Goal: Information Seeking & Learning: Learn about a topic

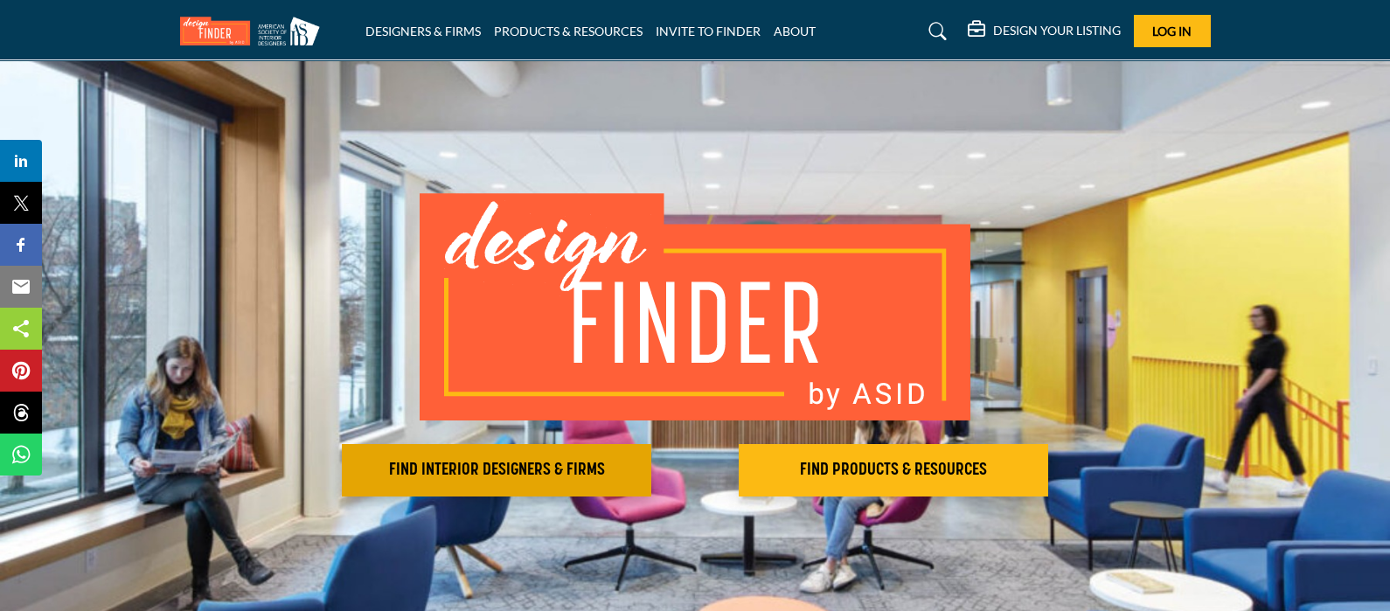
click at [536, 469] on h2 "FIND INTERIOR DESIGNERS & FIRMS" at bounding box center [496, 470] width 299 height 21
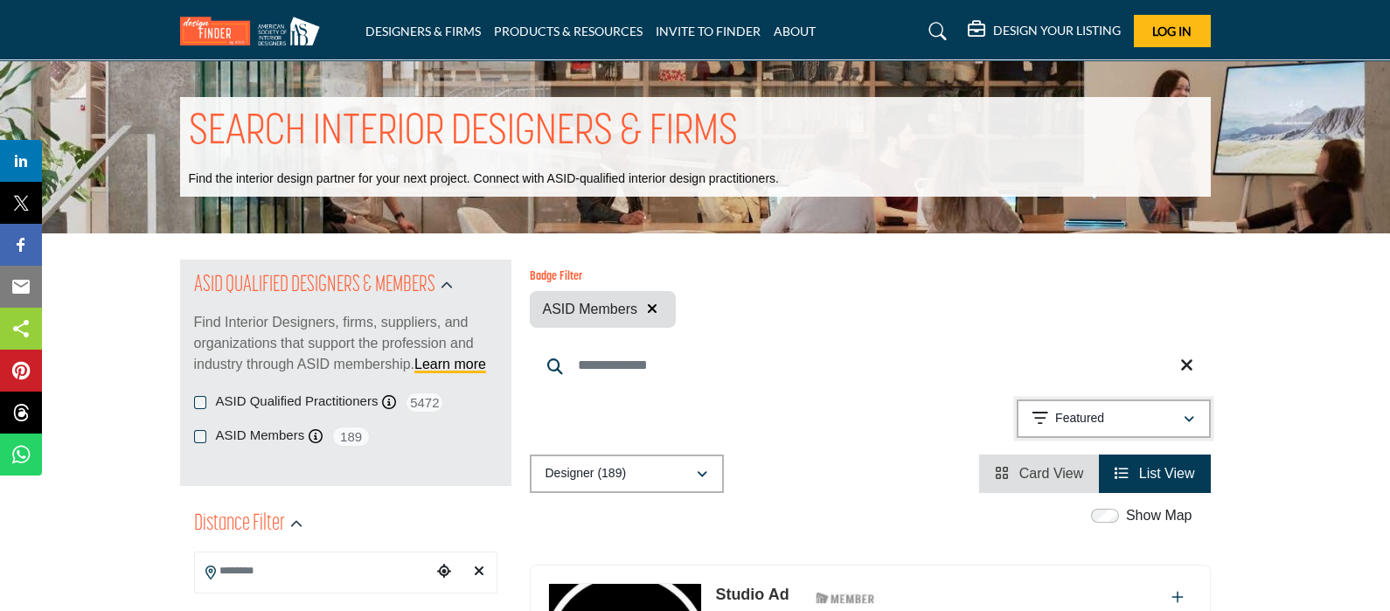
click at [1188, 416] on div "button" at bounding box center [1189, 419] width 12 height 16
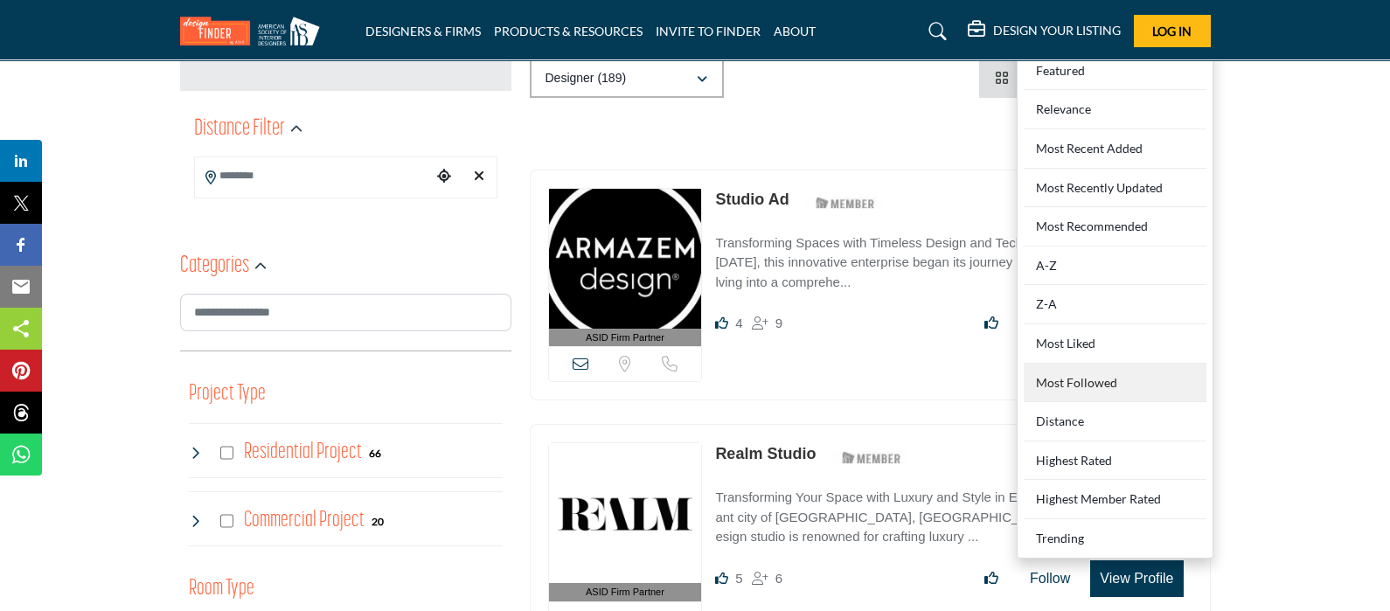
scroll to position [436, 0]
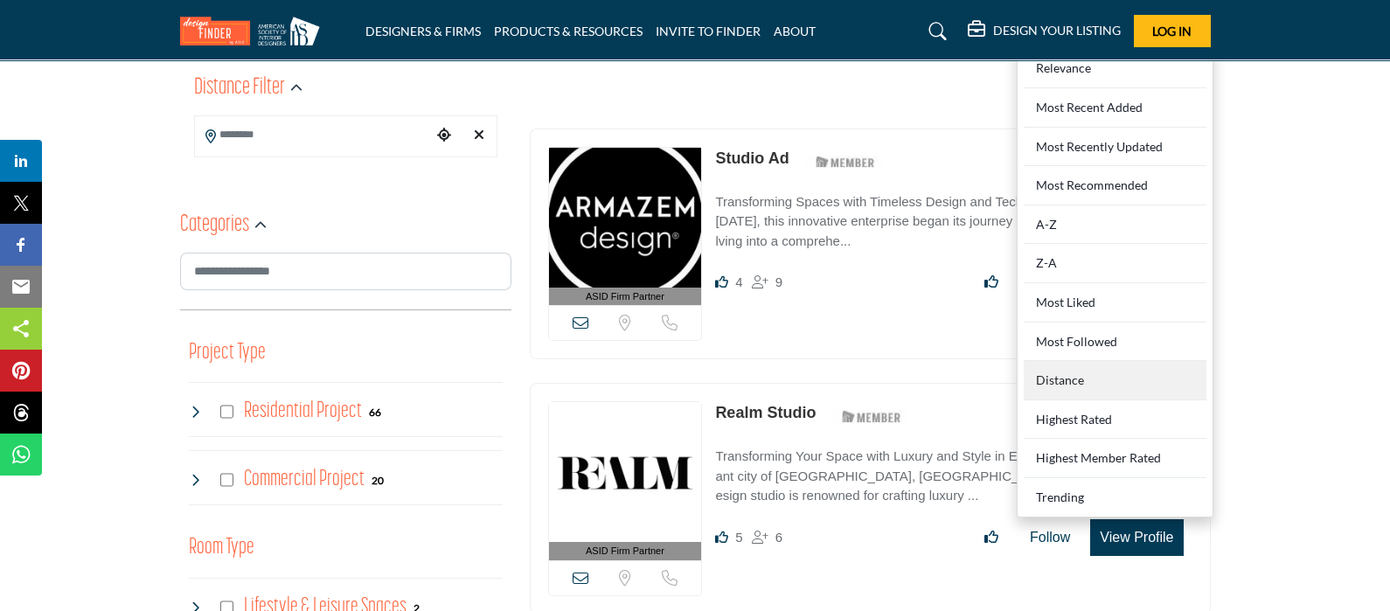
click at [1096, 386] on div "Distance" at bounding box center [1115, 380] width 183 height 39
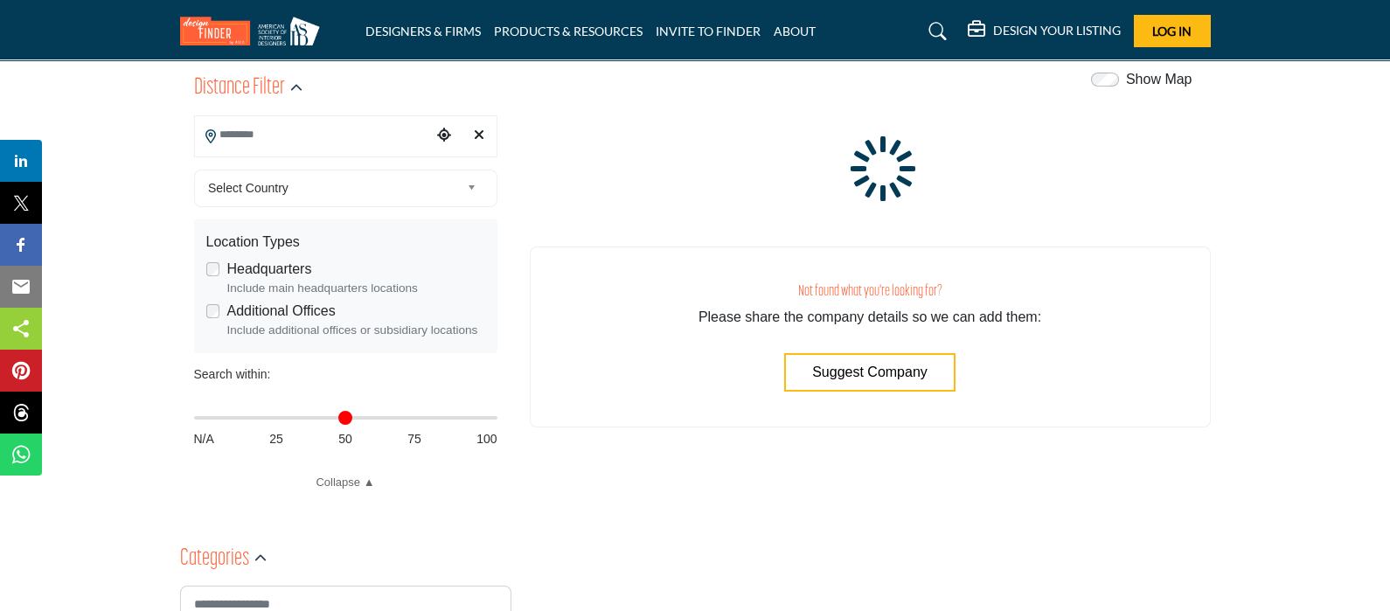
click at [346, 133] on input "Search Location" at bounding box center [313, 135] width 236 height 34
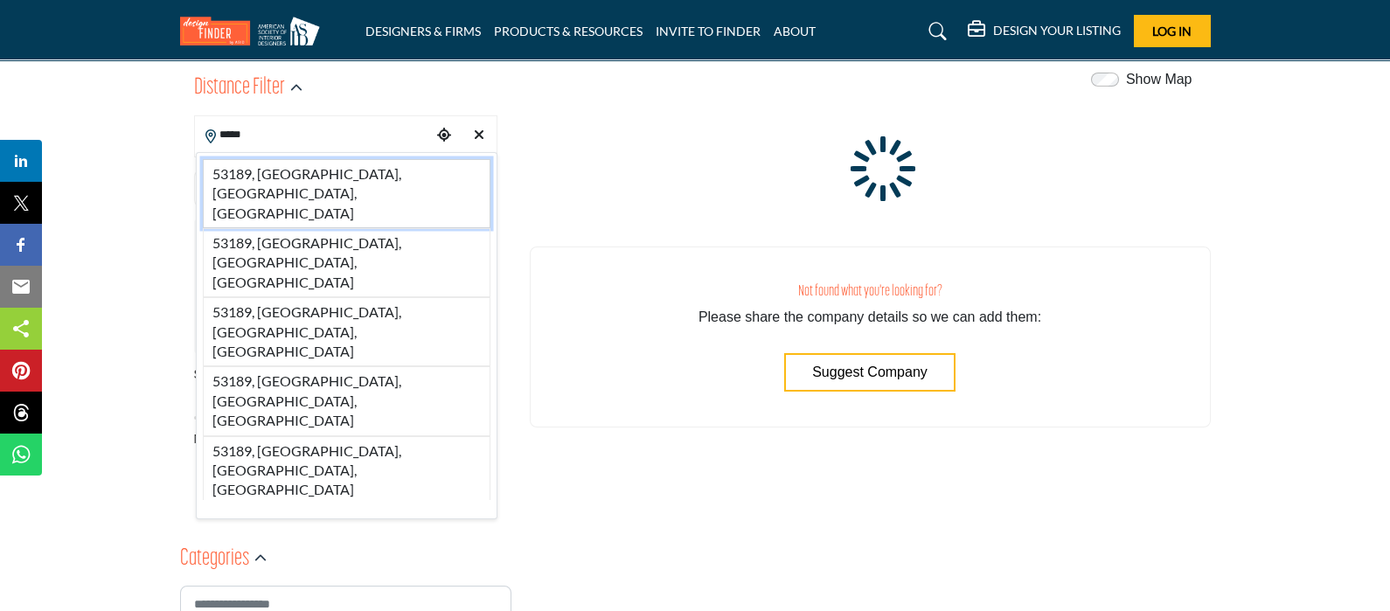
click at [328, 163] on li "53189, Waukesha, WI, USA" at bounding box center [347, 193] width 288 height 69
type input "**********"
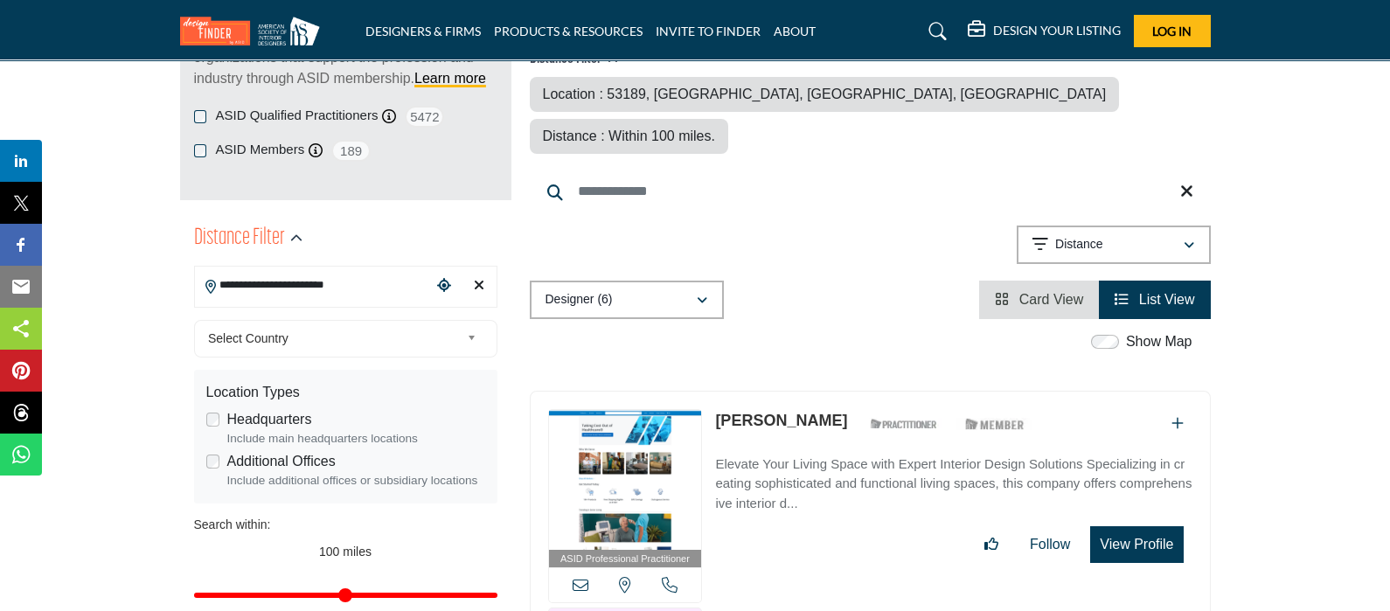
scroll to position [328, 0]
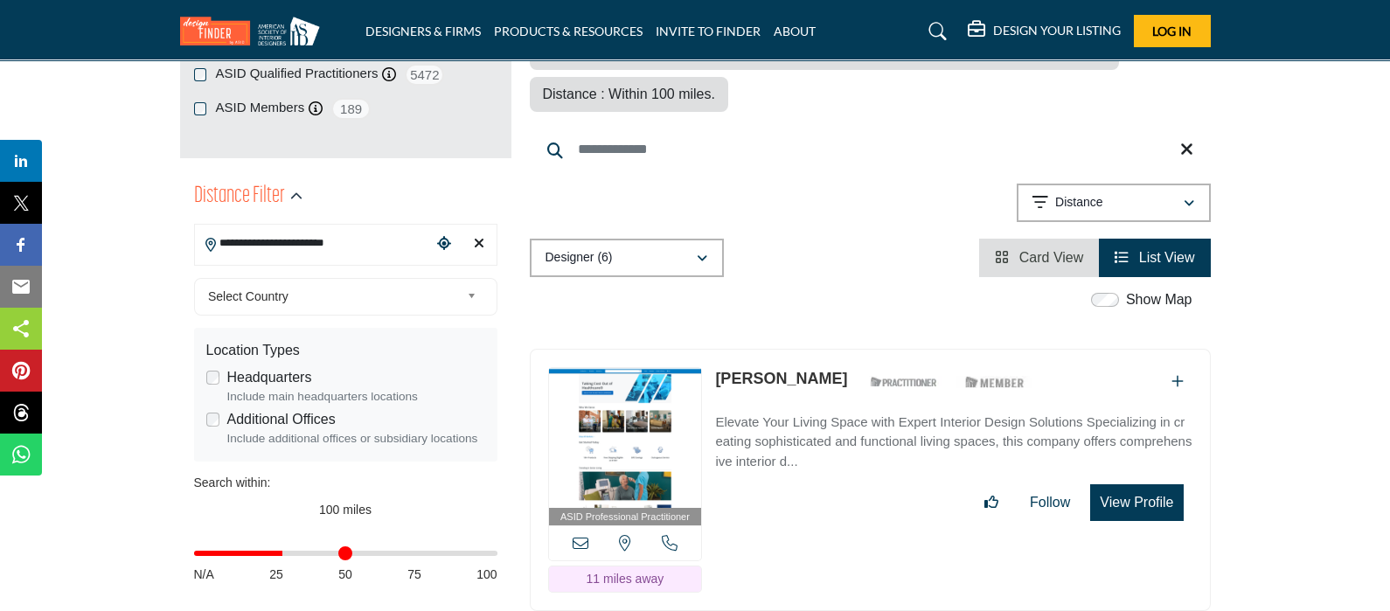
click at [283, 553] on input "Distance in miles" at bounding box center [345, 553] width 303 height 3
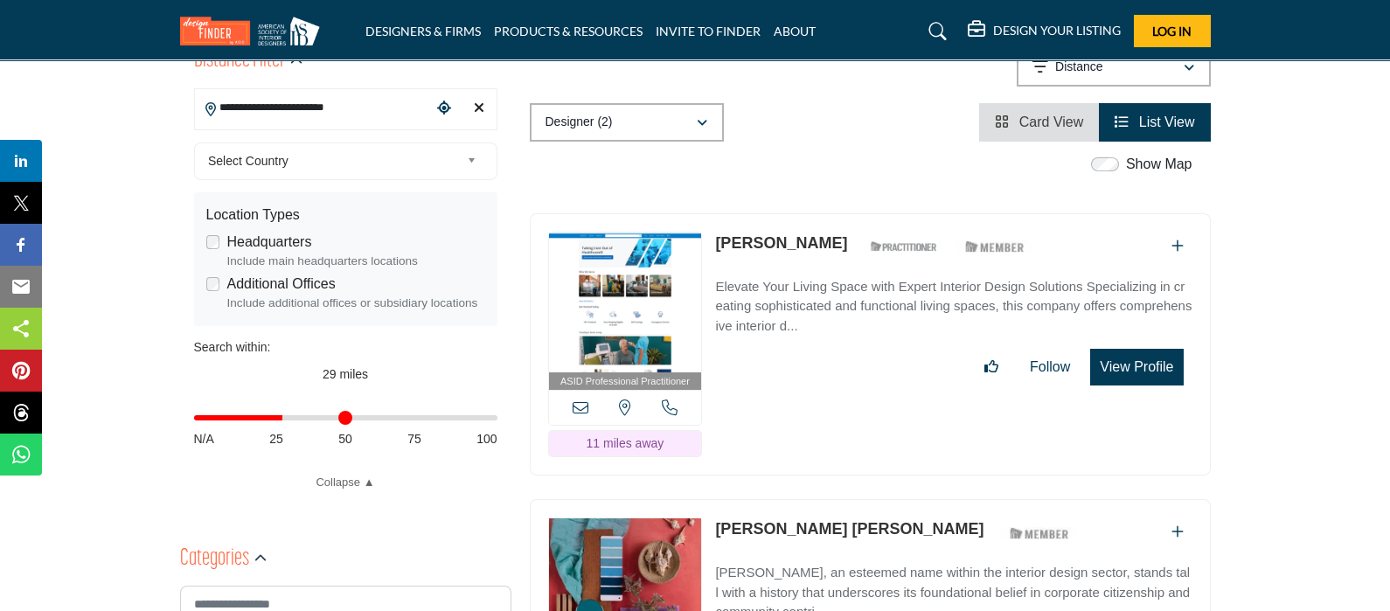
scroll to position [546, 0]
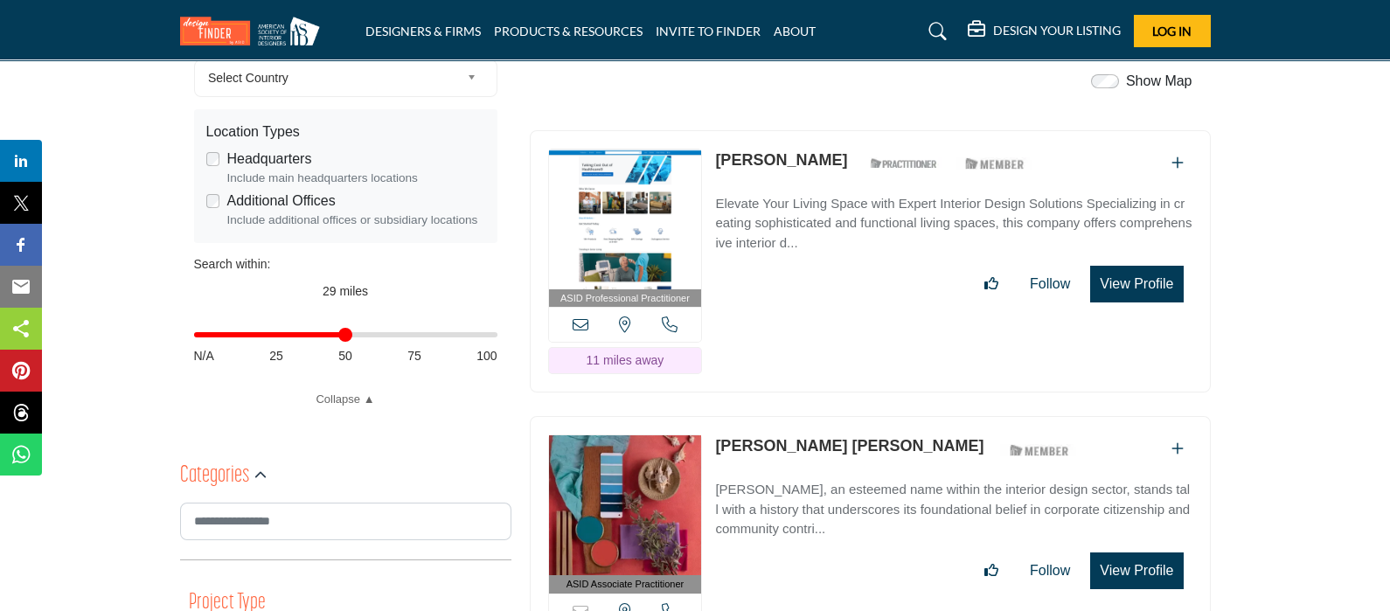
type input "**"
click at [347, 334] on input "Distance in miles" at bounding box center [345, 334] width 303 height 3
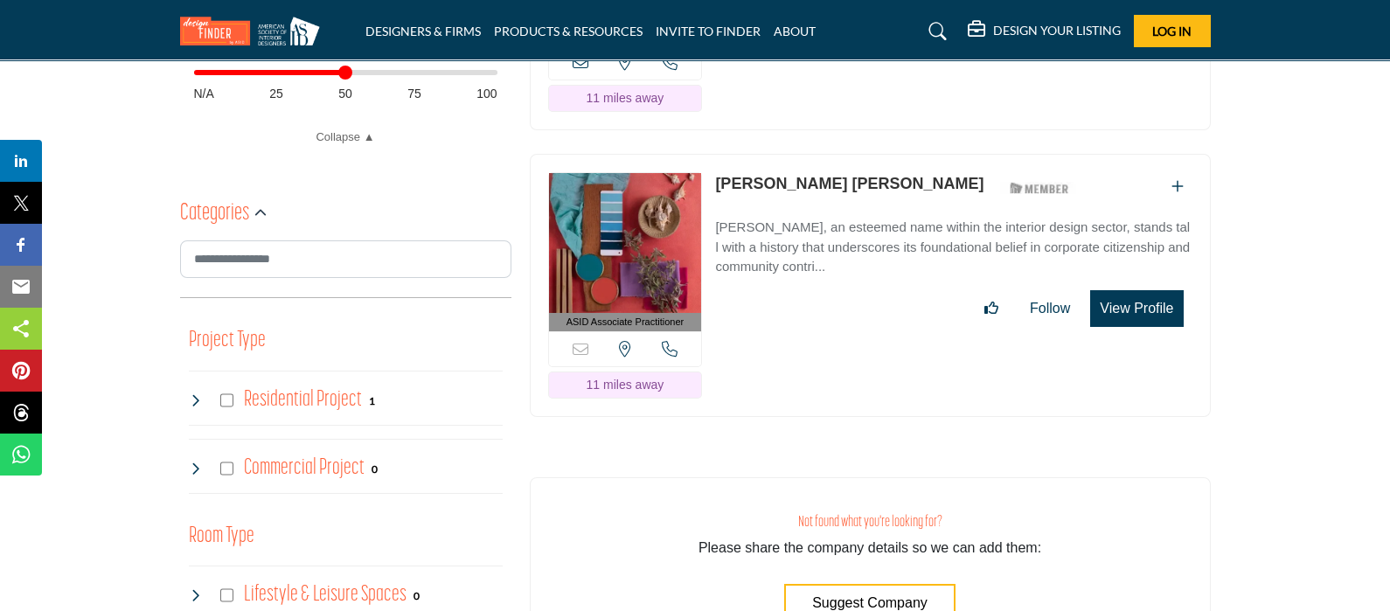
scroll to position [764, 0]
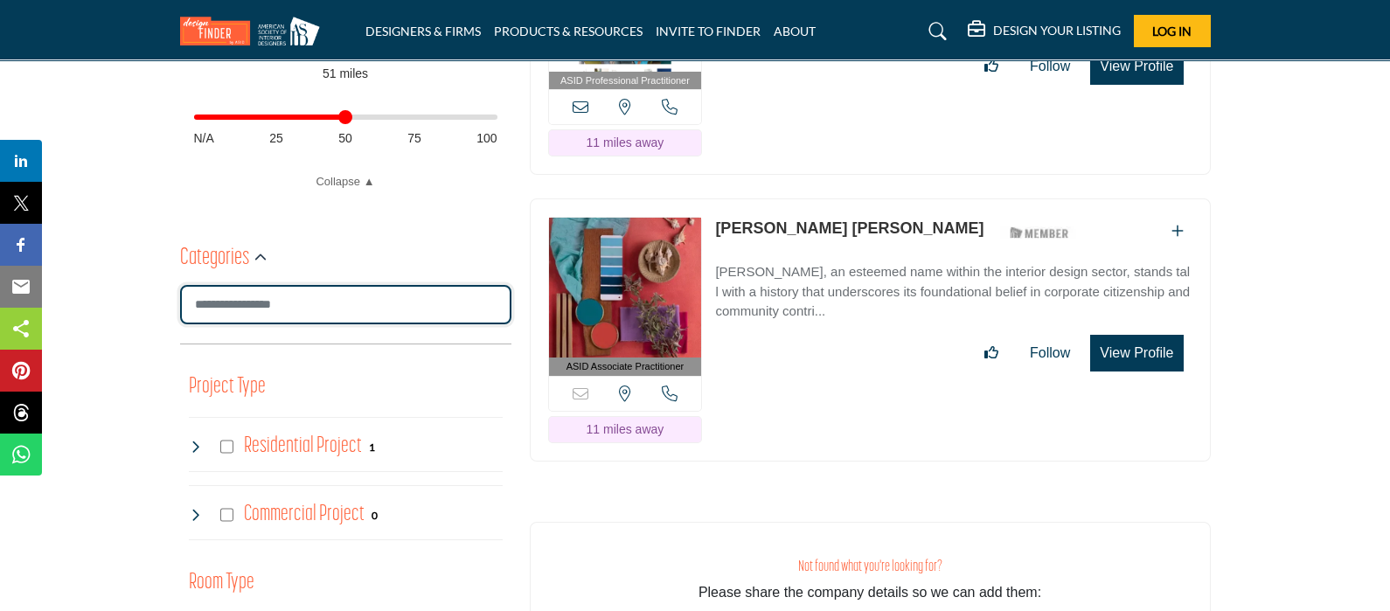
click at [293, 307] on input "Search Category" at bounding box center [345, 304] width 331 height 39
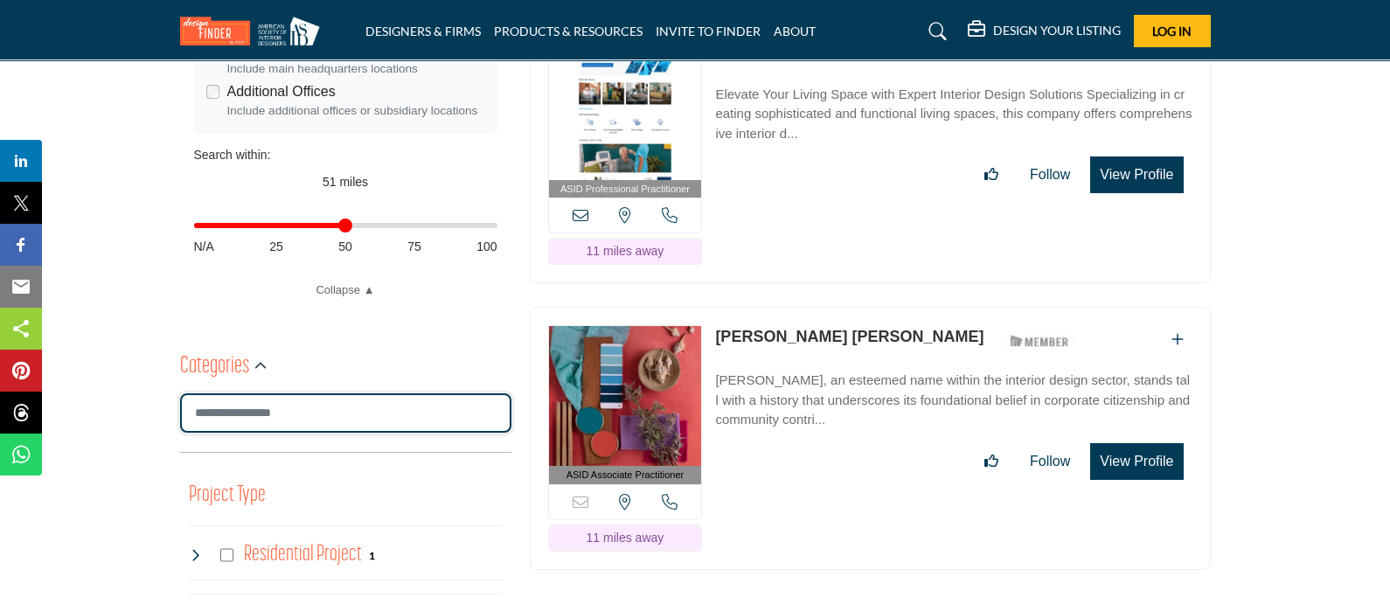
scroll to position [983, 0]
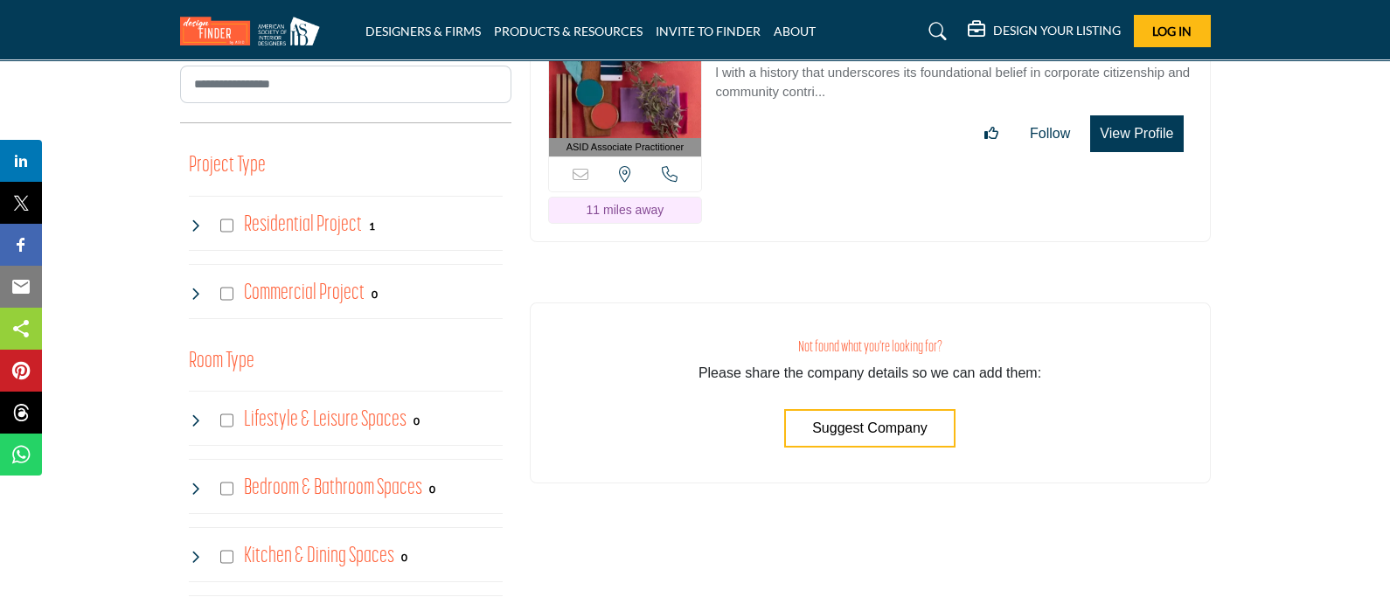
click at [231, 227] on div "Residential Project 1" at bounding box center [282, 225] width 186 height 31
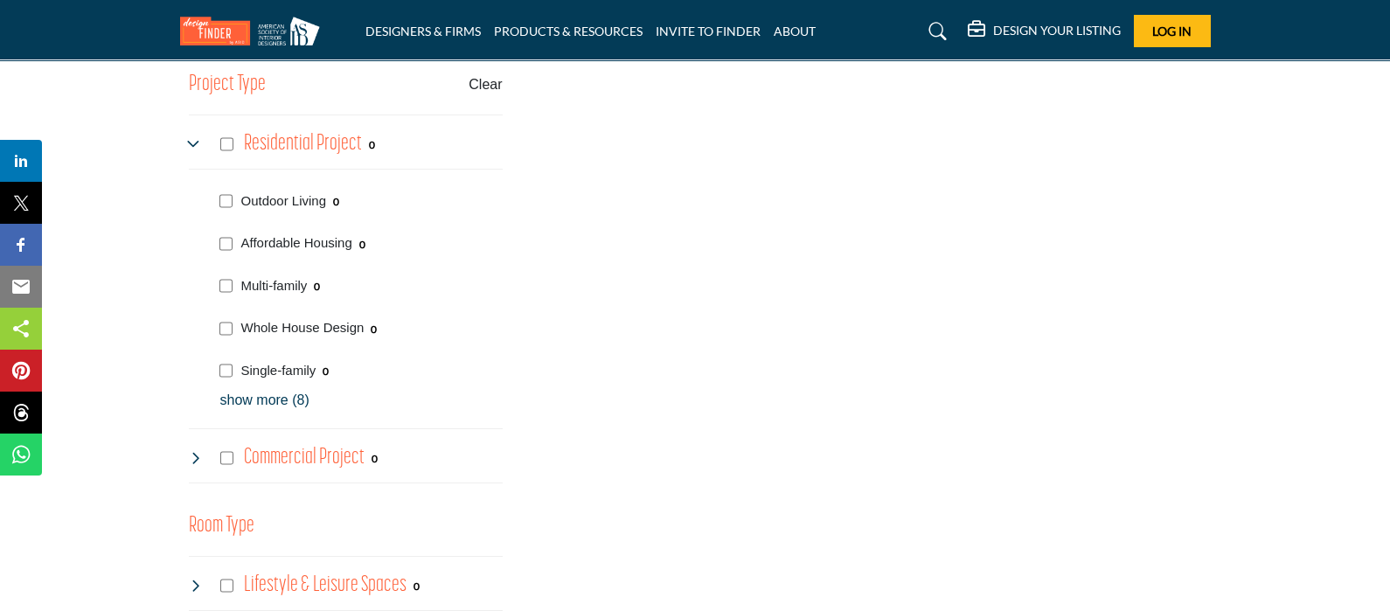
scroll to position [1202, 0]
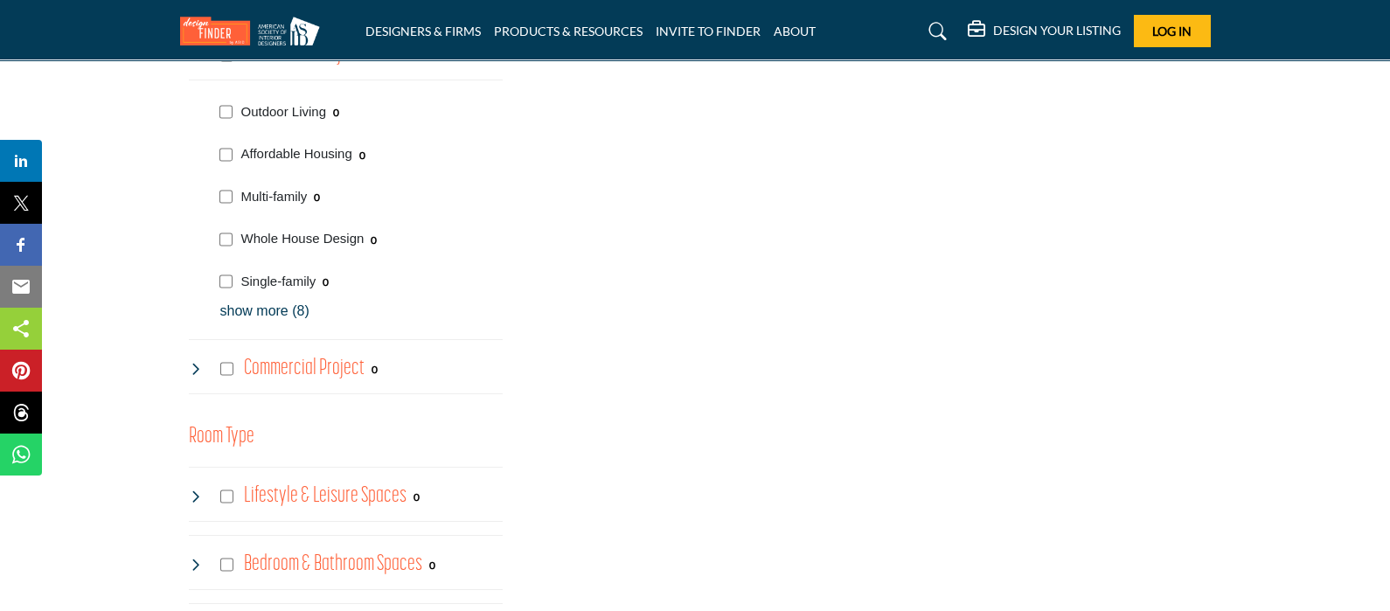
scroll to position [1202, 0]
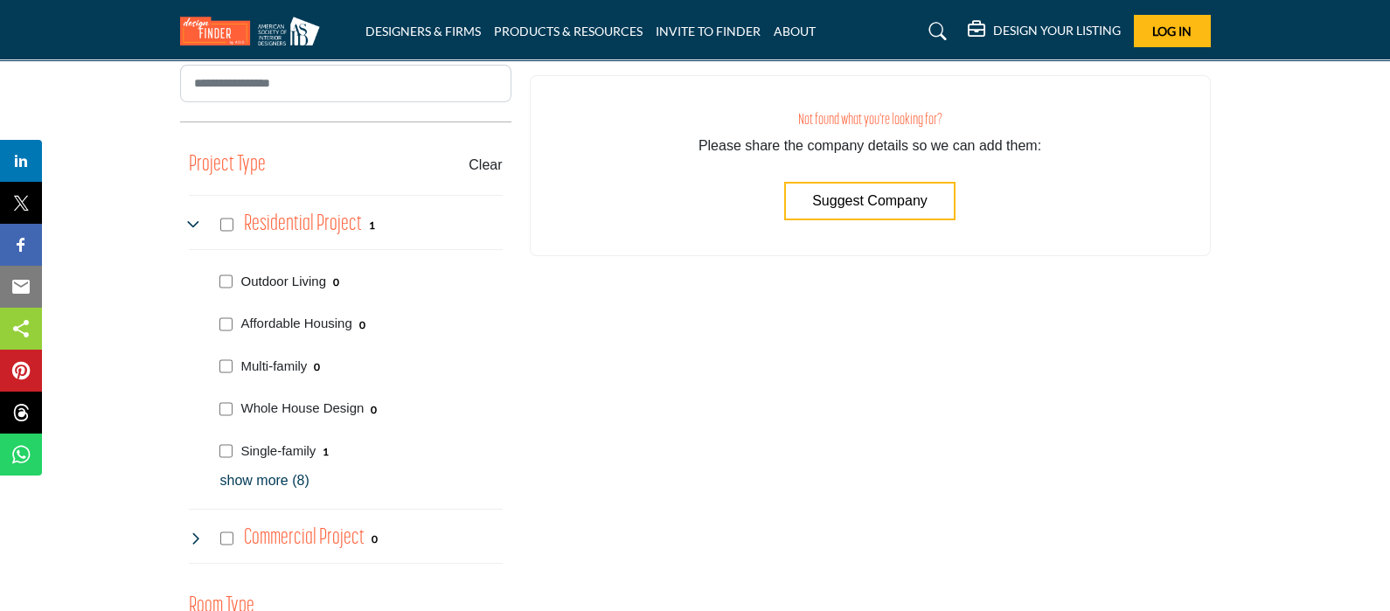
scroll to position [1202, 0]
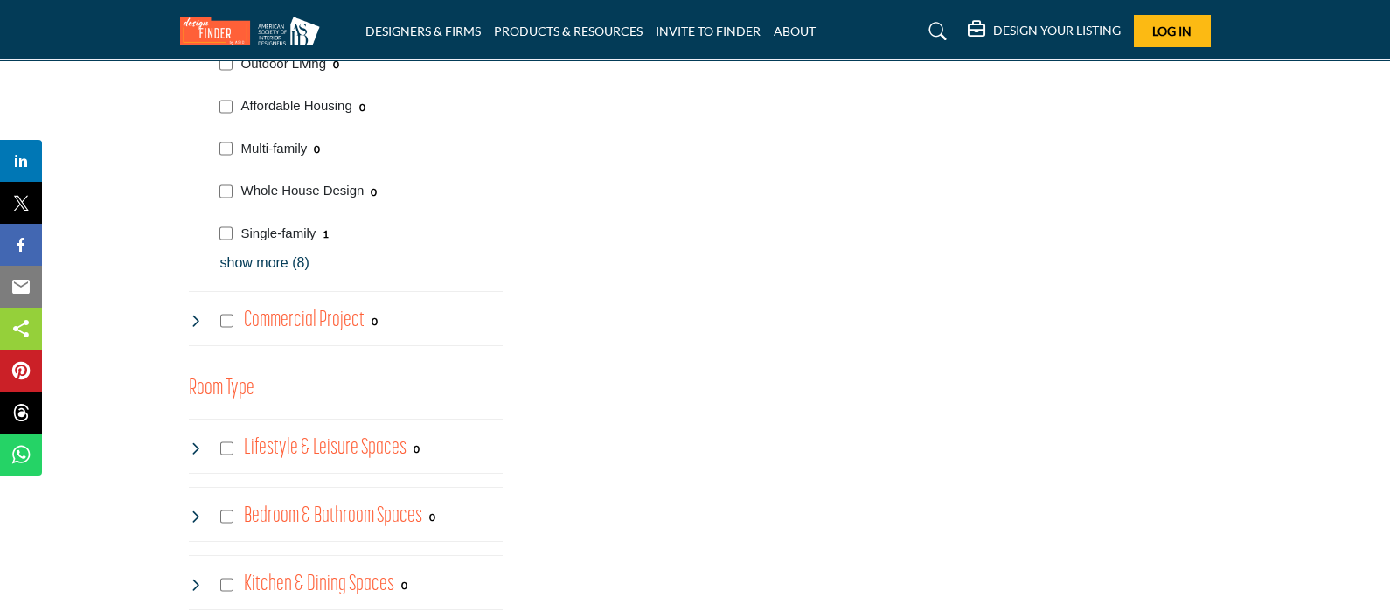
click at [309, 263] on p "show more (8)" at bounding box center [361, 263] width 282 height 21
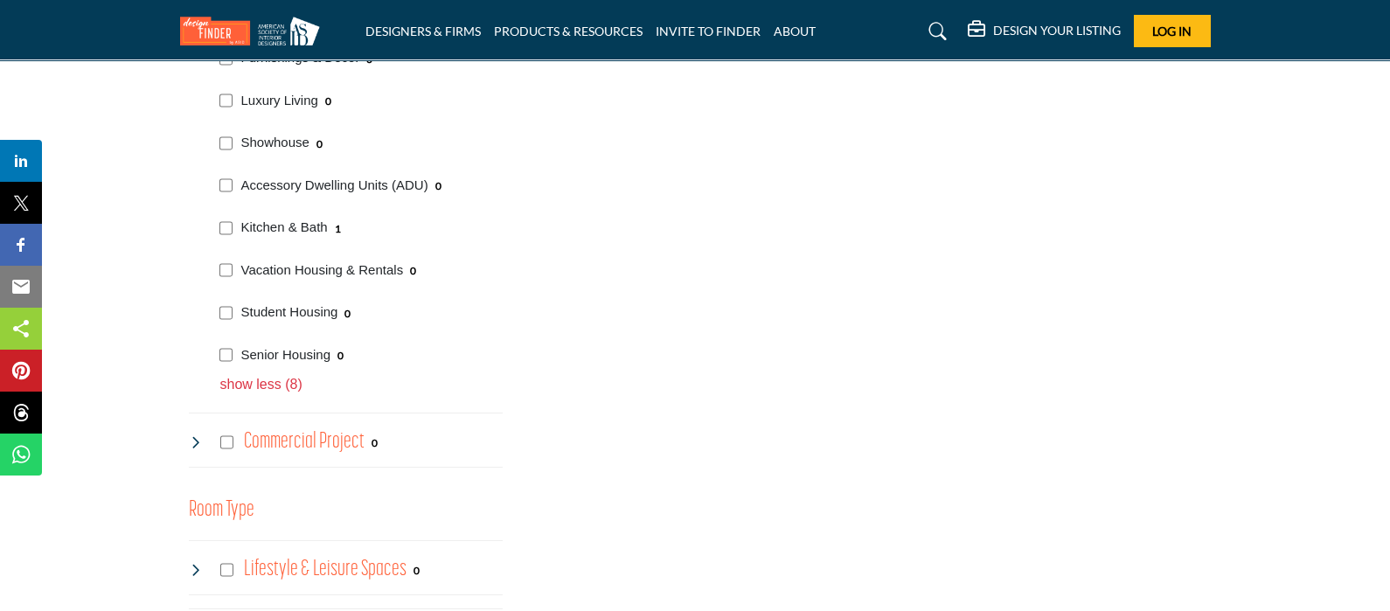
scroll to position [1748, 0]
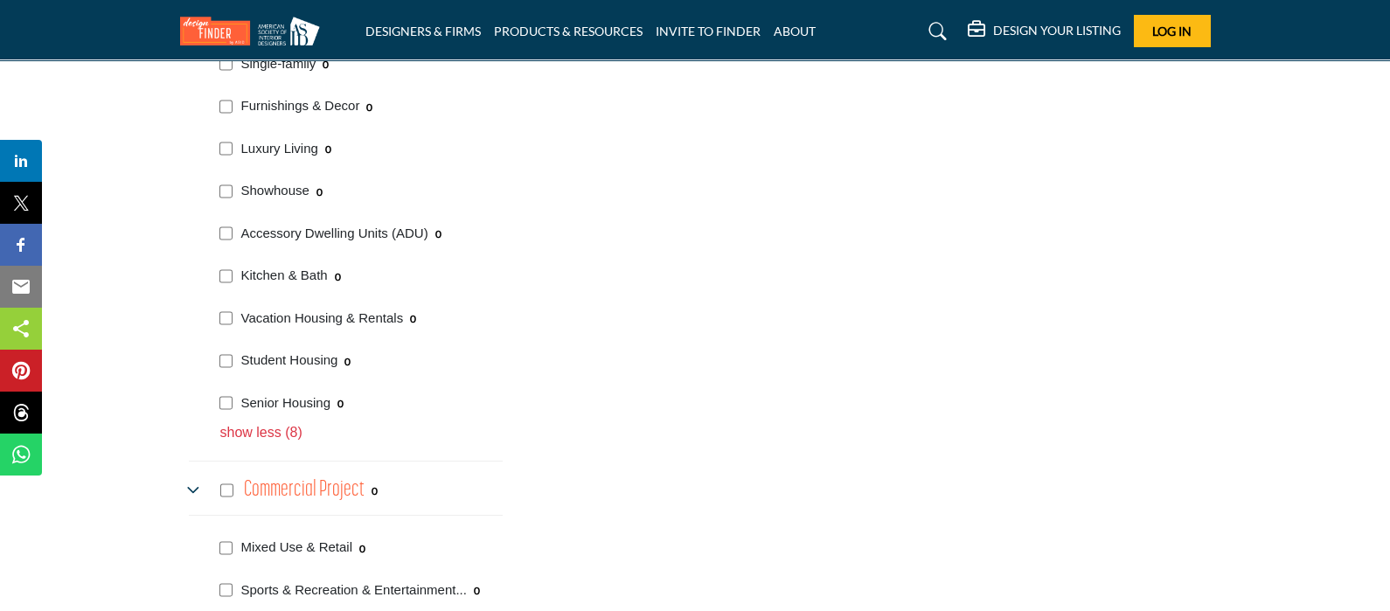
scroll to position [1420, 0]
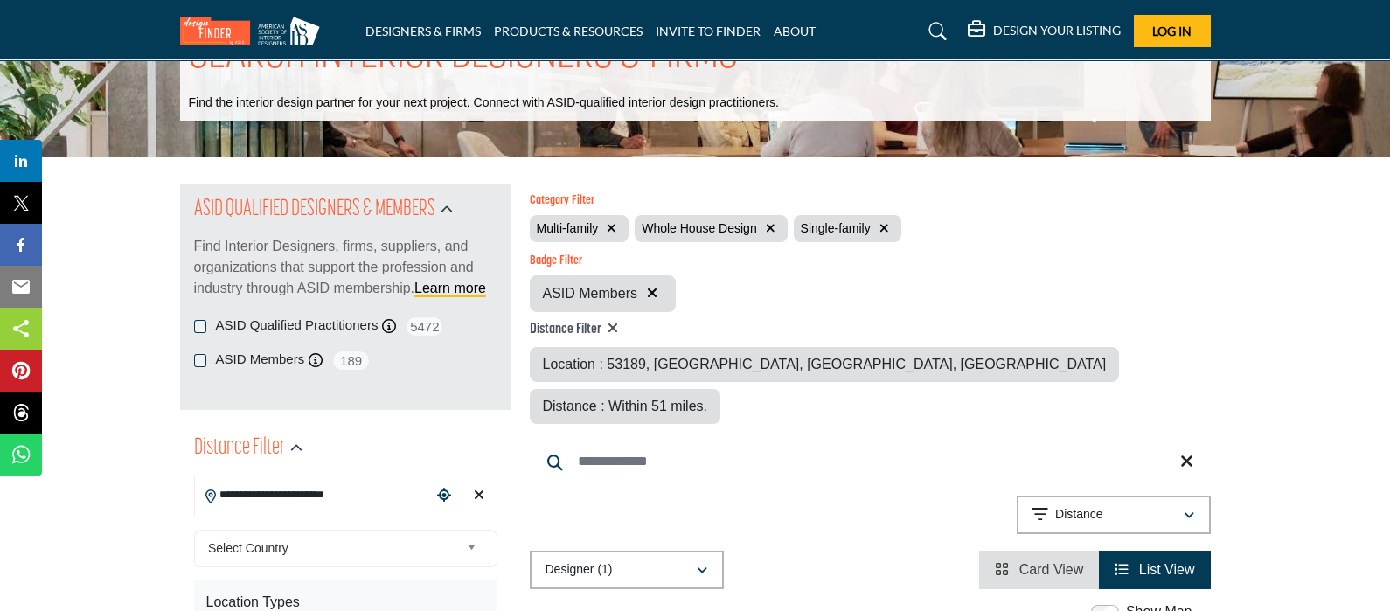
scroll to position [108, 0]
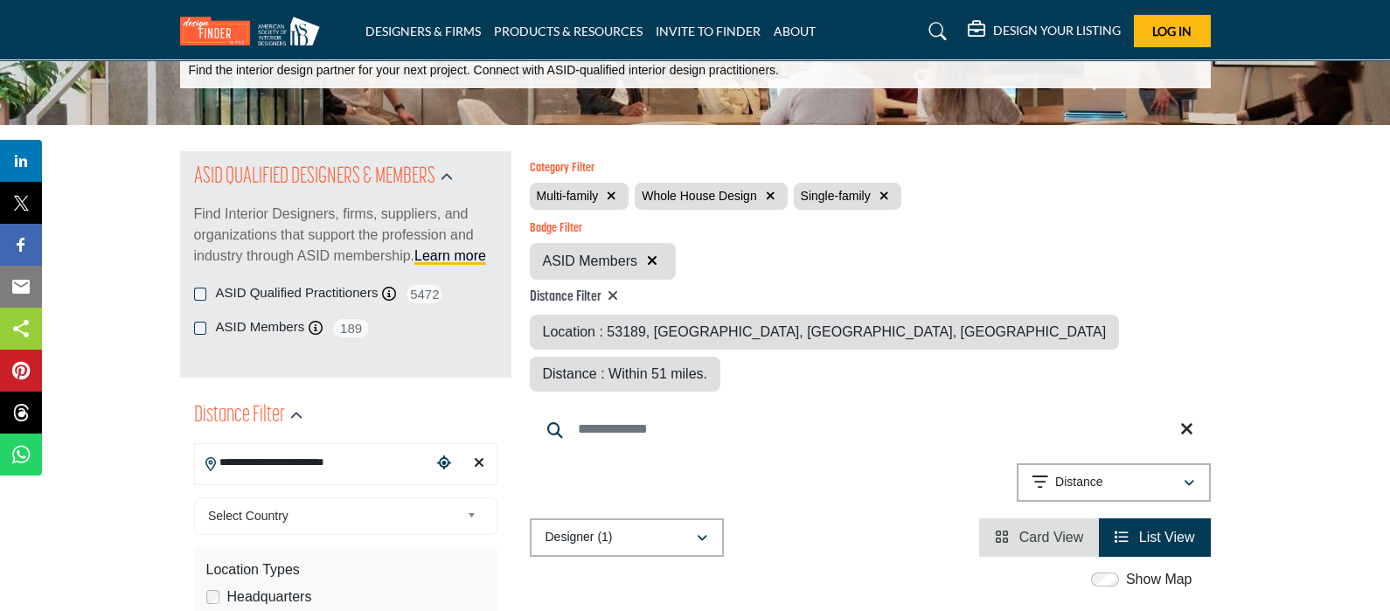
click at [611, 191] on icon "button" at bounding box center [612, 196] width 10 height 12
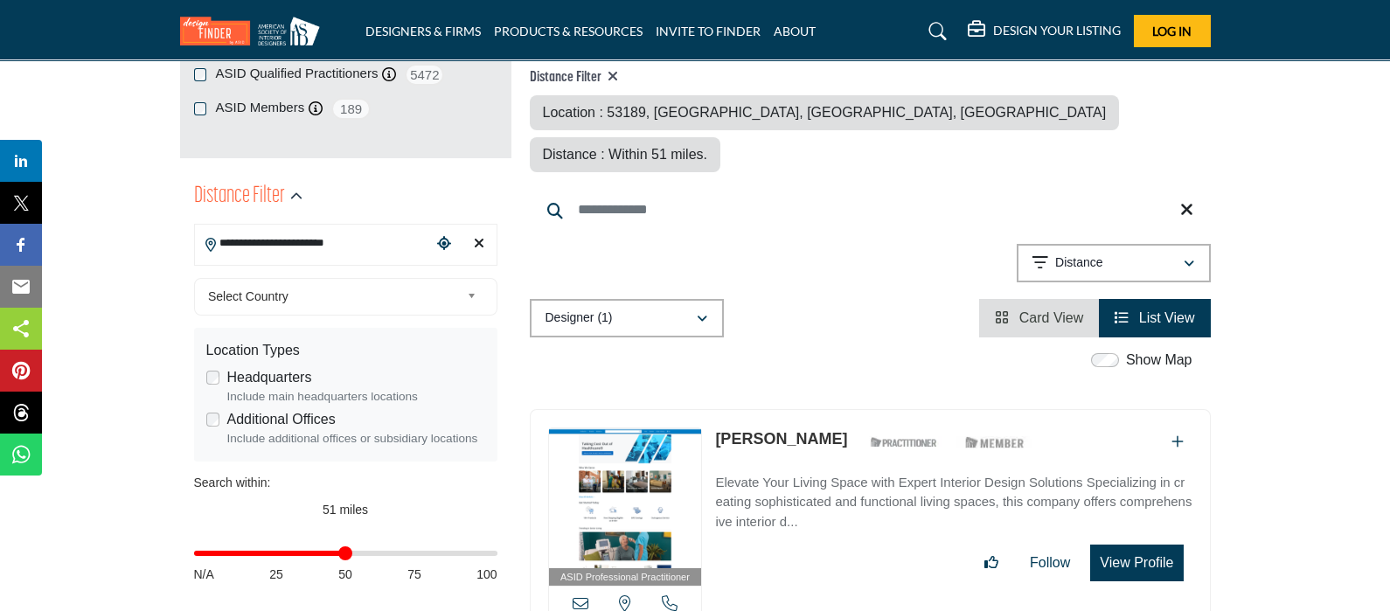
scroll to position [218, 0]
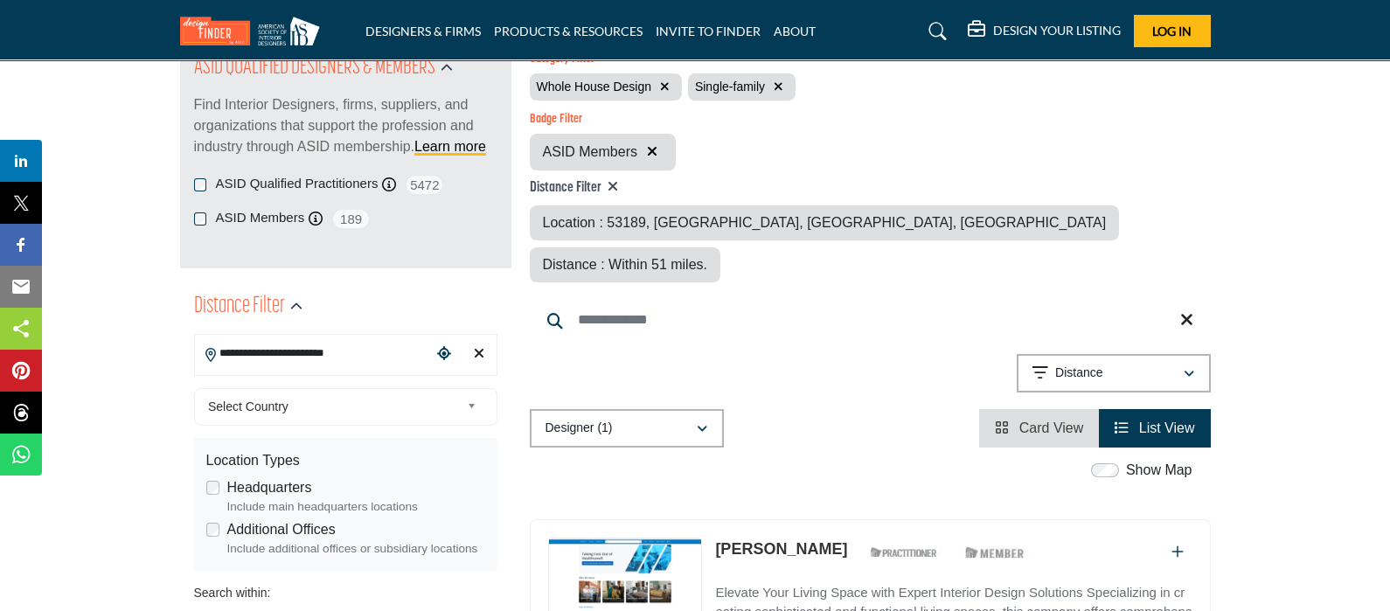
click at [668, 85] on icon "button" at bounding box center [665, 86] width 10 height 12
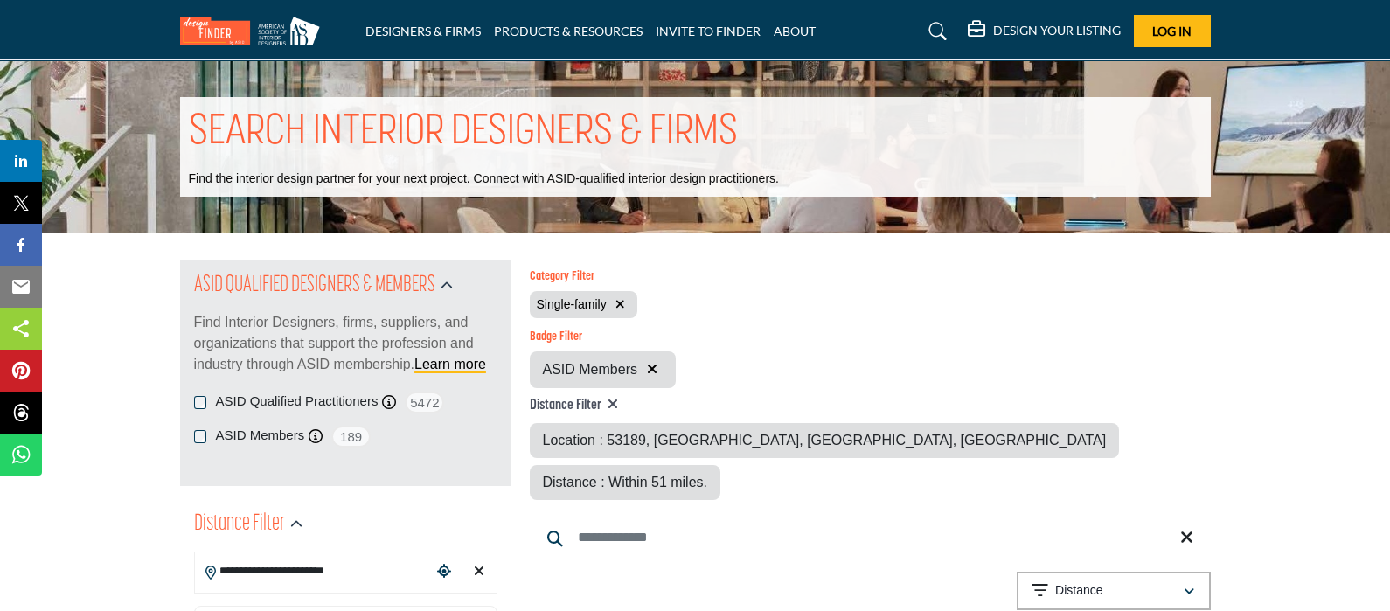
click at [444, 17] on div "DESIGNERS & FIRMS PRODUCTS & RESOURCES INVITE TO FINDER ABOUT" at bounding box center [694, 31] width 1049 height 32
click at [433, 28] on link "DESIGNERS & FIRMS" at bounding box center [422, 31] width 115 height 15
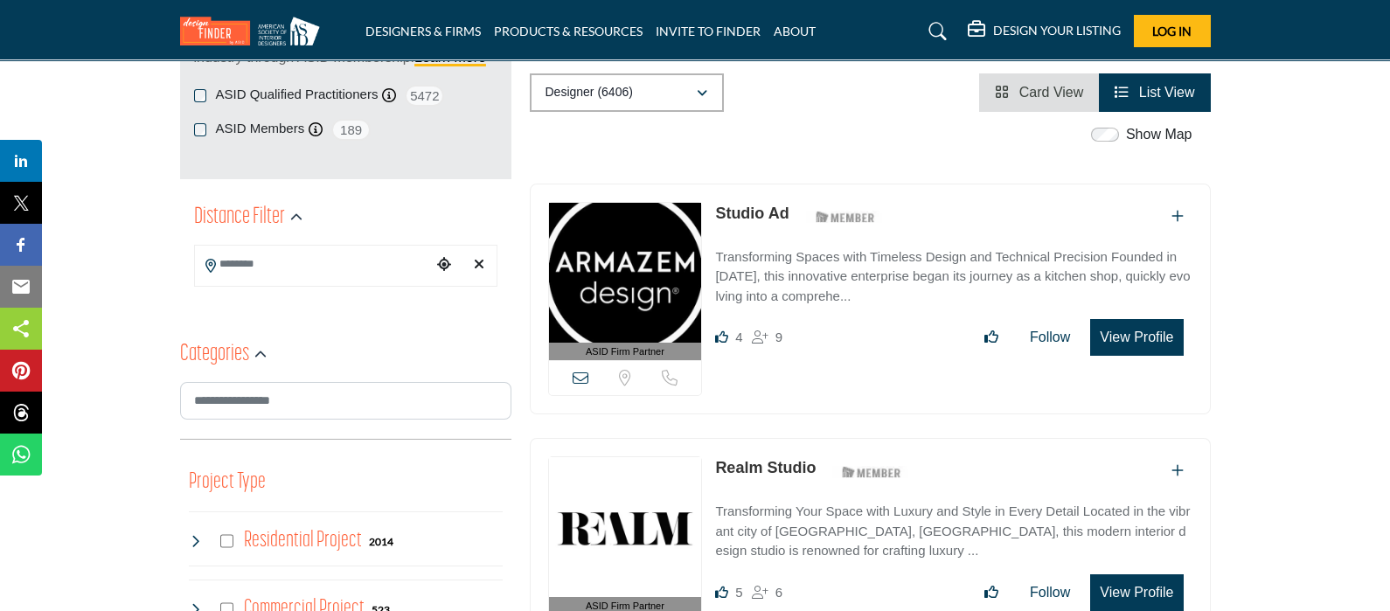
scroll to position [328, 0]
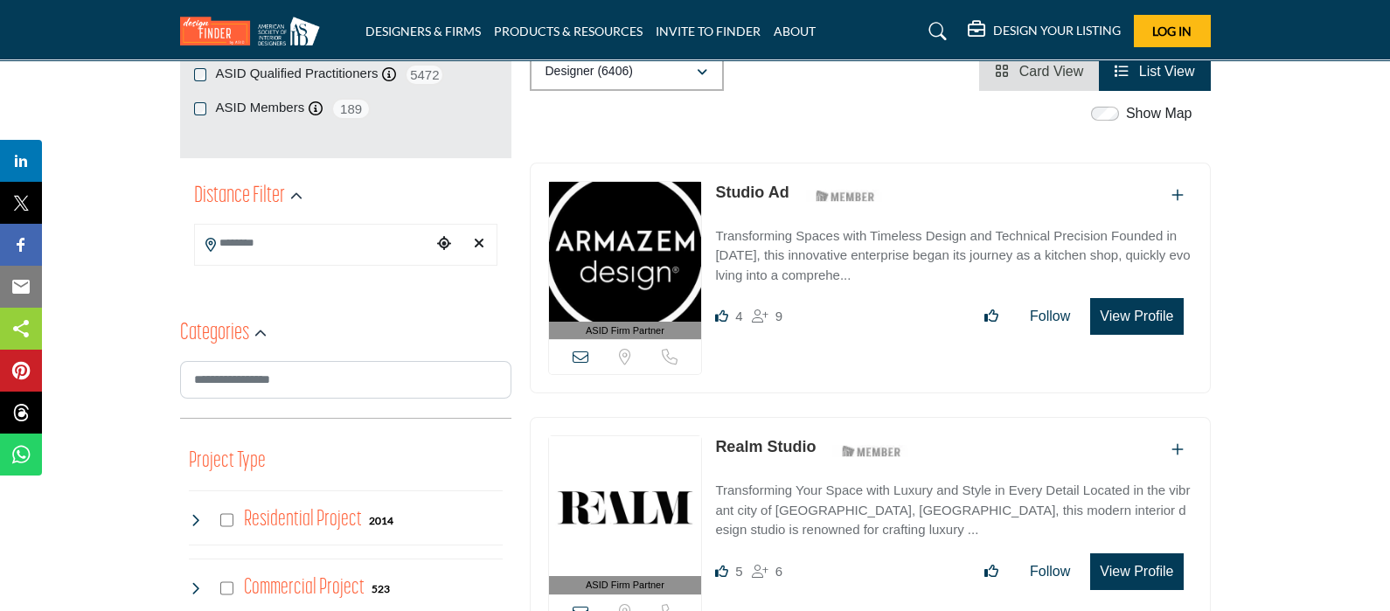
click at [374, 245] on input "Search Location" at bounding box center [313, 243] width 236 height 34
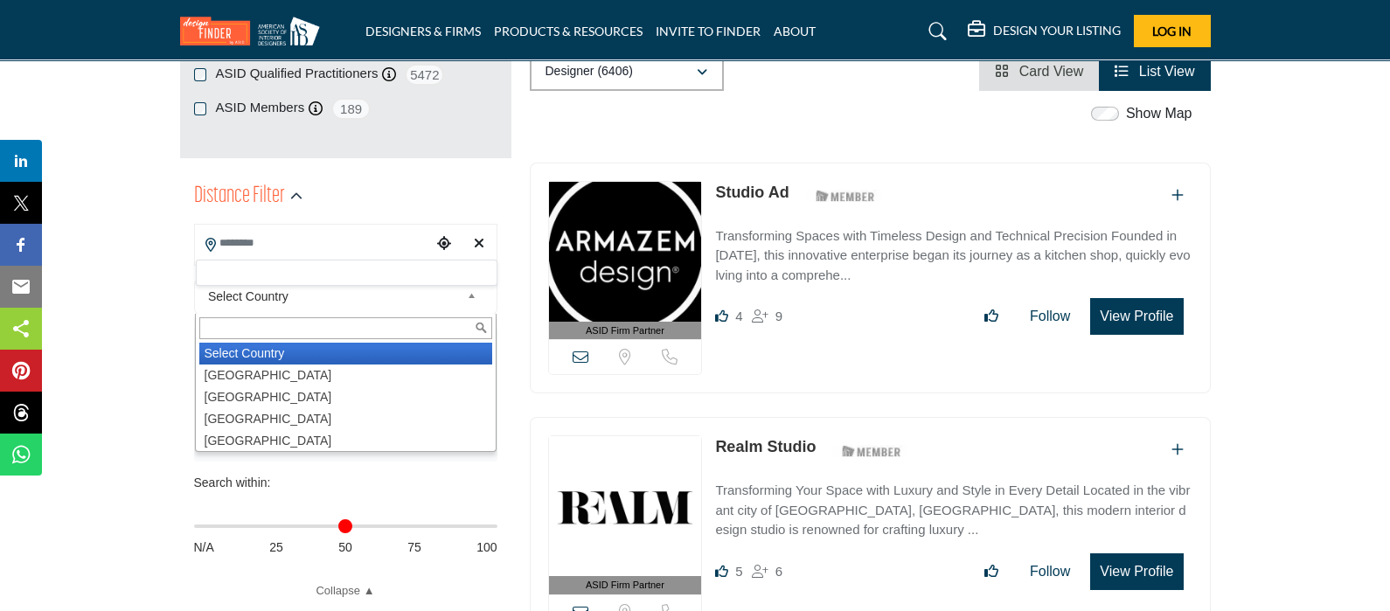
click at [477, 297] on b at bounding box center [475, 297] width 16 height 22
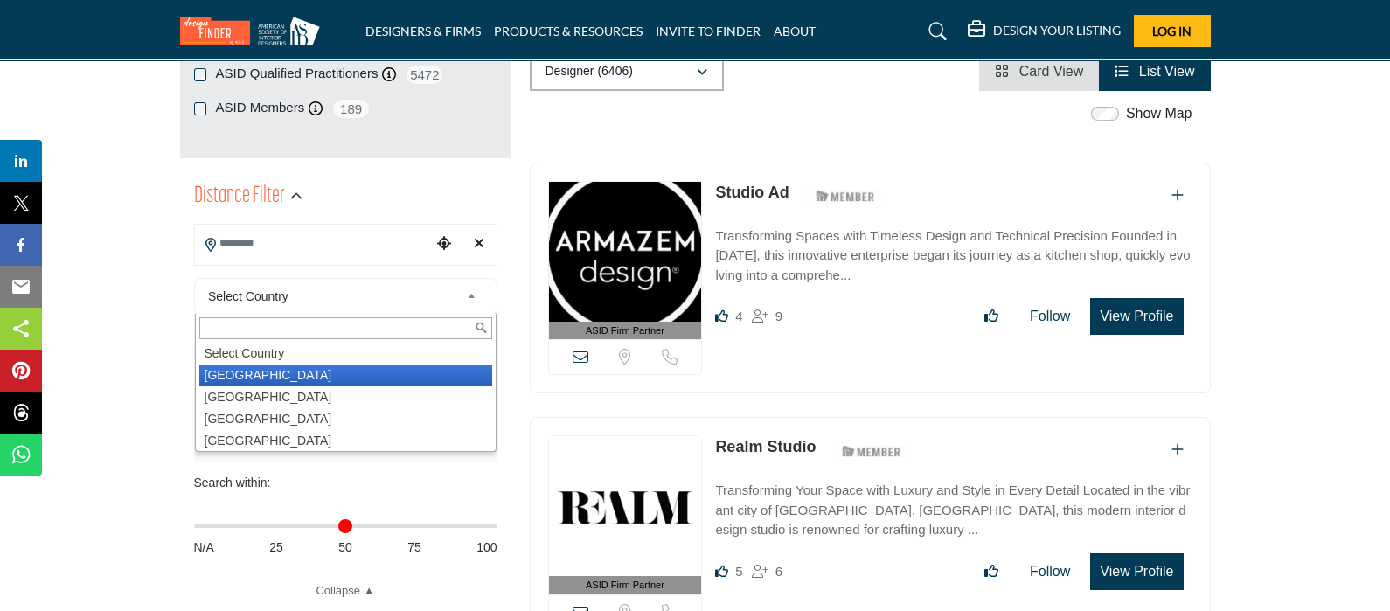
click at [281, 370] on li "[GEOGRAPHIC_DATA]" at bounding box center [345, 376] width 293 height 22
type input "***"
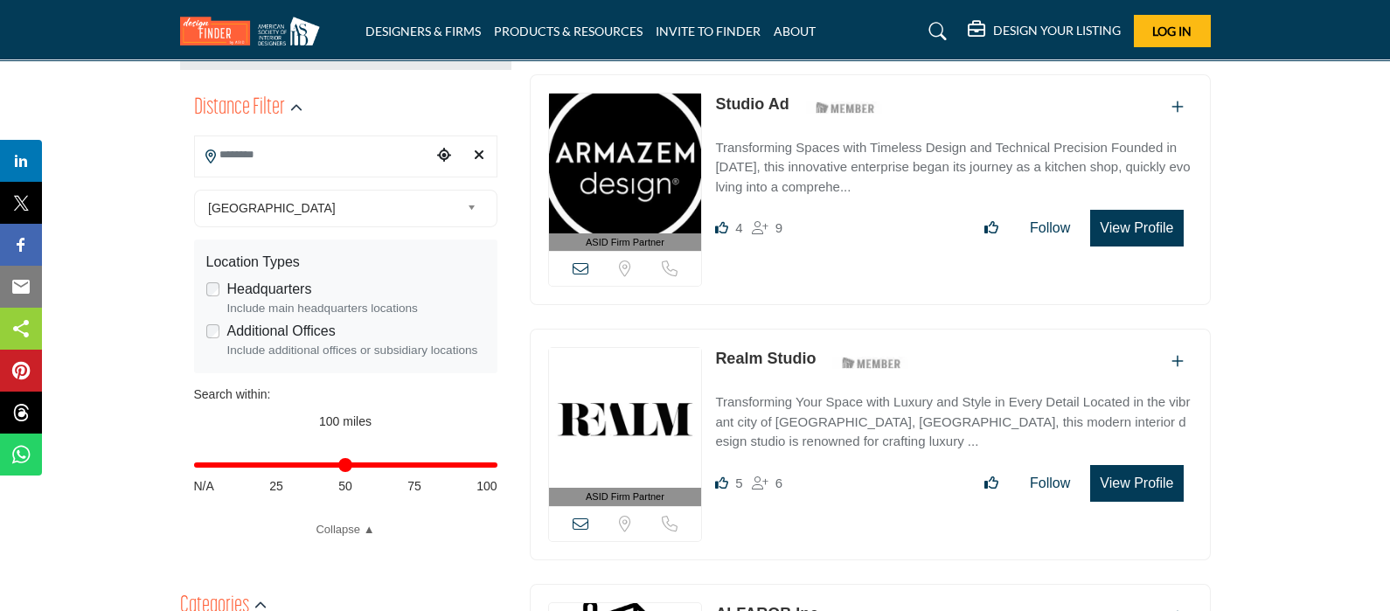
scroll to position [436, 0]
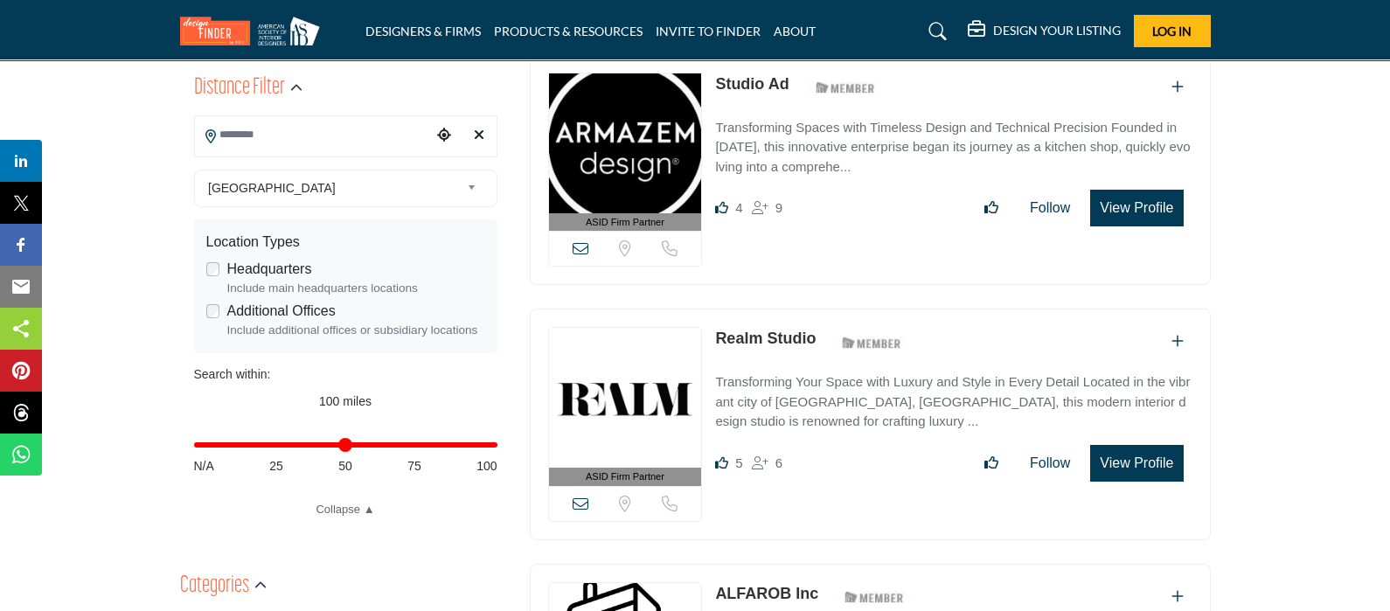
click at [314, 143] on input "Search Location" at bounding box center [313, 135] width 236 height 34
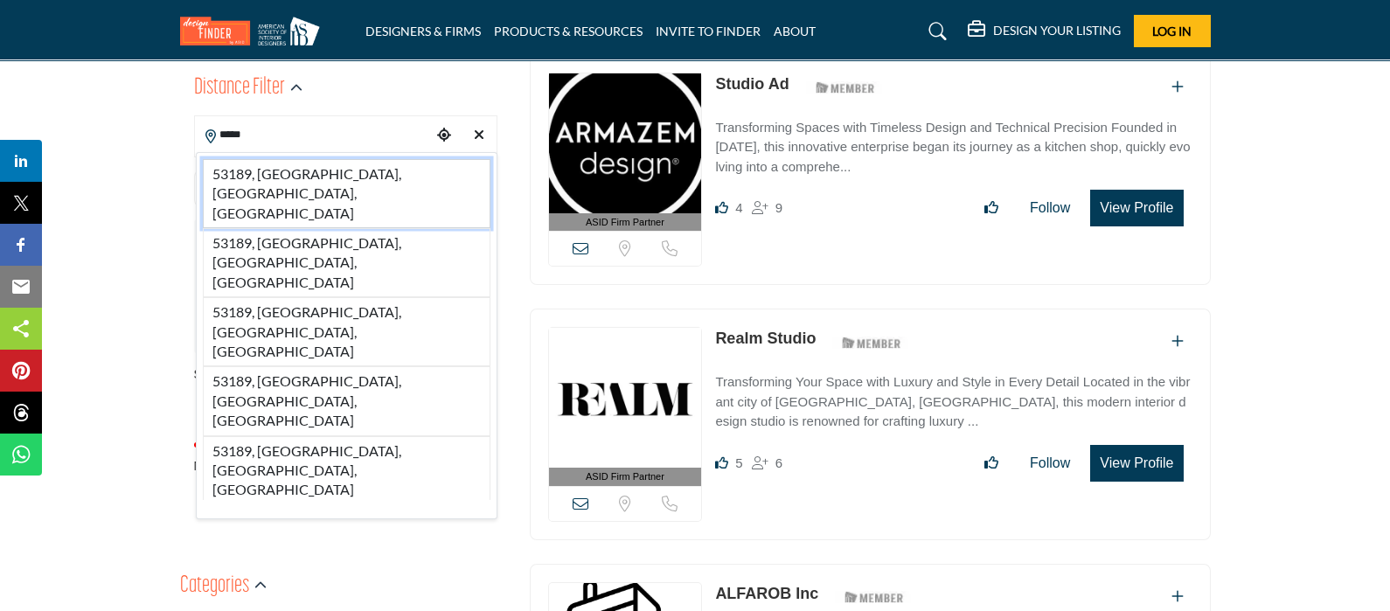
click at [292, 172] on li "53189, Waukesha, WI, USA" at bounding box center [347, 193] width 288 height 69
type input "**********"
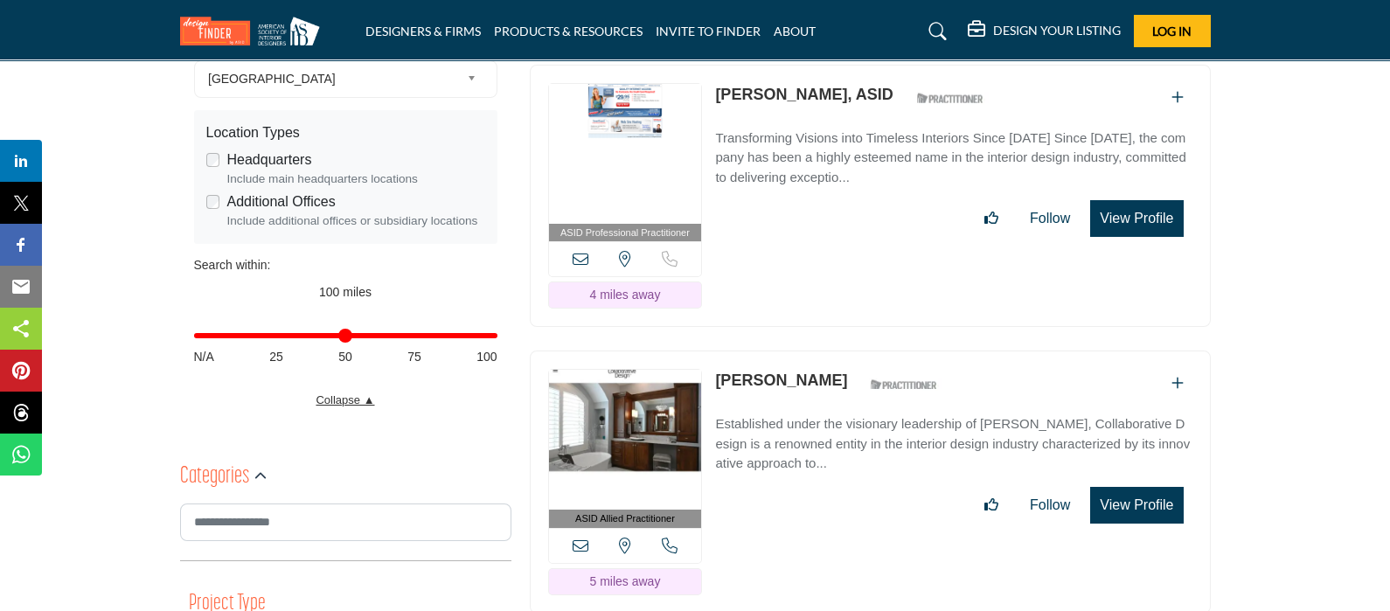
scroll to position [546, 0]
type input "**"
click at [342, 333] on input "Distance in miles" at bounding box center [345, 334] width 303 height 3
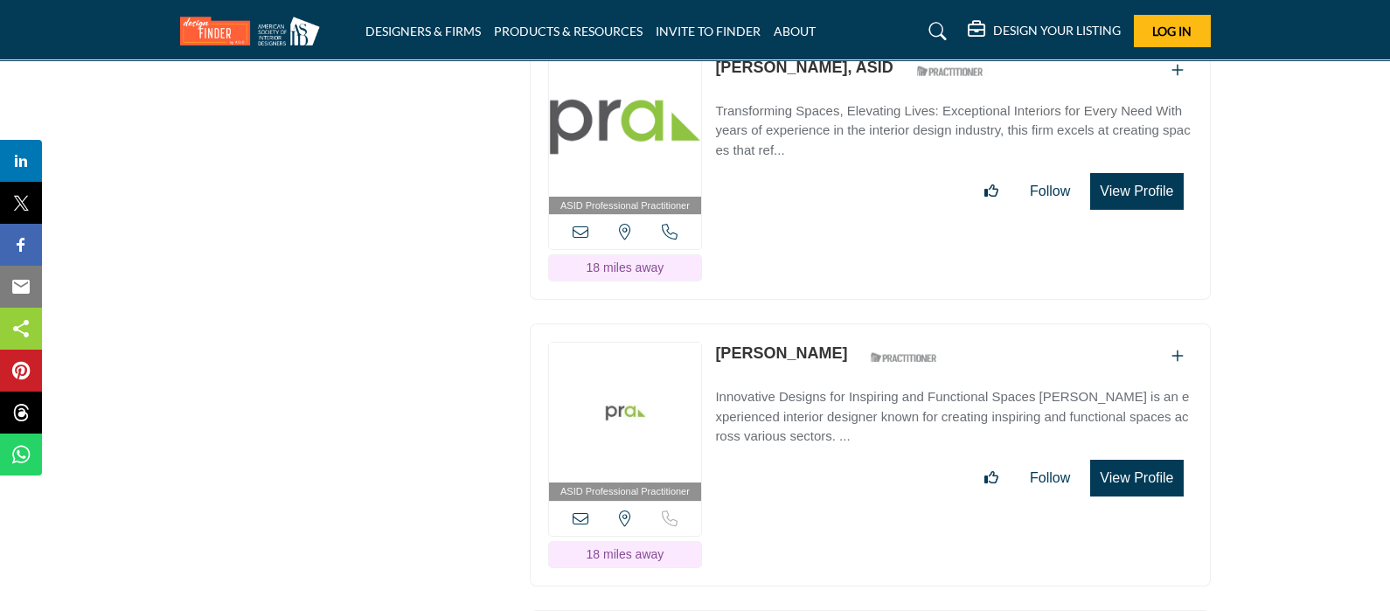
scroll to position [10697, 0]
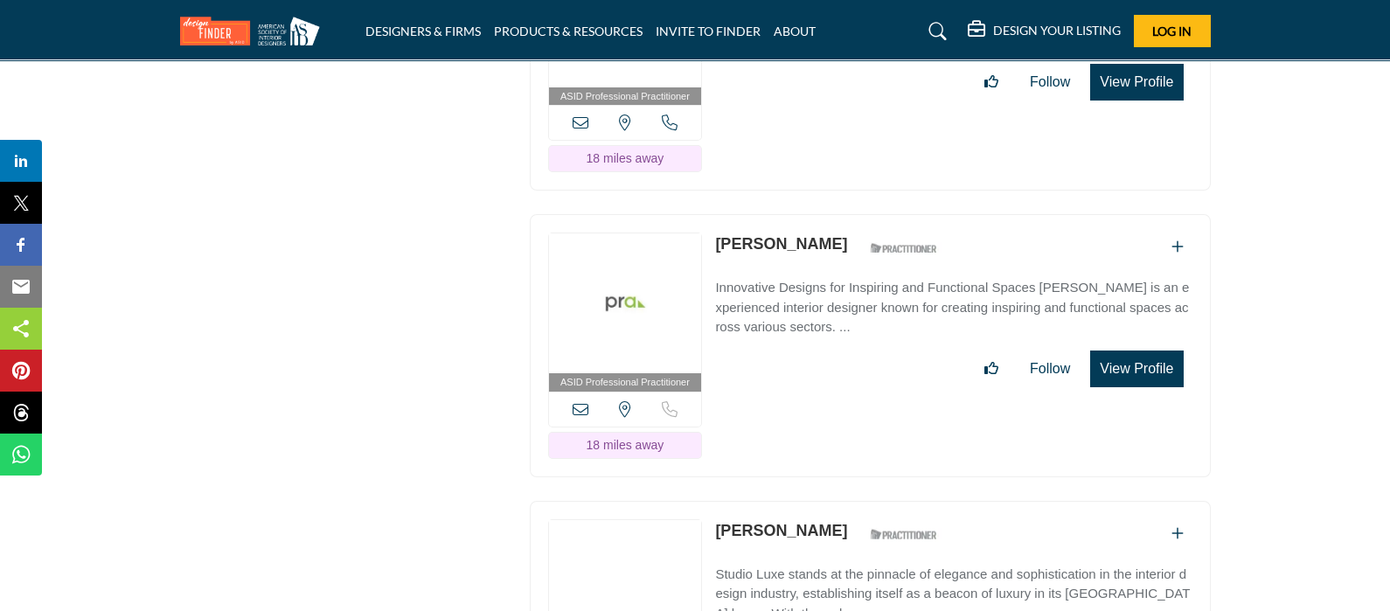
drag, startPoint x: 575, startPoint y: 292, endPoint x: 523, endPoint y: 401, distance: 121.2
click at [574, 401] on icon at bounding box center [581, 409] width 16 height 16
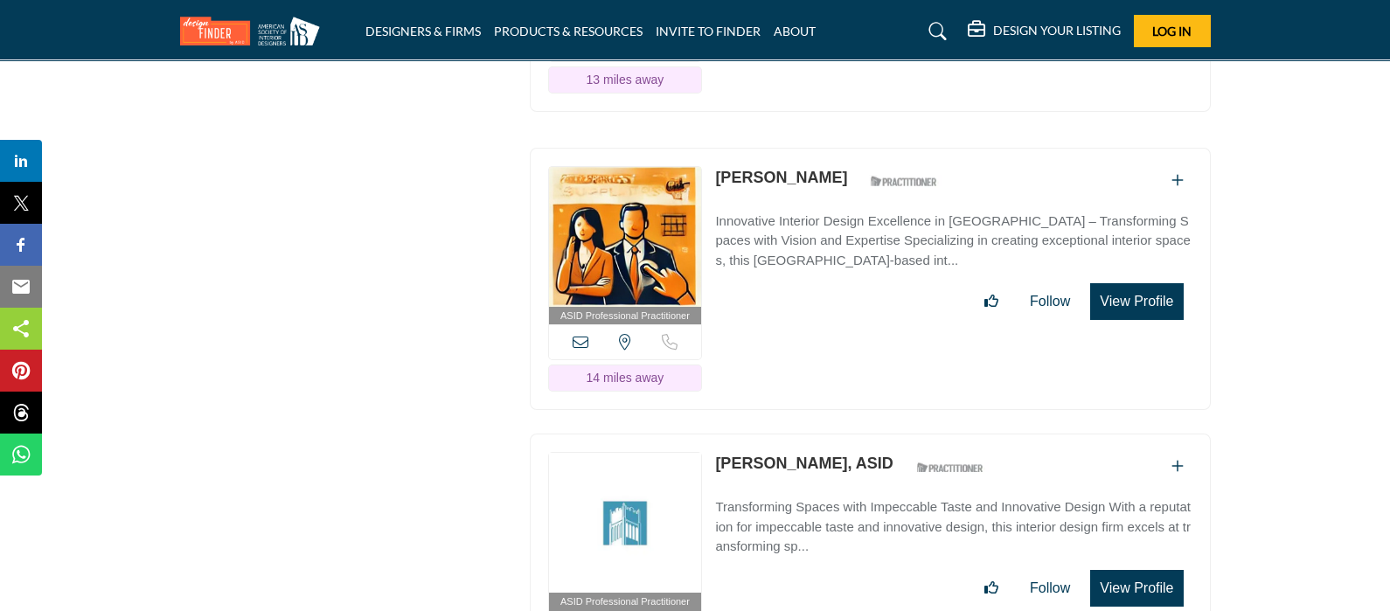
click at [1132, 283] on button "View Profile" at bounding box center [1136, 301] width 93 height 37
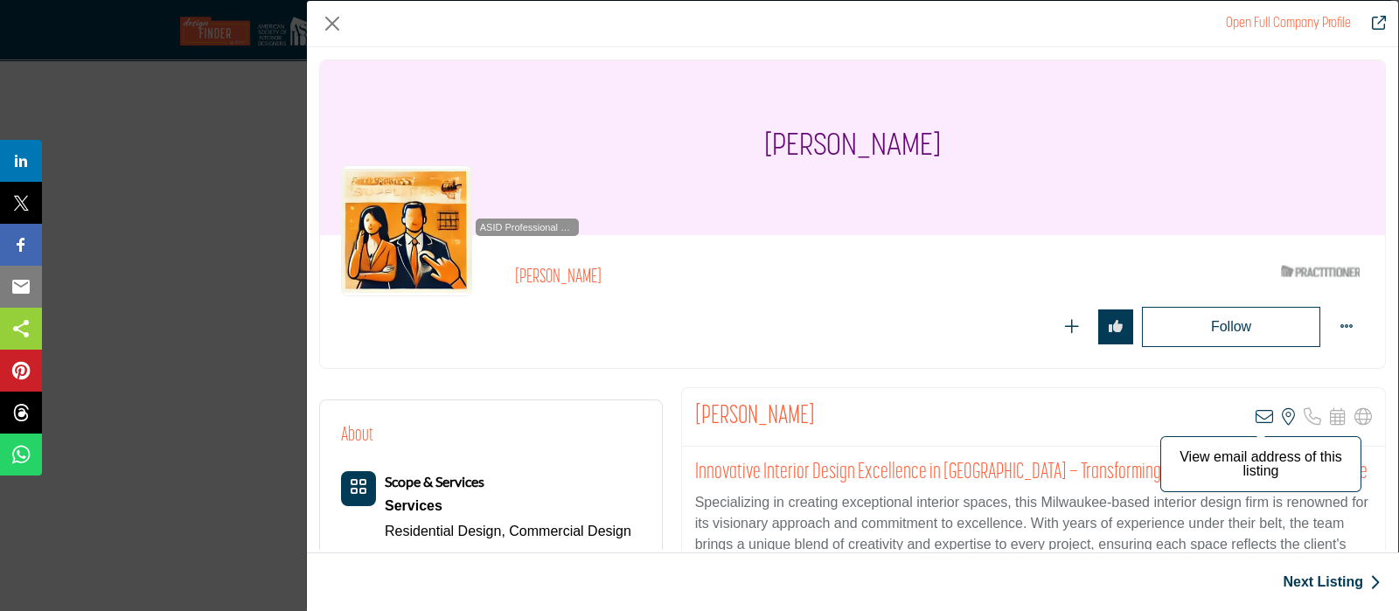
click at [1257, 410] on icon "Company Data Modal" at bounding box center [1263, 416] width 17 height 17
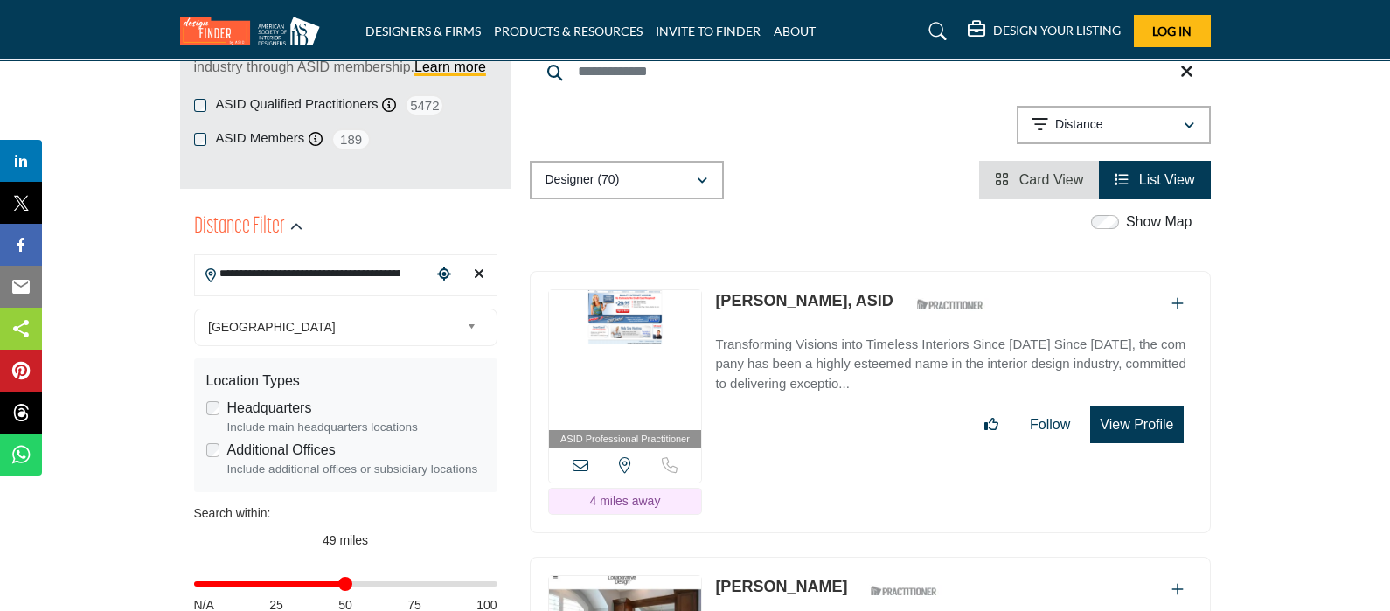
scroll to position [328, 0]
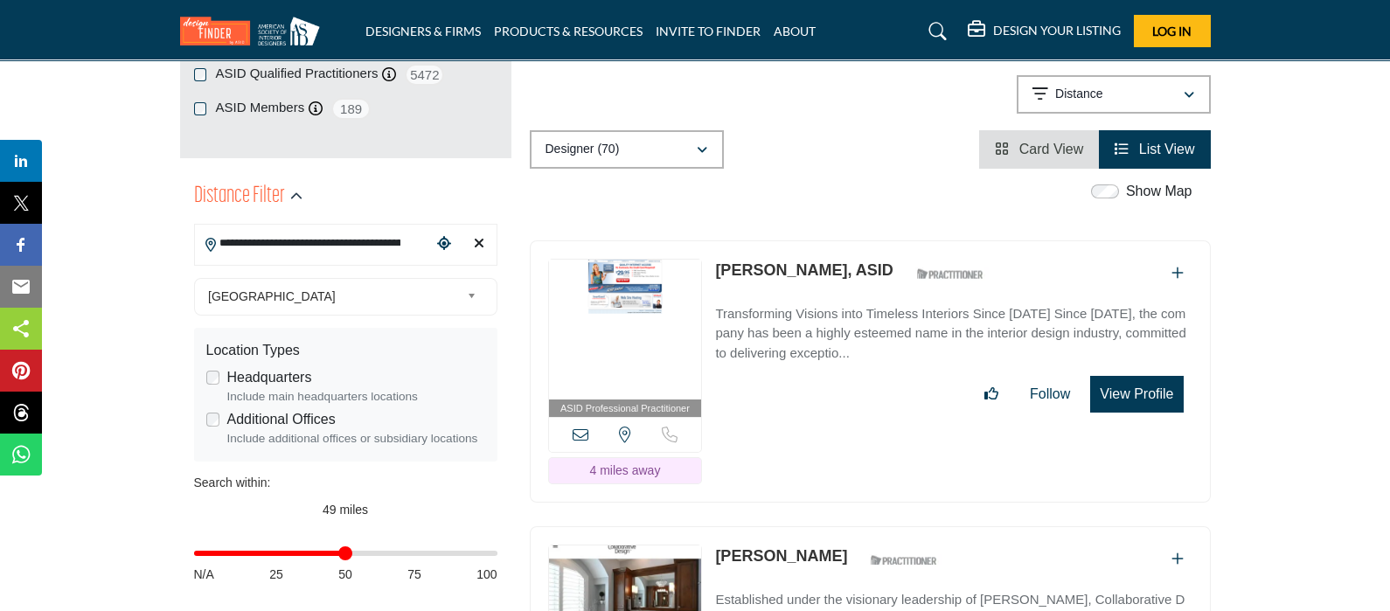
click at [1170, 145] on span "List View" at bounding box center [1167, 149] width 56 height 15
click at [707, 146] on div "button" at bounding box center [702, 150] width 12 height 16
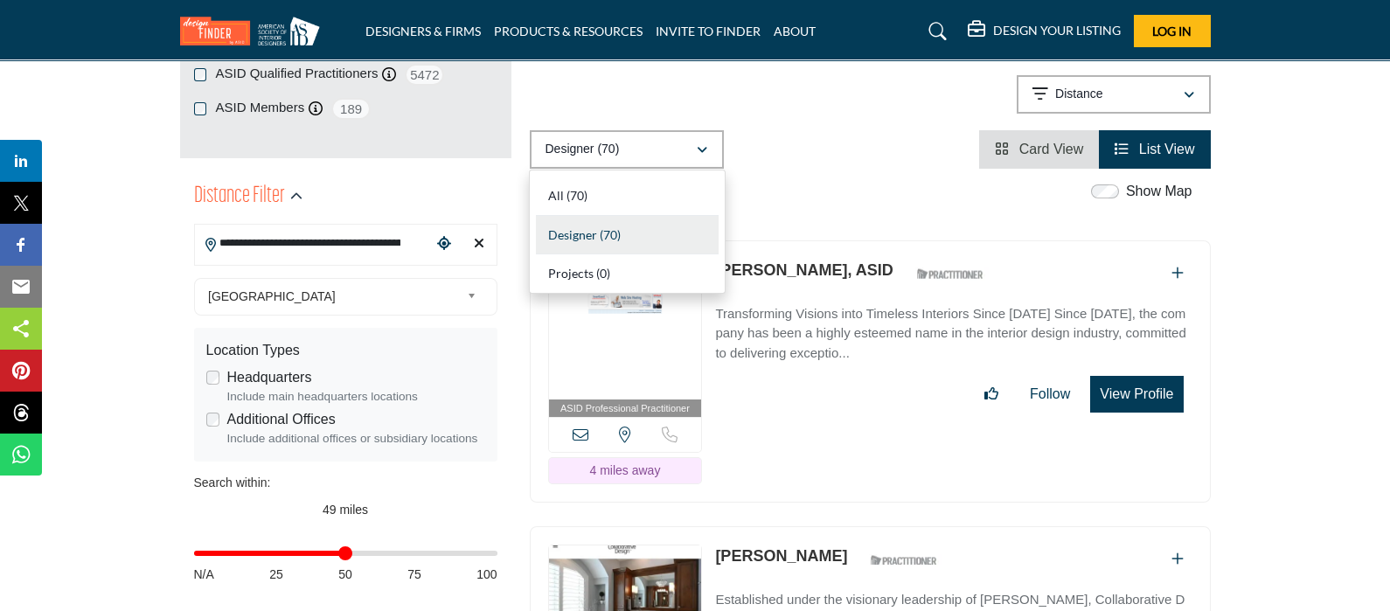
click at [799, 86] on div "**********" at bounding box center [870, 97] width 681 height 45
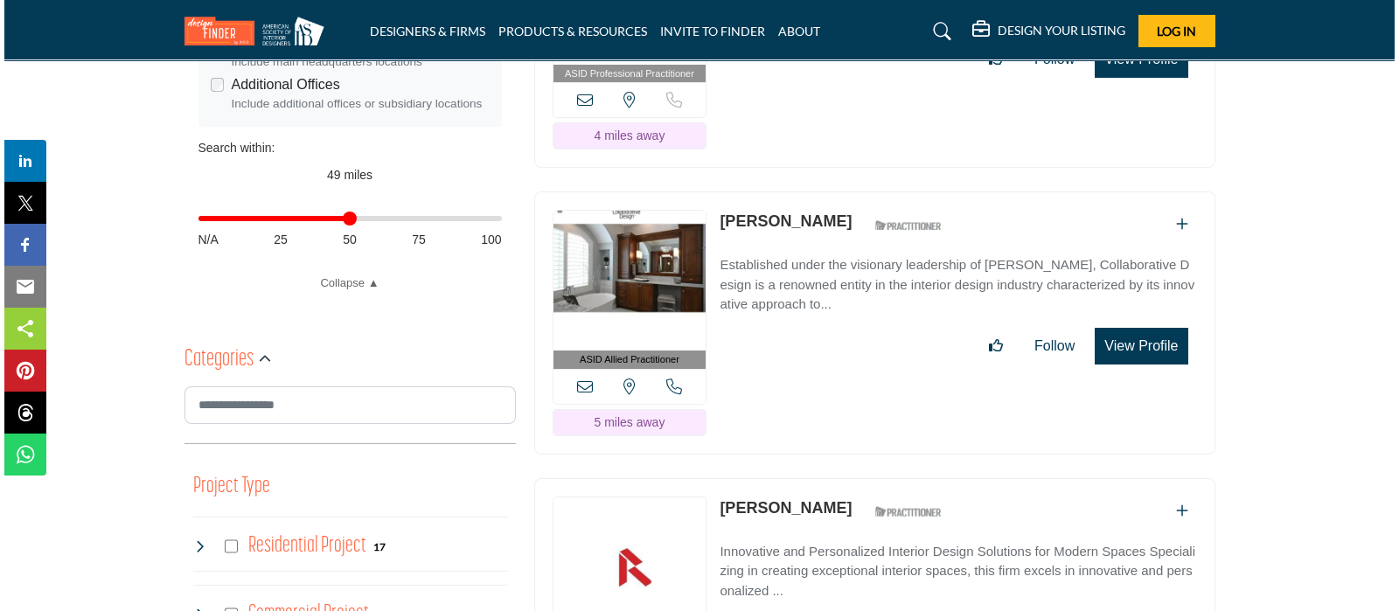
scroll to position [546, 0]
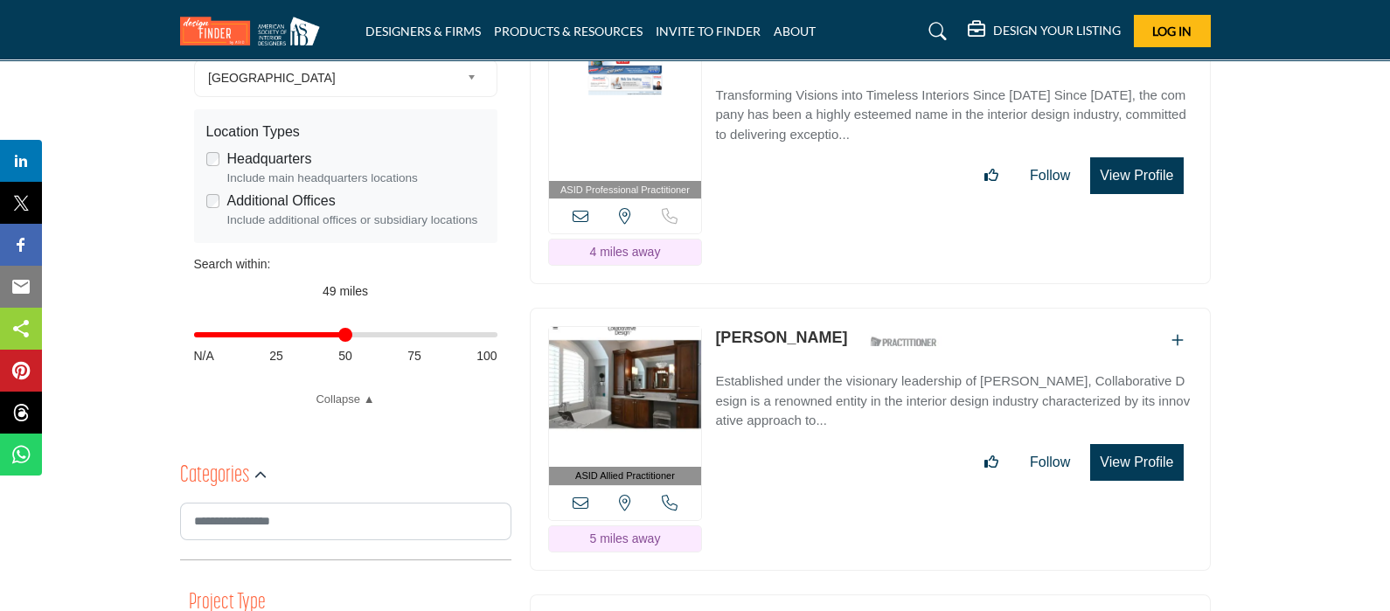
click at [1132, 166] on button "View Profile" at bounding box center [1136, 175] width 93 height 37
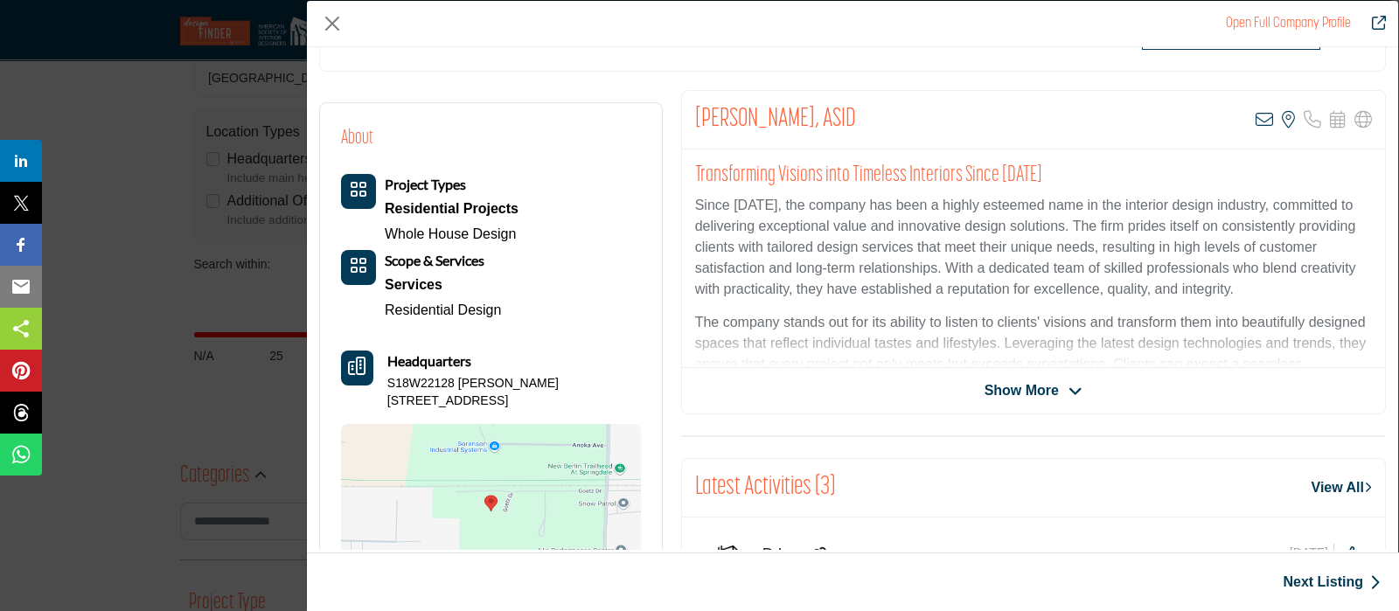
scroll to position [297, 0]
click at [1068, 386] on icon "Company Data Modal" at bounding box center [1075, 392] width 14 height 16
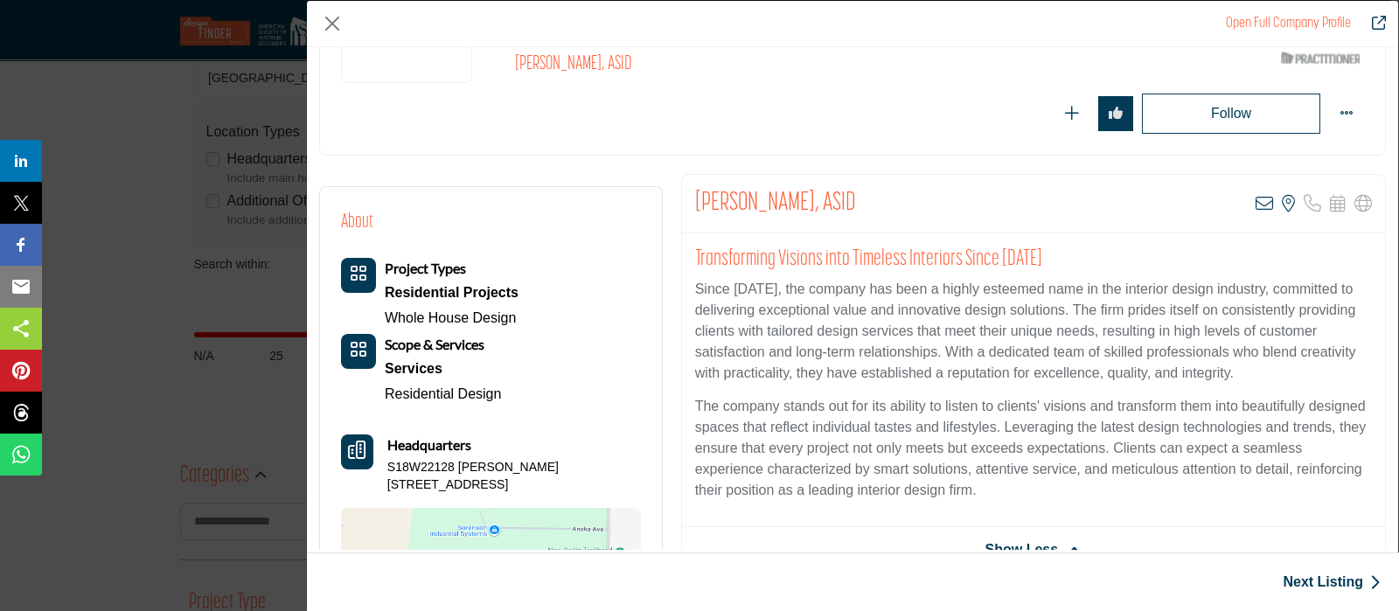
scroll to position [187, 0]
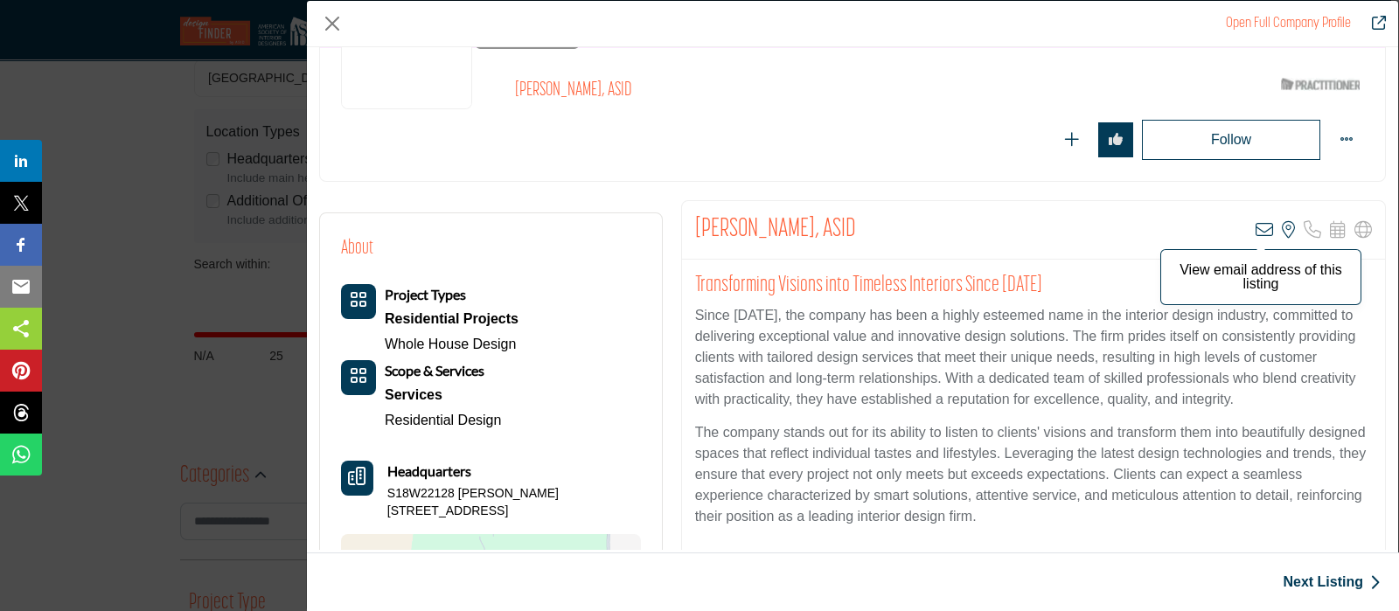
click at [1256, 226] on icon "Company Data Modal" at bounding box center [1263, 229] width 17 height 17
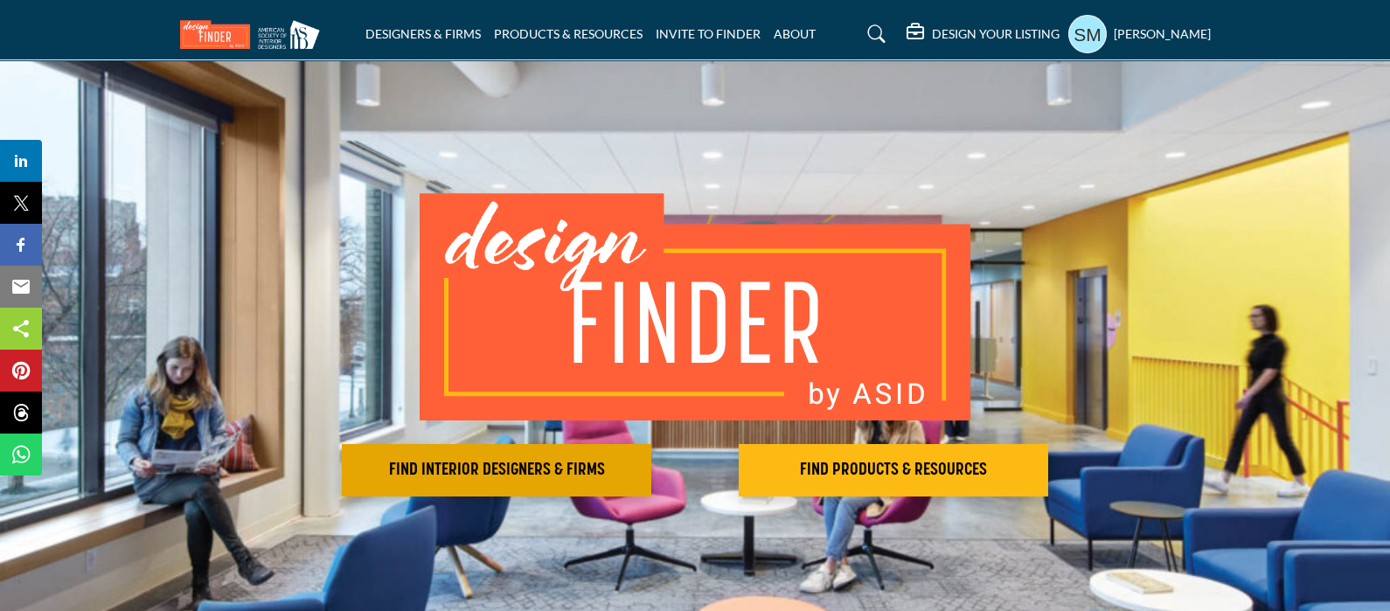
click at [555, 486] on button "FIND INTERIOR DESIGNERS & FIRMS" at bounding box center [496, 470] width 309 height 52
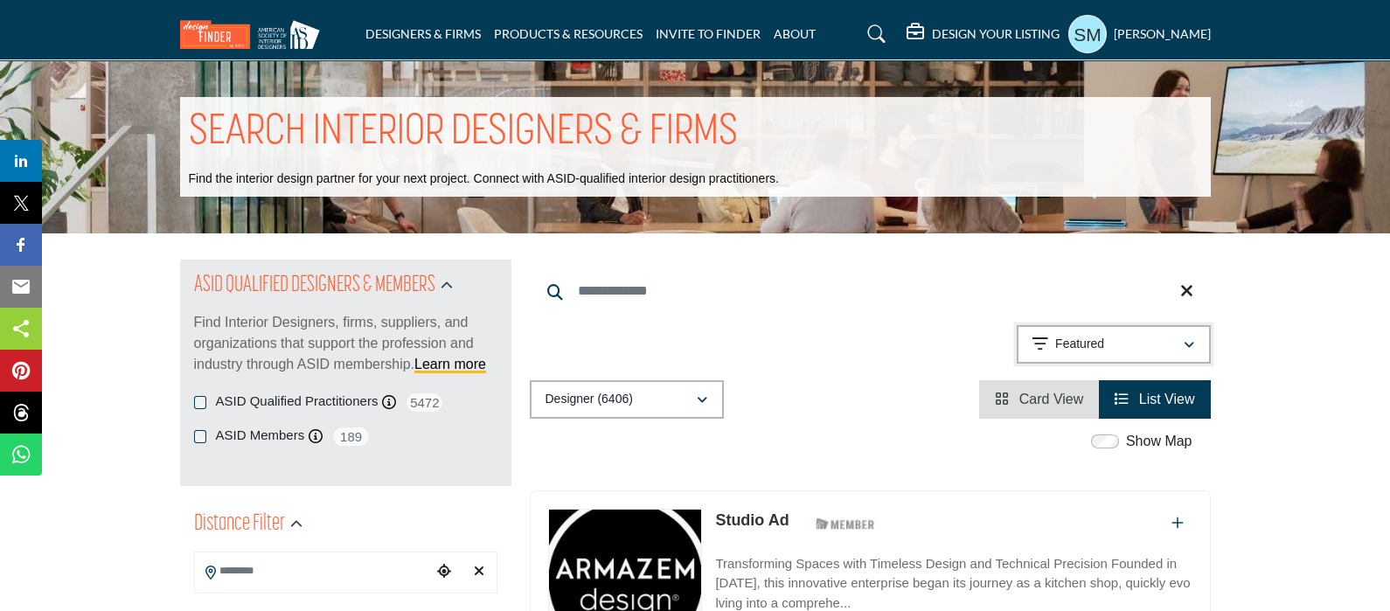
click at [1085, 340] on p "Featured" at bounding box center [1079, 344] width 49 height 17
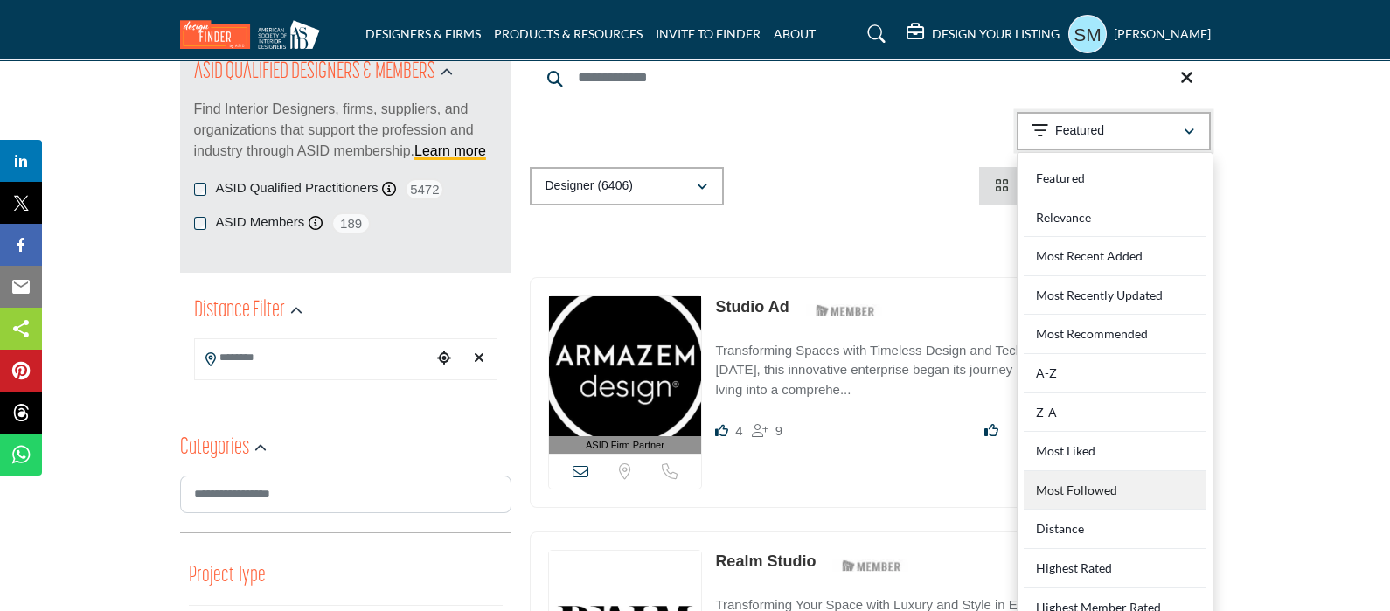
scroll to position [218, 0]
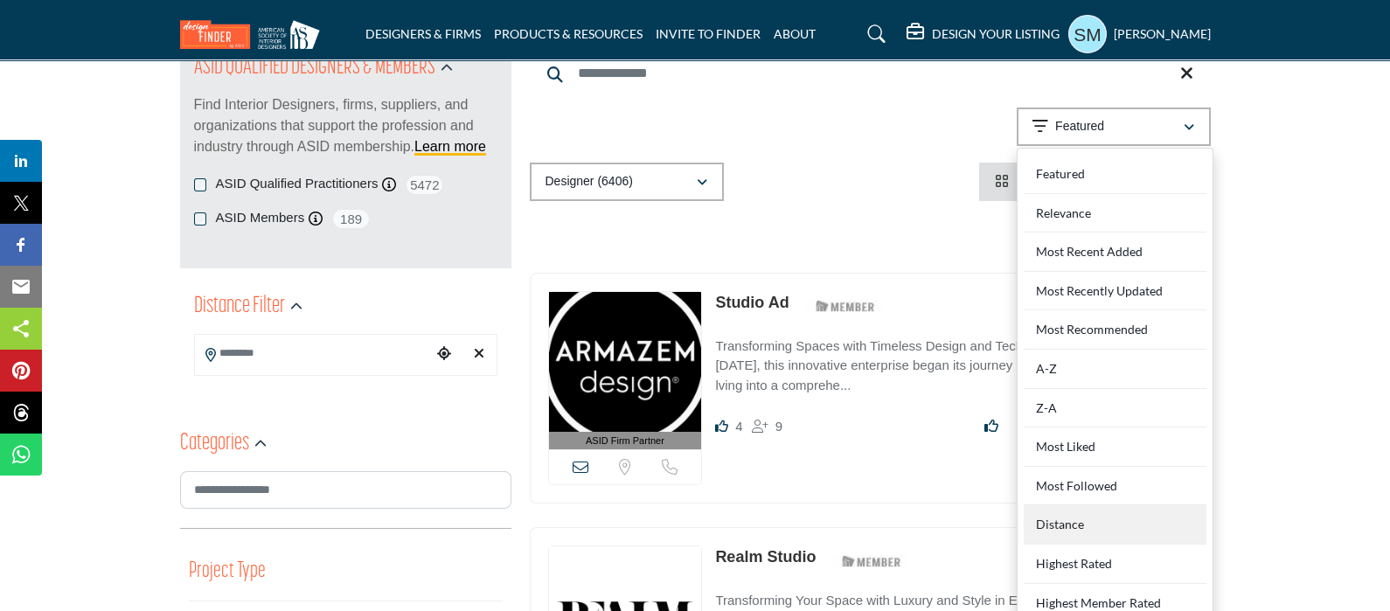
click at [1072, 518] on div "Distance" at bounding box center [1115, 524] width 183 height 39
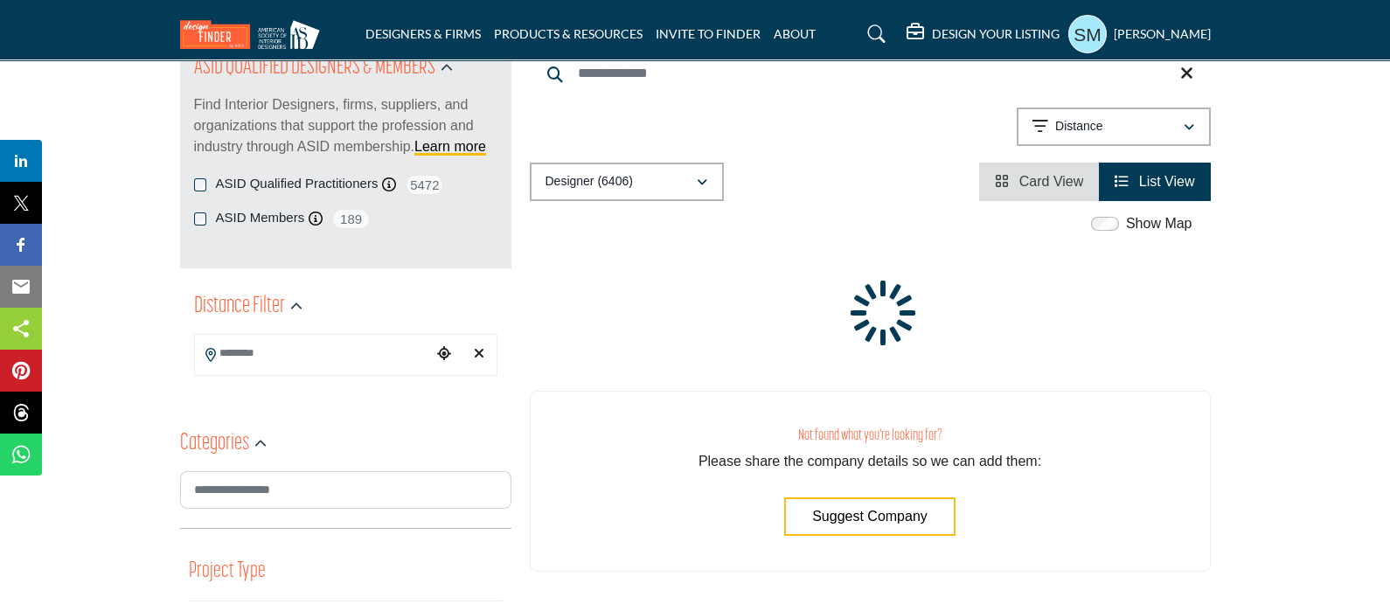
click at [284, 347] on input "Search Location" at bounding box center [313, 354] width 236 height 34
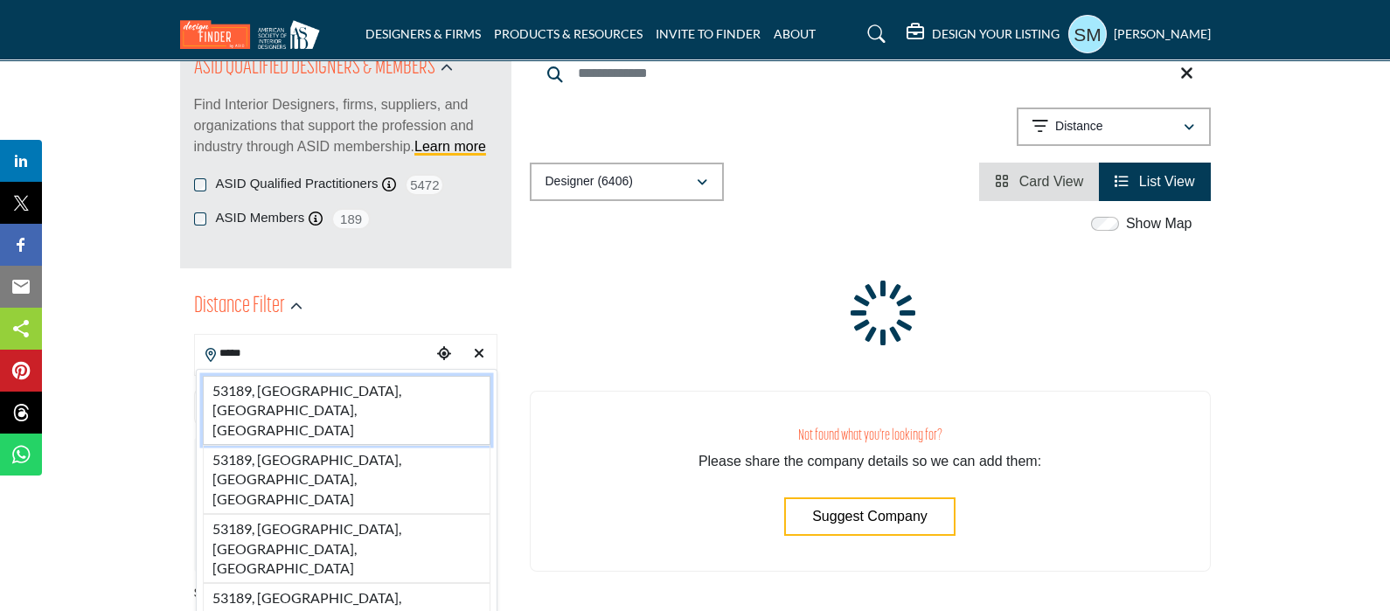
click at [309, 380] on li "53189, [GEOGRAPHIC_DATA], [GEOGRAPHIC_DATA], [GEOGRAPHIC_DATA]" at bounding box center [347, 410] width 288 height 69
type input "**********"
type input "***"
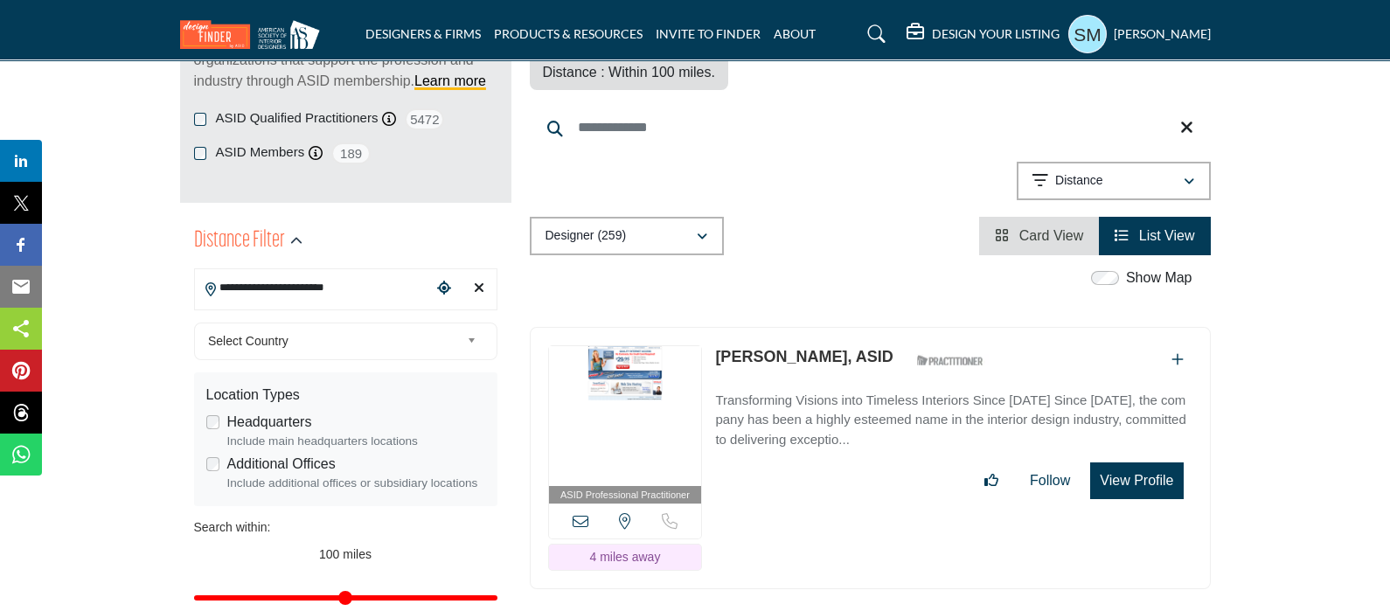
scroll to position [328, 0]
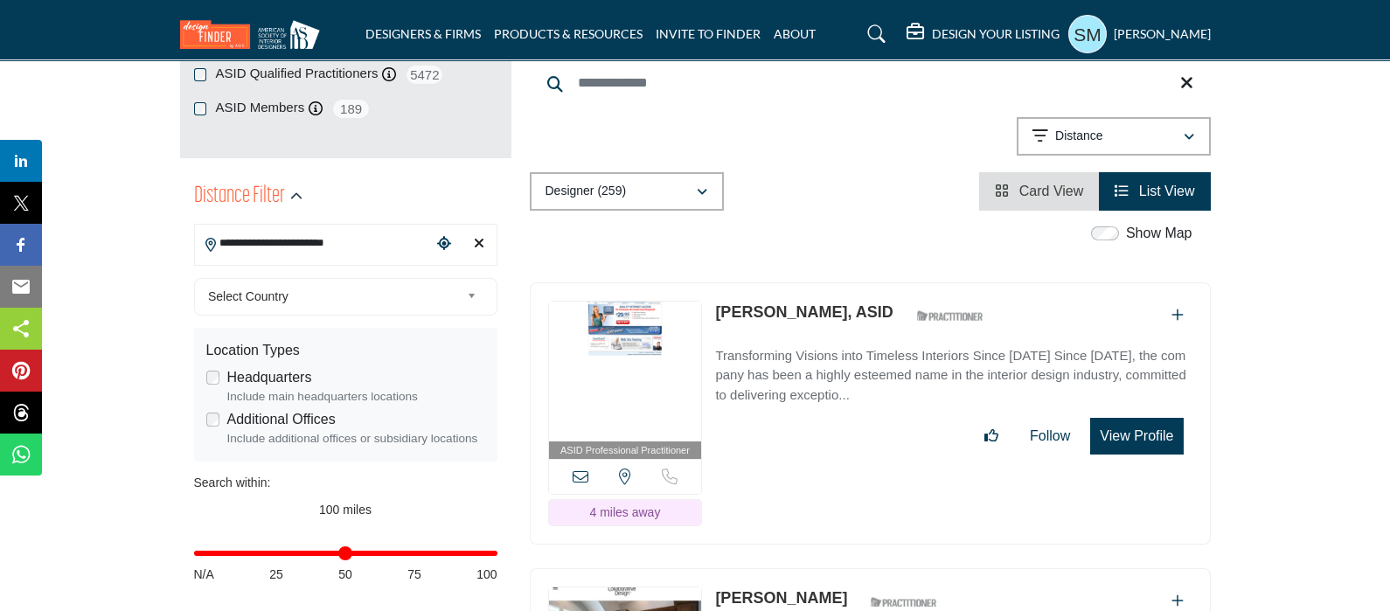
click at [1145, 418] on button "View Profile" at bounding box center [1136, 436] width 93 height 37
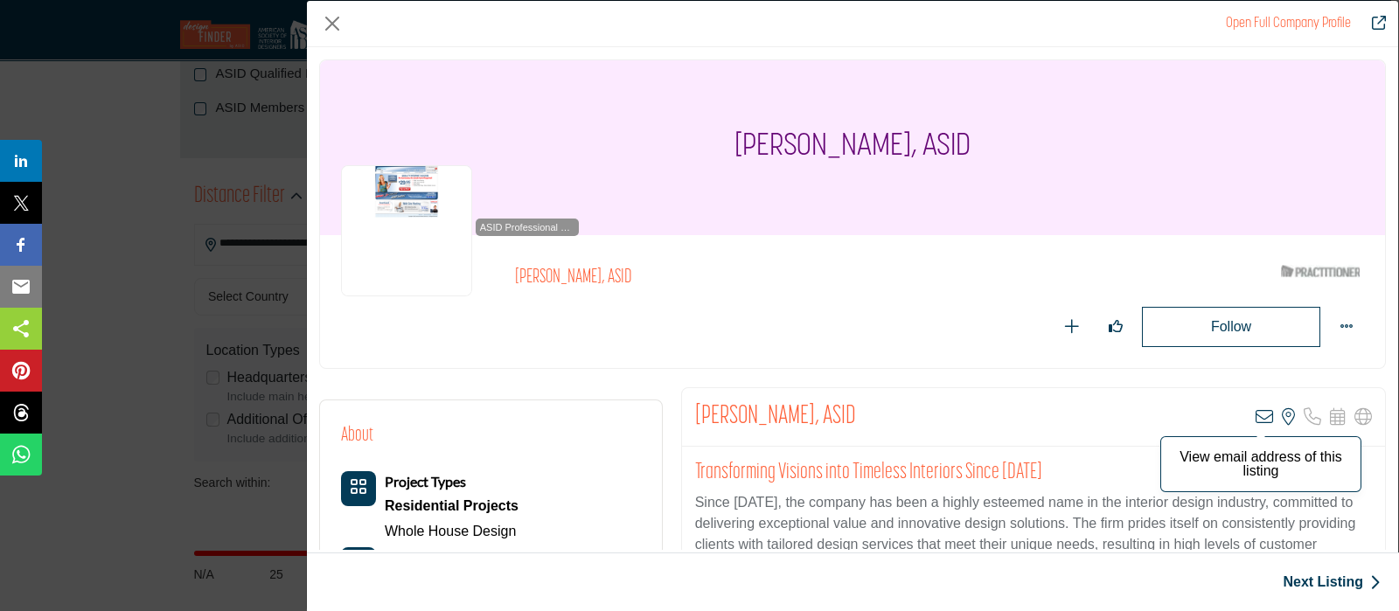
click at [1255, 413] on icon "Company Data Modal" at bounding box center [1263, 416] width 17 height 17
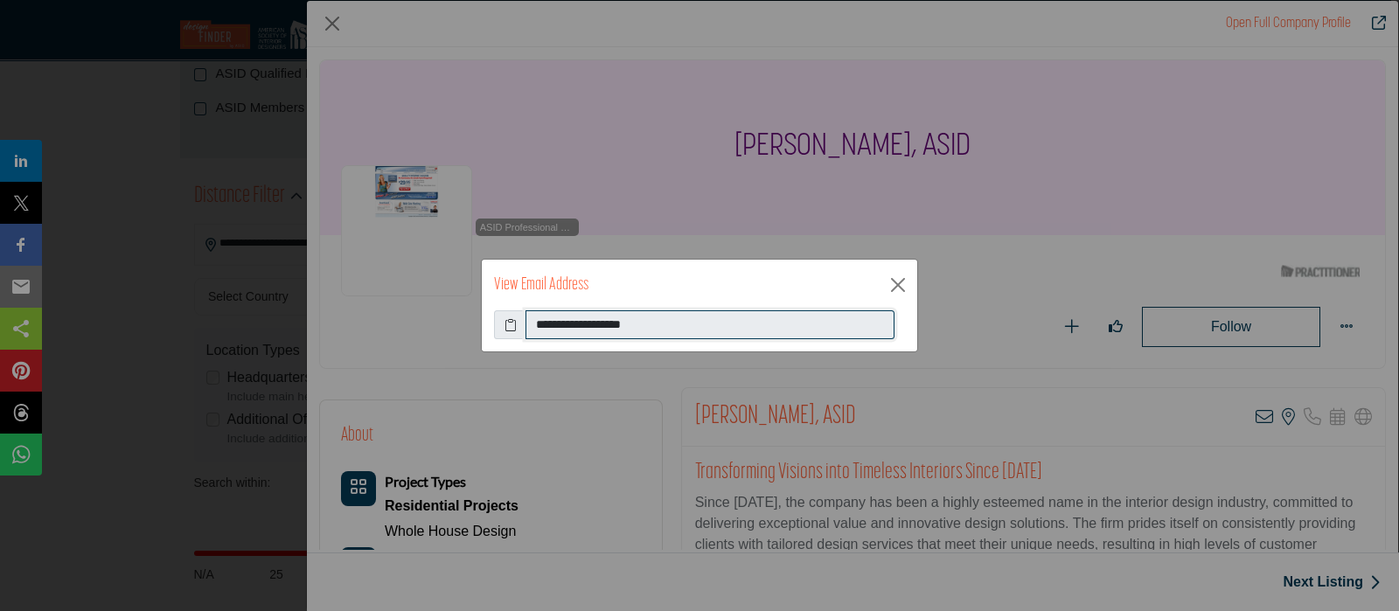
drag, startPoint x: 702, startPoint y: 324, endPoint x: 520, endPoint y: 351, distance: 183.7
click at [529, 336] on input "**********" at bounding box center [709, 325] width 369 height 30
click at [898, 286] on button "Close" at bounding box center [898, 285] width 26 height 26
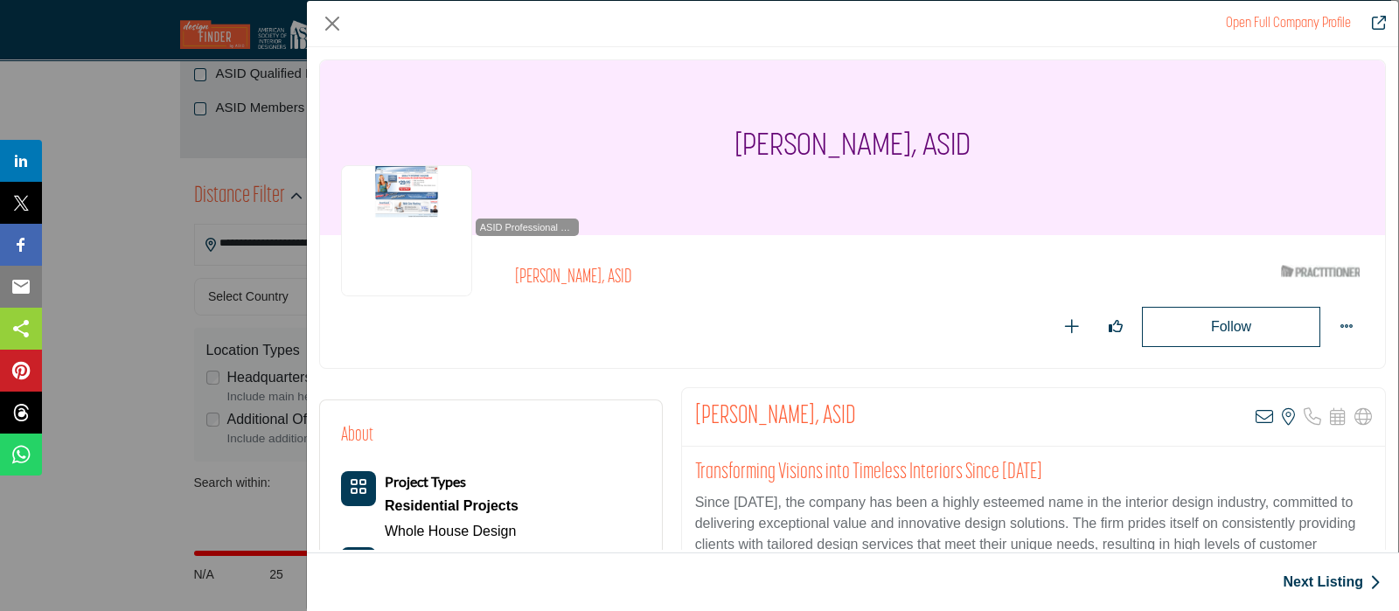
drag, startPoint x: 977, startPoint y: 147, endPoint x: 715, endPoint y: 133, distance: 262.6
click at [725, 129] on div "[PERSON_NAME], ASID" at bounding box center [852, 147] width 1065 height 175
copy h1 "[PERSON_NAME], ASID"
click at [1282, 413] on icon "Company Data Modal" at bounding box center [1288, 416] width 13 height 17
click at [320, 20] on button "Close" at bounding box center [332, 23] width 26 height 26
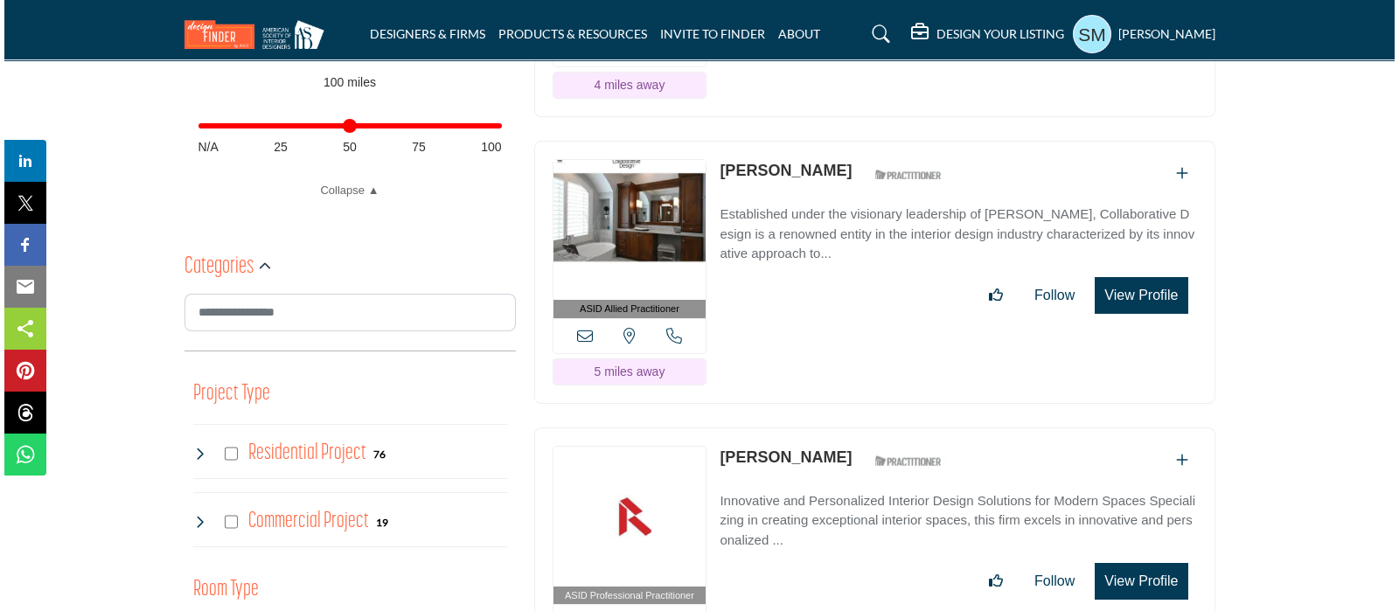
scroll to position [764, 0]
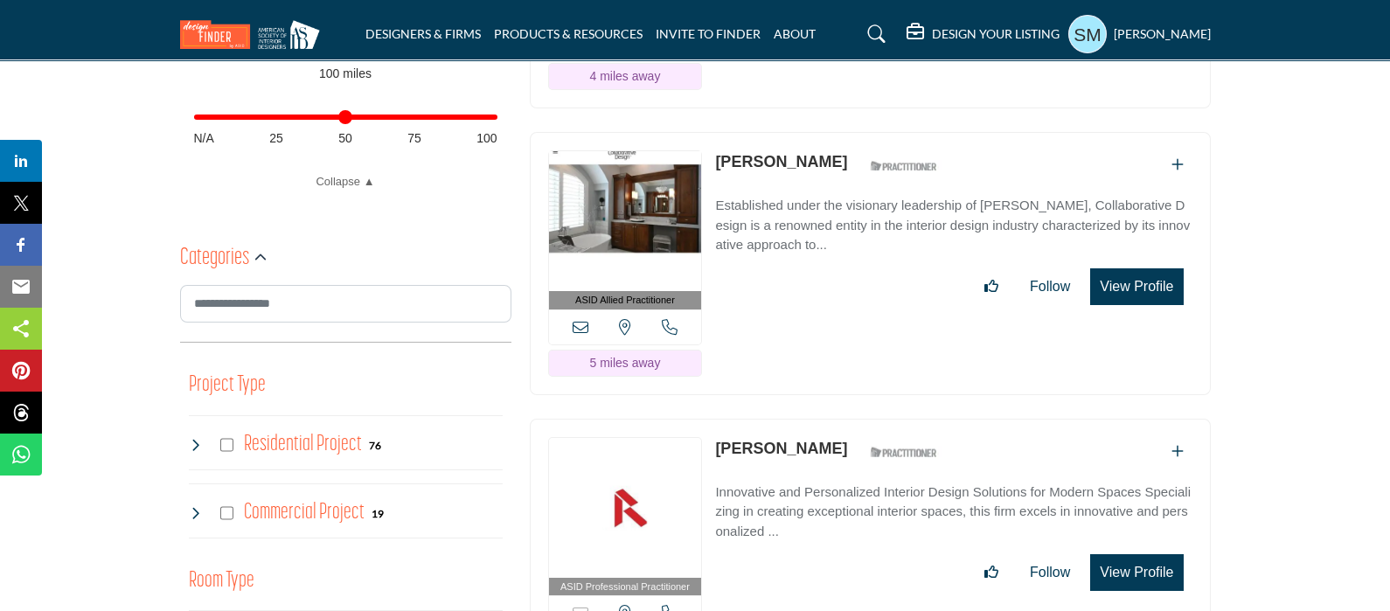
click at [1148, 268] on button "View Profile" at bounding box center [1136, 286] width 93 height 37
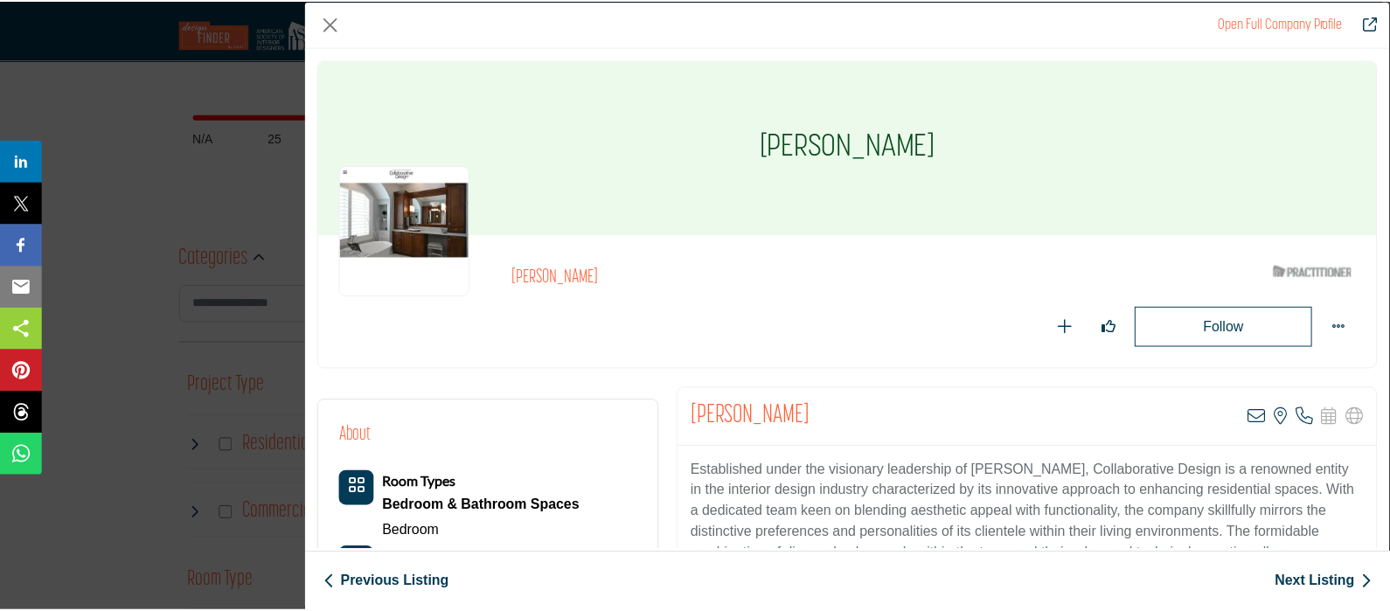
scroll to position [108, 0]
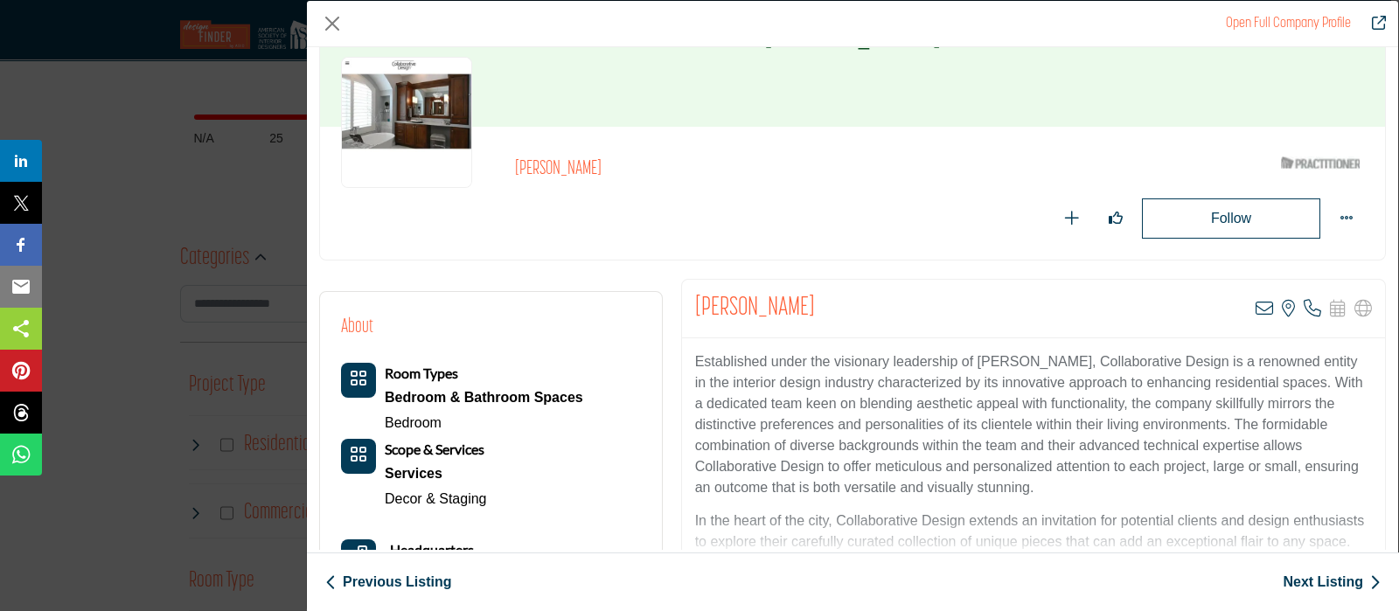
drag, startPoint x: 837, startPoint y: 308, endPoint x: 695, endPoint y: 299, distance: 142.8
click at [695, 299] on div "William Koehnlein View email address of this listing View the location of this …" at bounding box center [1033, 309] width 703 height 59
copy h2 "[PERSON_NAME]"
click at [1259, 304] on icon "Company Data Modal" at bounding box center [1263, 308] width 17 height 17
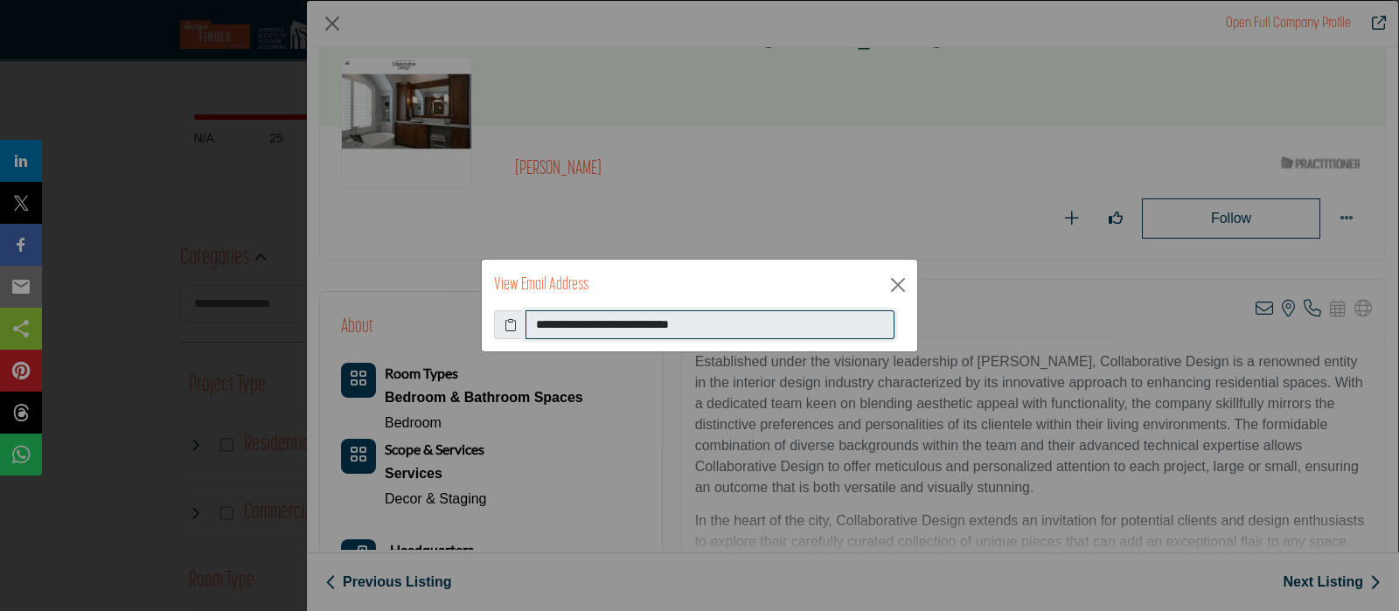
drag, startPoint x: 782, startPoint y: 332, endPoint x: 462, endPoint y: 337, distance: 320.9
click at [459, 334] on div "**********" at bounding box center [699, 305] width 1399 height 611
click at [893, 281] on button "Close" at bounding box center [898, 285] width 26 height 26
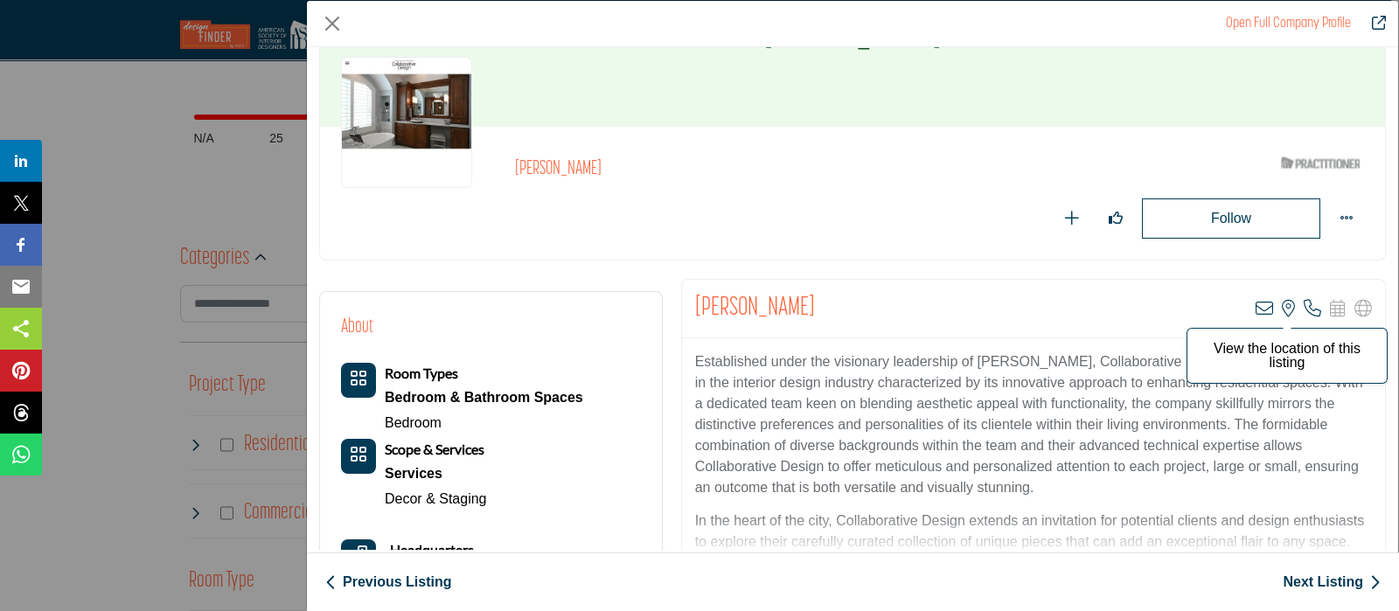
click at [1282, 303] on icon "Company Data Modal" at bounding box center [1288, 308] width 13 height 17
click at [1304, 308] on icon "Company Data Modal" at bounding box center [1311, 308] width 17 height 17
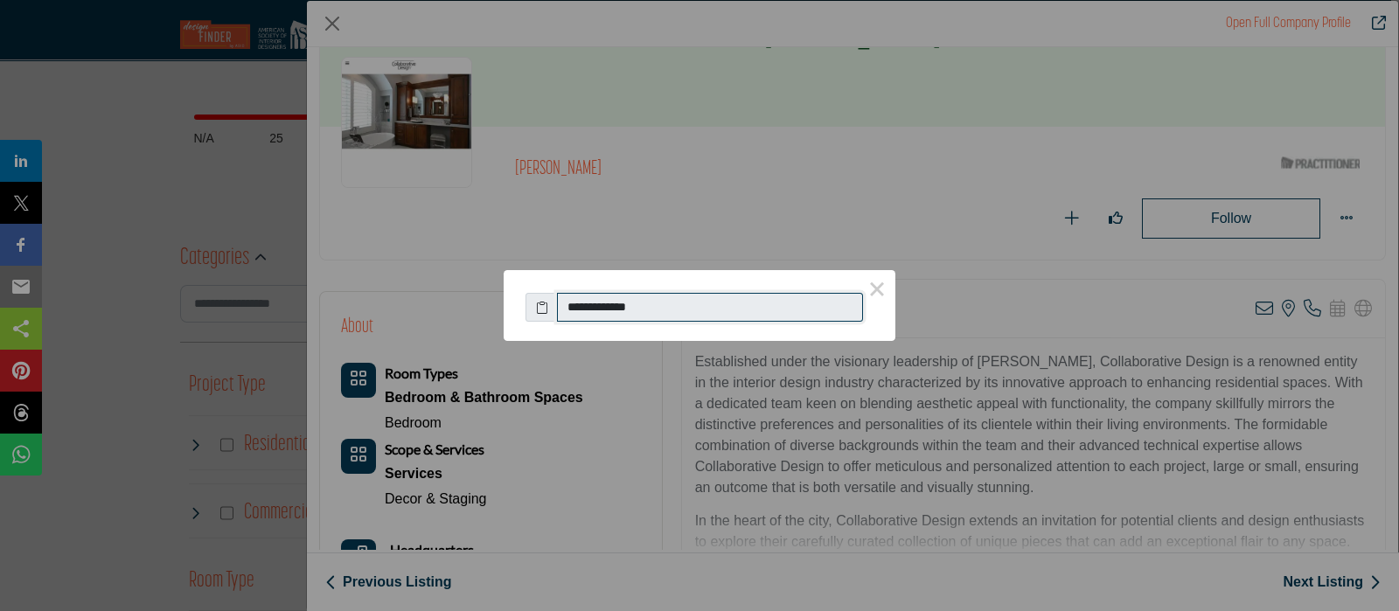
drag, startPoint x: 720, startPoint y: 309, endPoint x: 551, endPoint y: 337, distance: 172.0
click at [551, 337] on div "**********" at bounding box center [700, 305] width 392 height 71
click at [878, 296] on button "×" at bounding box center [876, 288] width 37 height 37
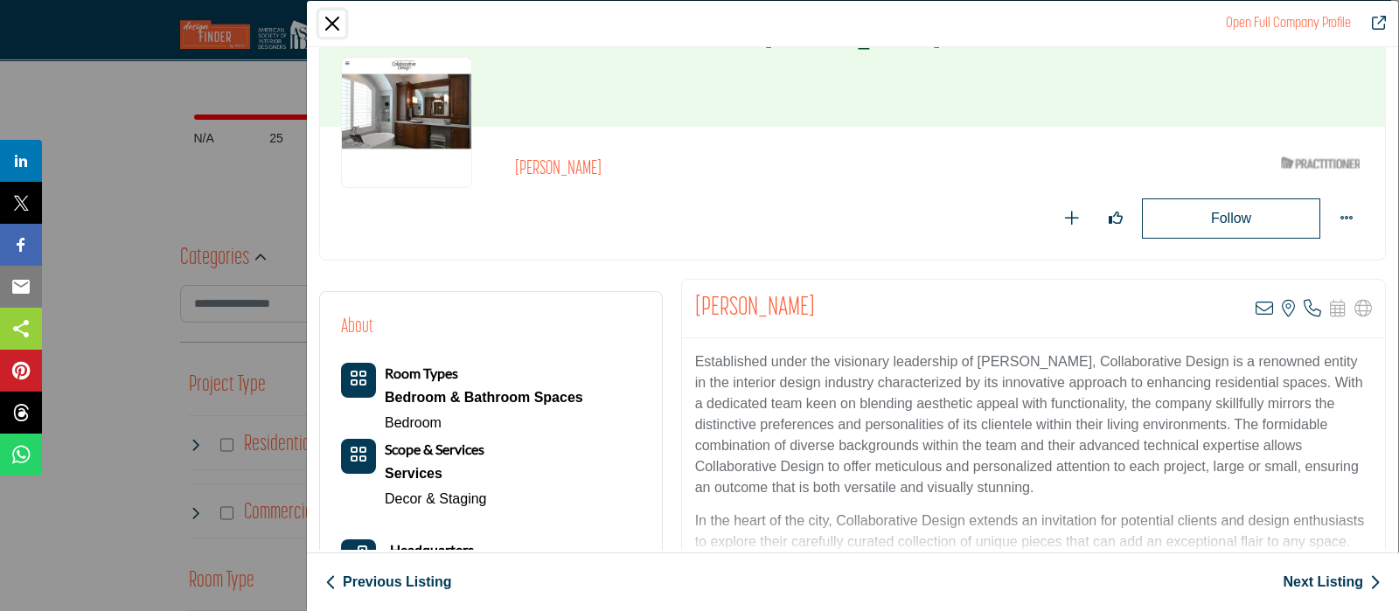
click at [335, 19] on button "Close" at bounding box center [332, 23] width 26 height 26
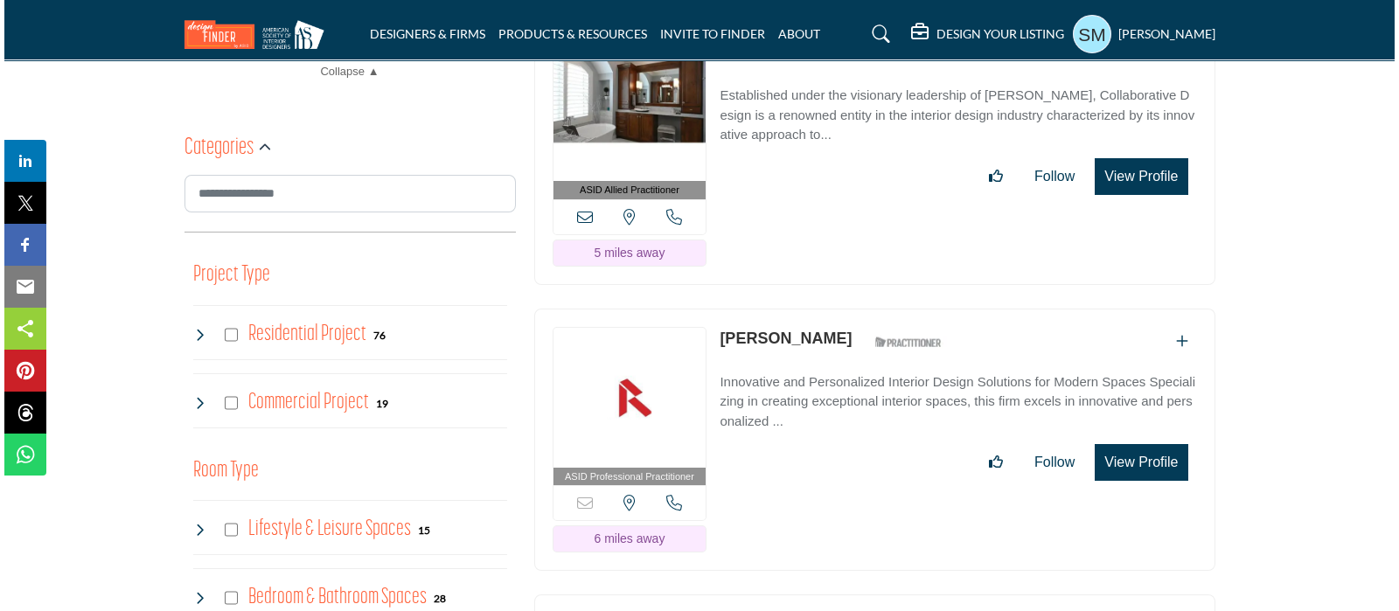
scroll to position [983, 0]
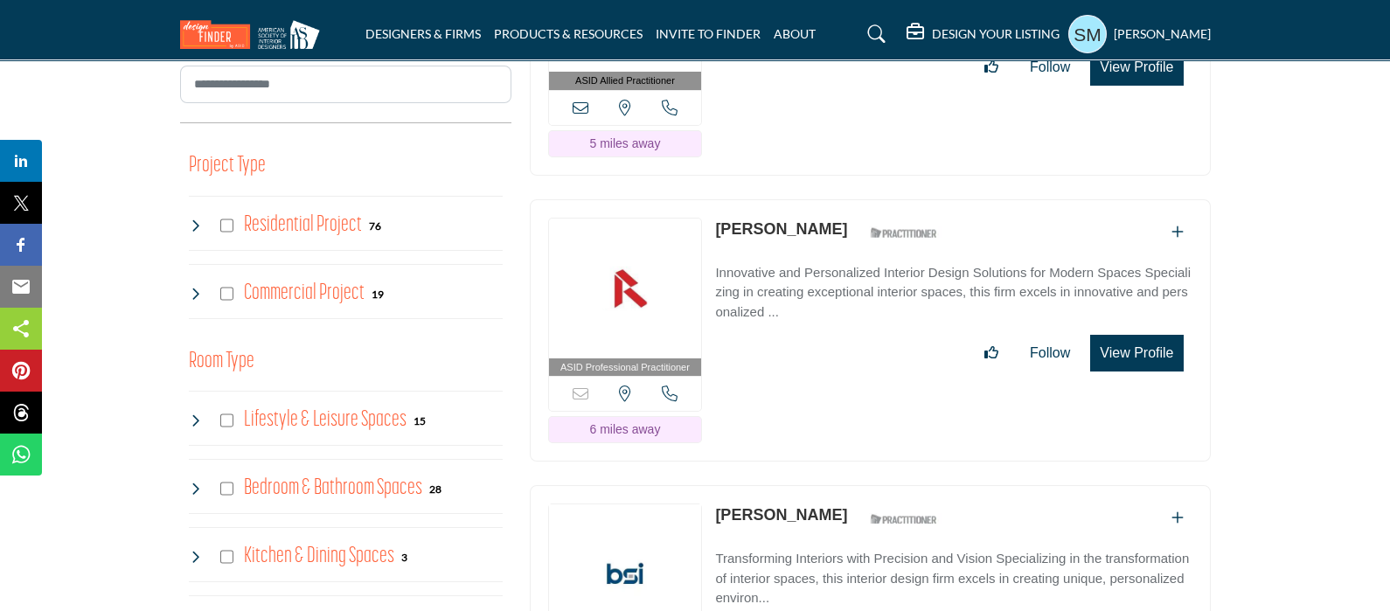
click at [1145, 335] on button "View Profile" at bounding box center [1136, 353] width 93 height 37
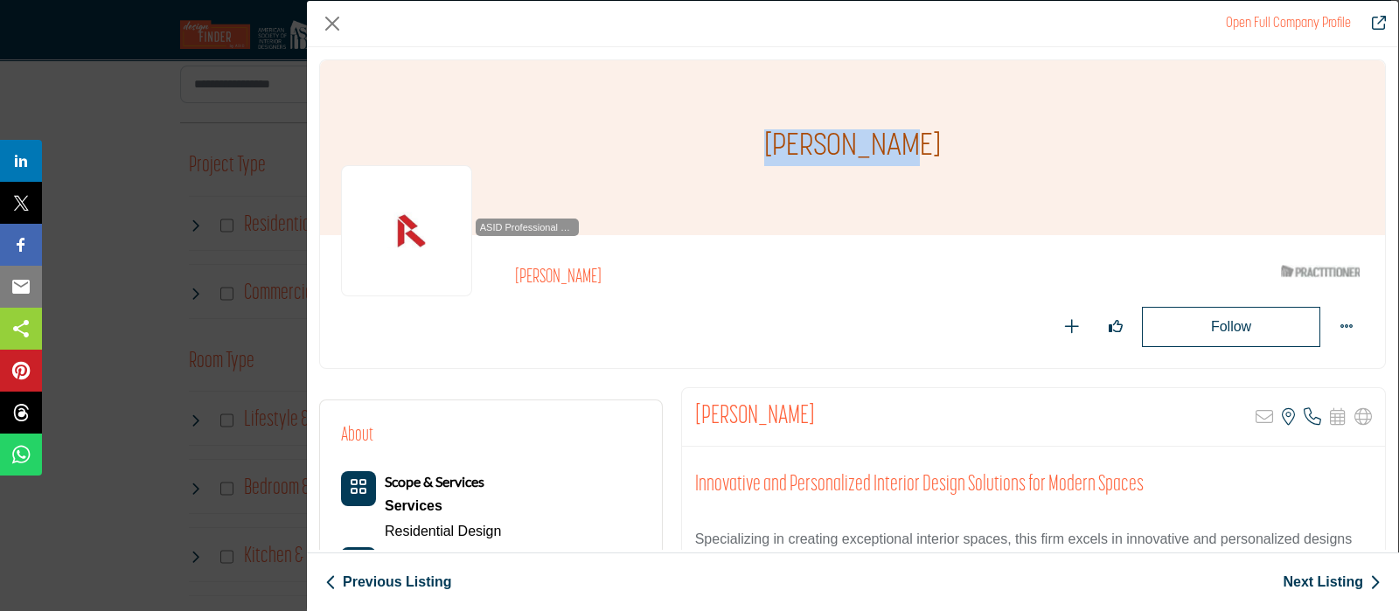
drag, startPoint x: 935, startPoint y: 119, endPoint x: 782, endPoint y: 155, distance: 157.1
click at [782, 155] on div "[PERSON_NAME]" at bounding box center [852, 147] width 1065 height 175
copy h1 "[PERSON_NAME]"
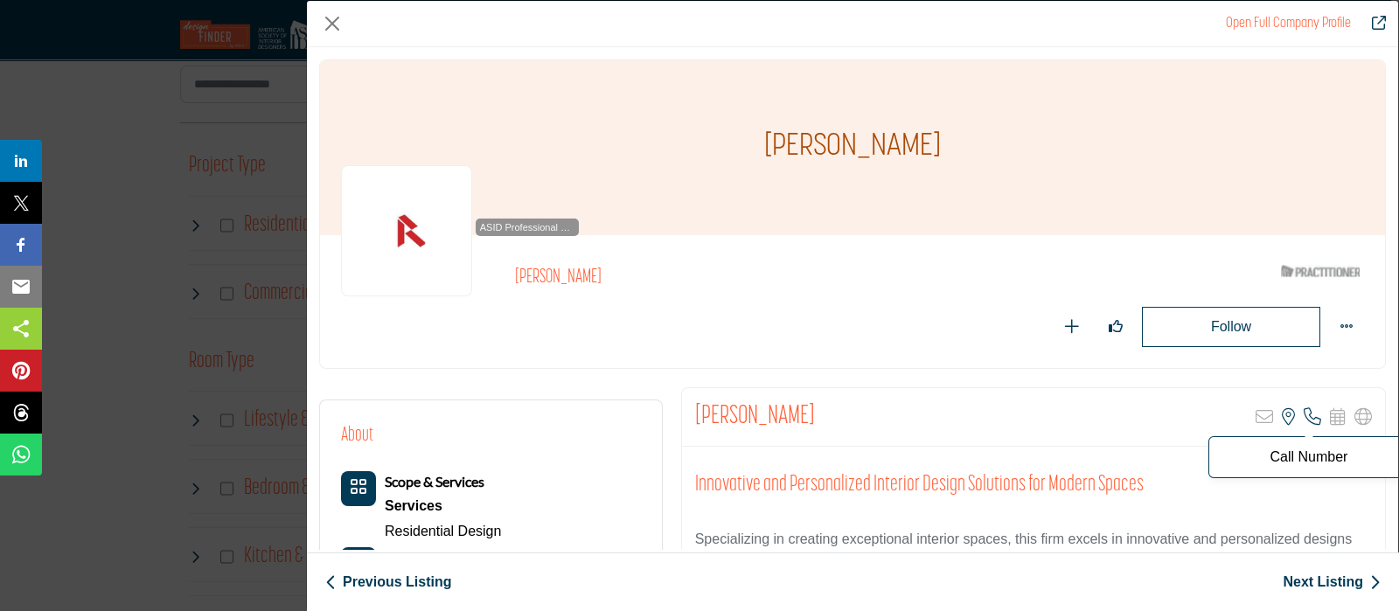
click at [1305, 413] on icon "Company Data Modal" at bounding box center [1311, 416] width 17 height 17
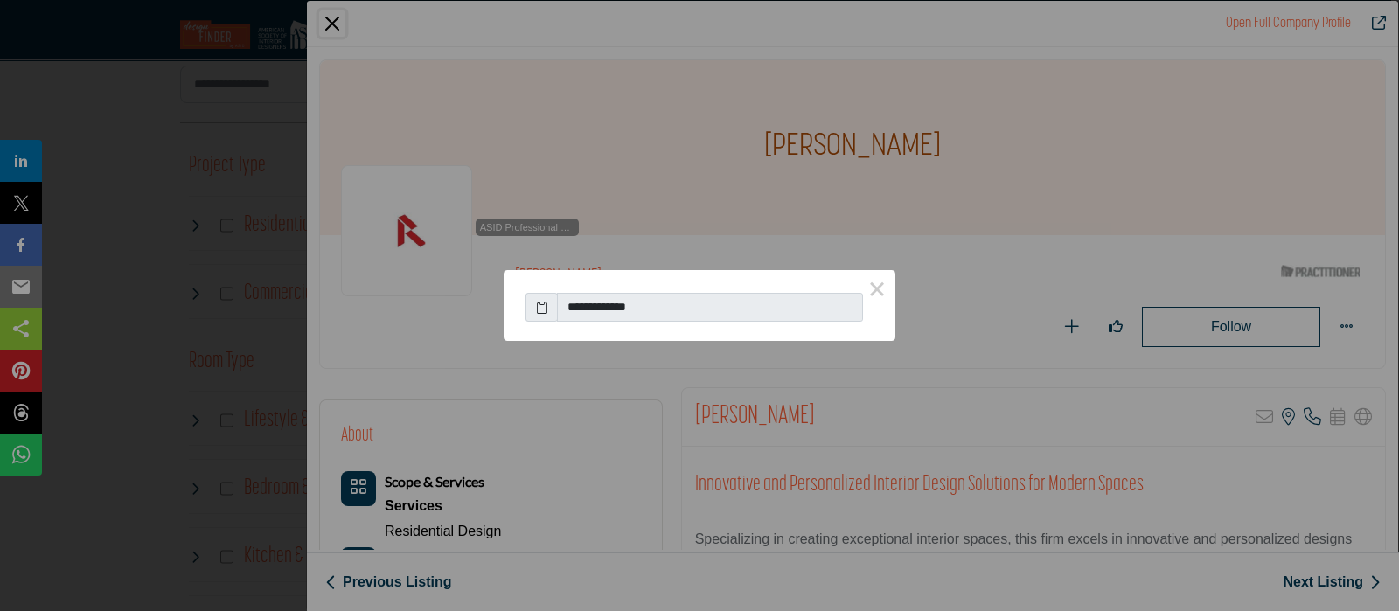
drag, startPoint x: 669, startPoint y: 308, endPoint x: 532, endPoint y: 307, distance: 137.3
click at [529, 306] on div "**********" at bounding box center [699, 303] width 348 height 38
drag, startPoint x: 669, startPoint y: 305, endPoint x: 547, endPoint y: 316, distance: 122.0
click at [555, 312] on div "**********" at bounding box center [699, 303] width 348 height 38
drag, startPoint x: 559, startPoint y: 306, endPoint x: 715, endPoint y: 280, distance: 157.8
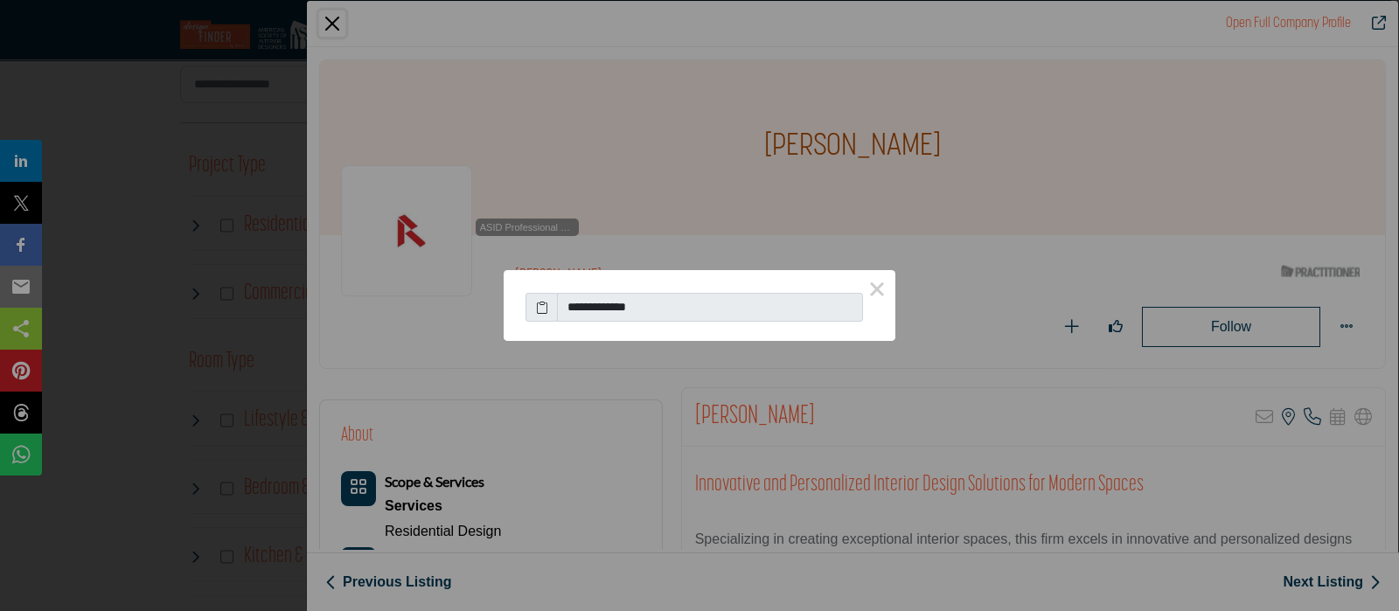
click at [717, 280] on div "**********" at bounding box center [700, 298] width 392 height 56
click at [538, 312] on icon at bounding box center [542, 307] width 12 height 18
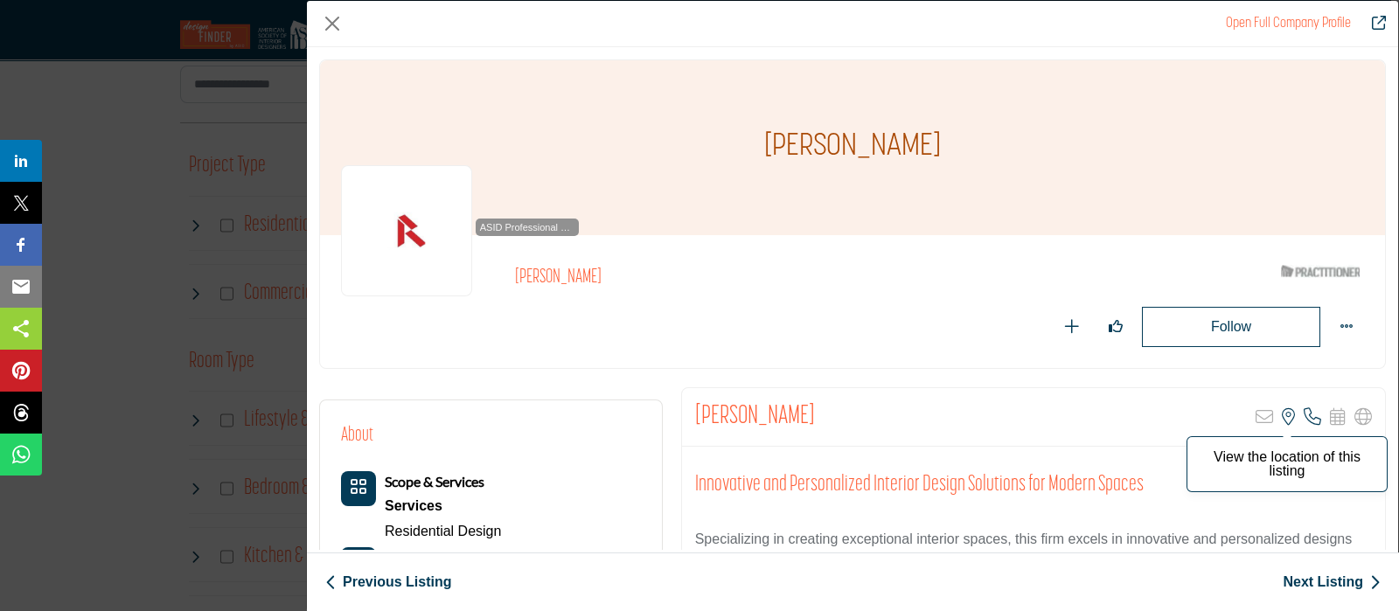
click at [1282, 412] on icon "Company Data Modal" at bounding box center [1288, 416] width 13 height 17
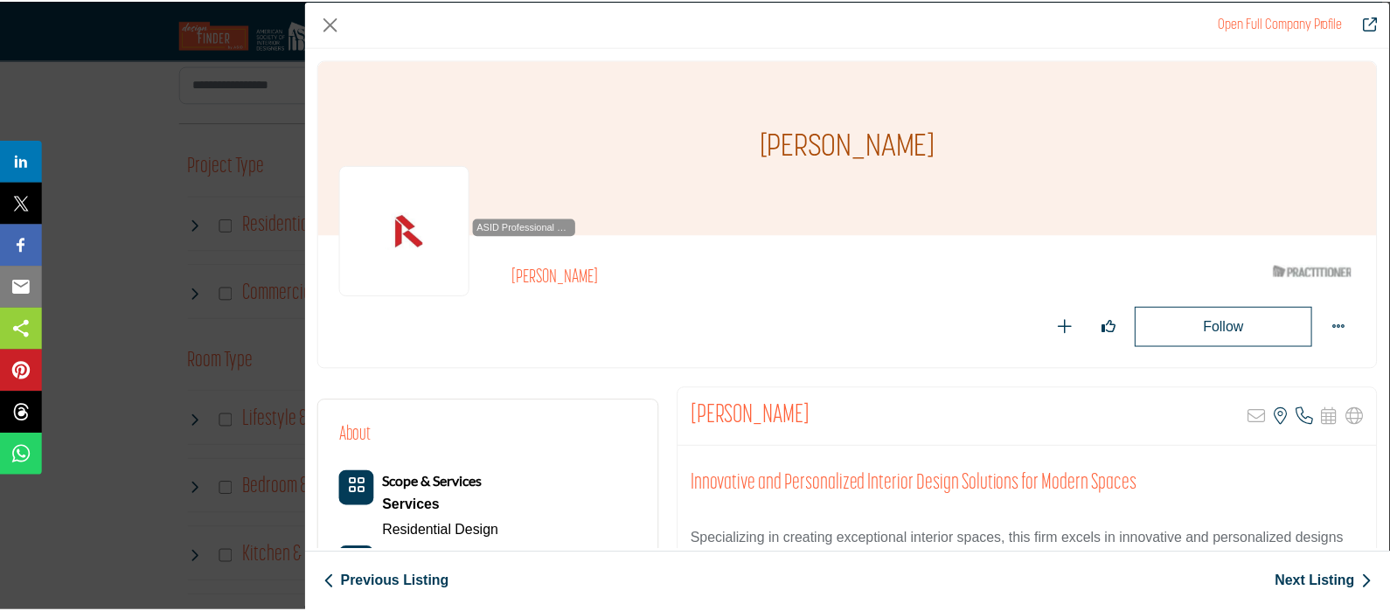
scroll to position [218, 0]
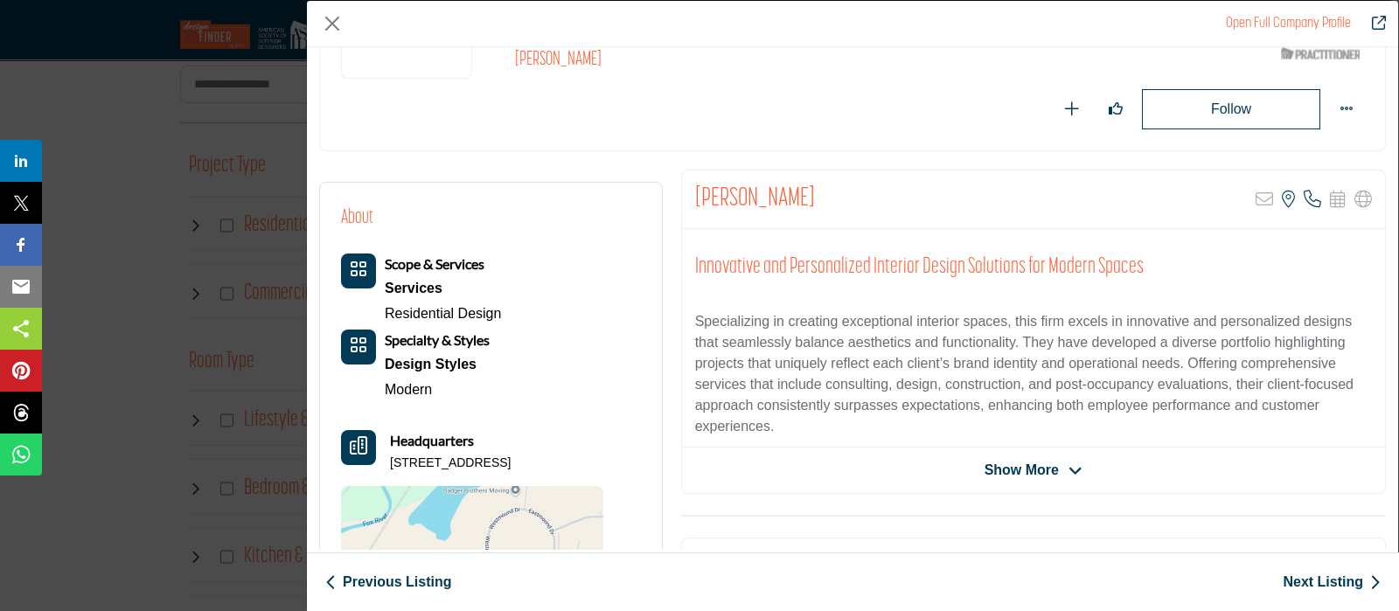
drag, startPoint x: 434, startPoint y: 469, endPoint x: 389, endPoint y: 461, distance: 45.4
click at [390, 461] on p "W228N745 Westmound Dr, 53186-1654, USA" at bounding box center [450, 463] width 121 height 17
copy p "W228N745 Westmound Dr, 53186-1654, USA"
click at [333, 15] on button "Close" at bounding box center [332, 23] width 26 height 26
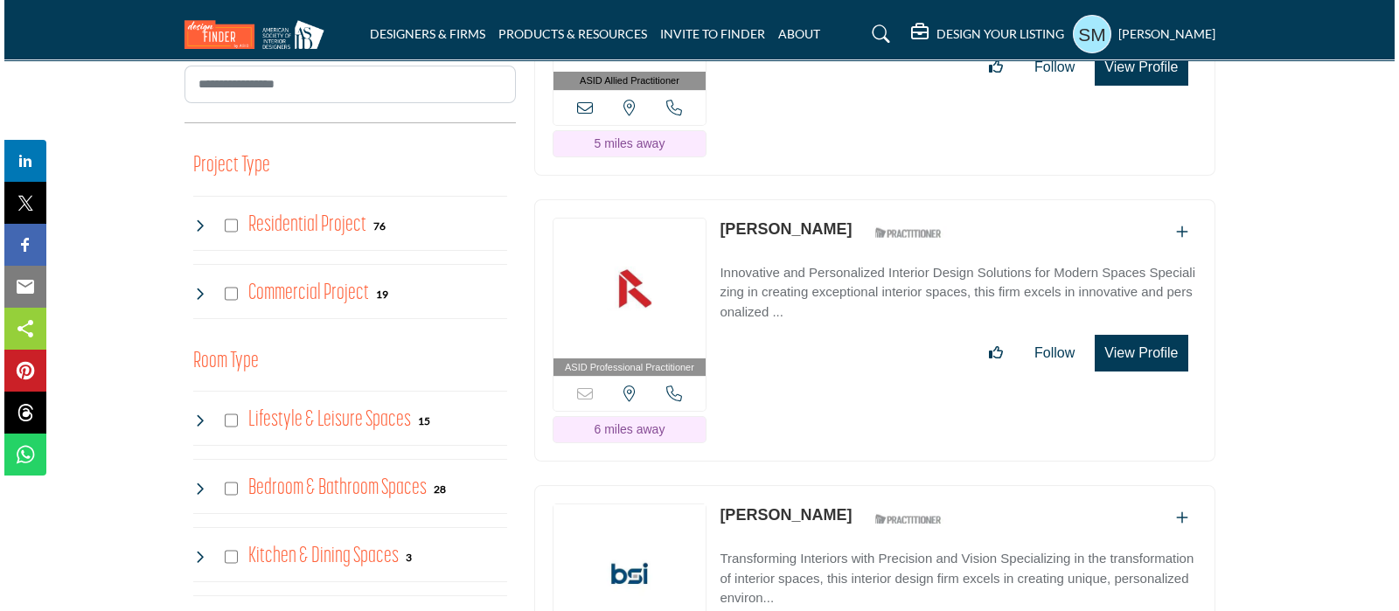
scroll to position [1093, 0]
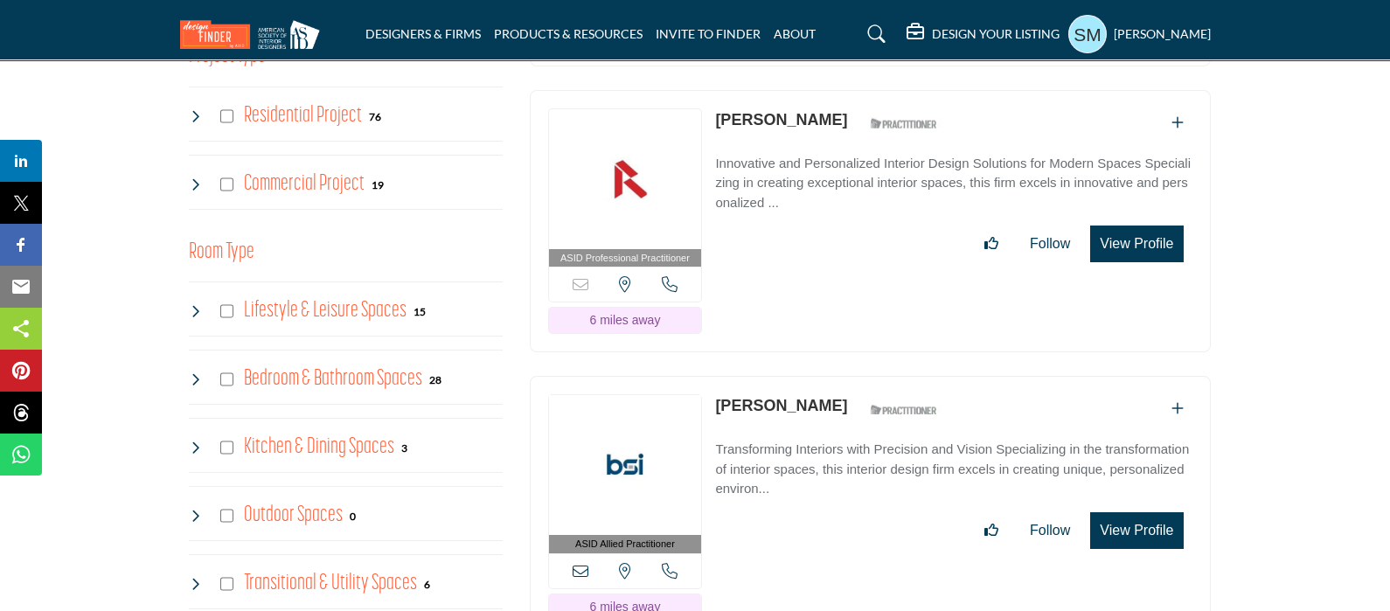
click at [1132, 512] on button "View Profile" at bounding box center [1136, 530] width 93 height 37
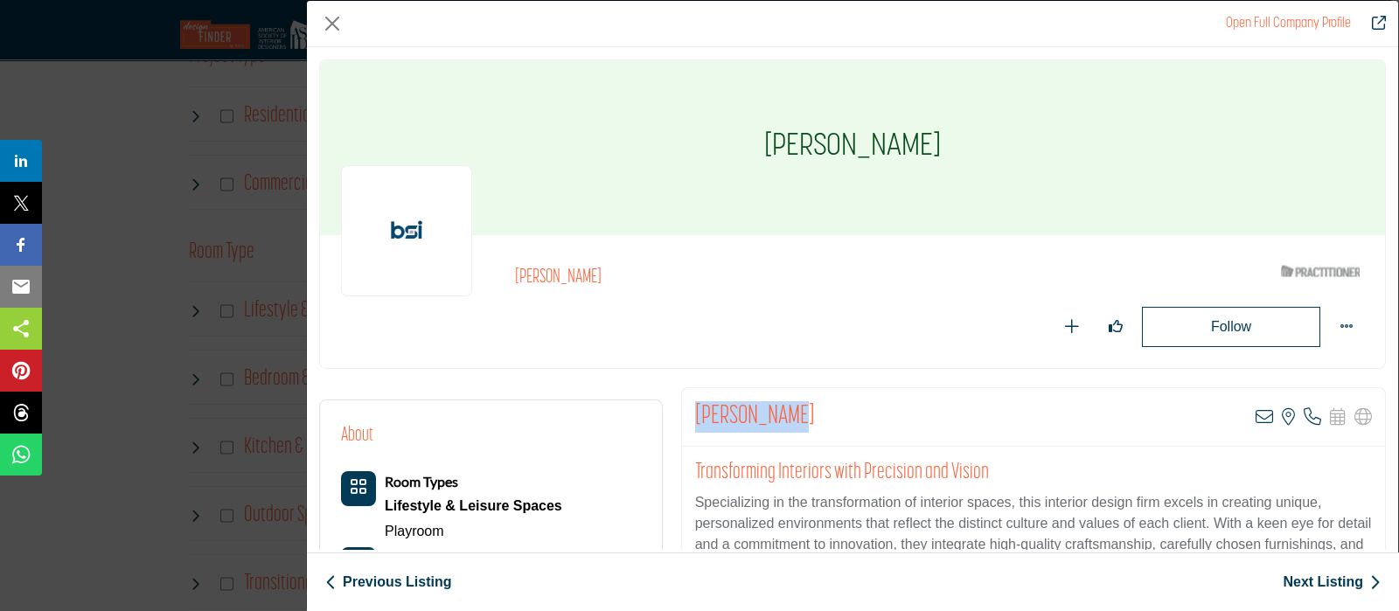
drag, startPoint x: 773, startPoint y: 413, endPoint x: 685, endPoint y: 424, distance: 89.0
click at [685, 424] on div "Carlie Perry View email address of this listing View the location of this listi…" at bounding box center [1033, 417] width 703 height 59
copy h2 "[PERSON_NAME]"
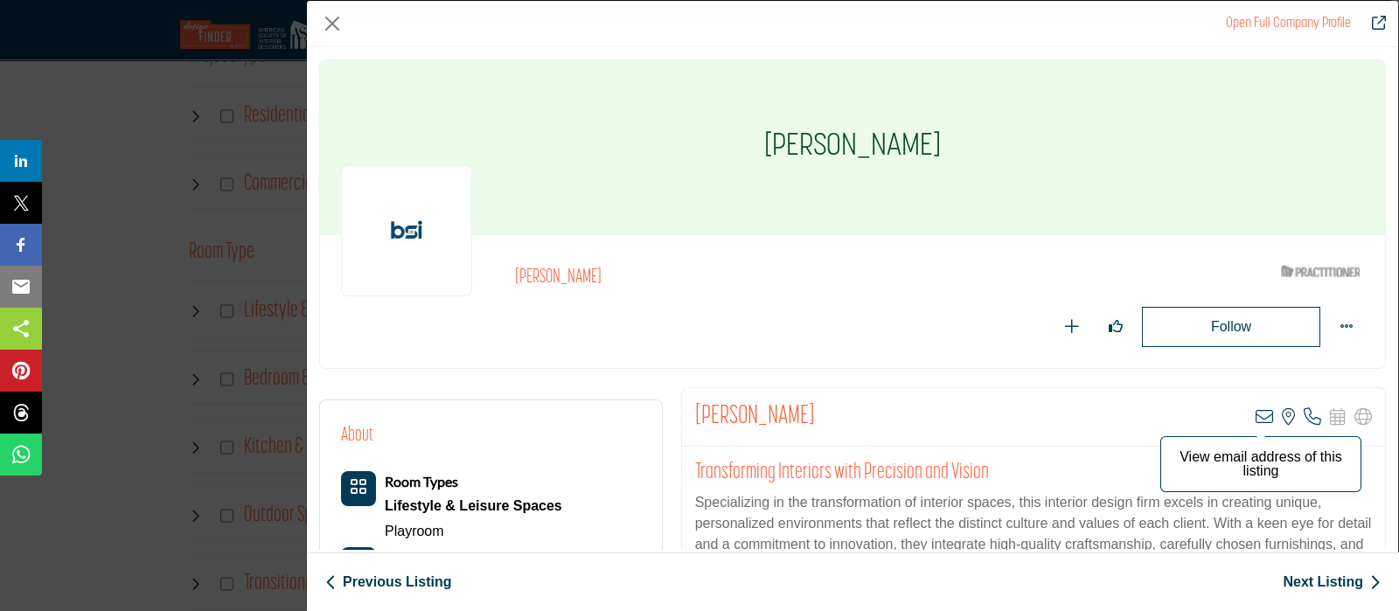
click at [1255, 414] on icon "Company Data Modal" at bounding box center [1263, 416] width 17 height 17
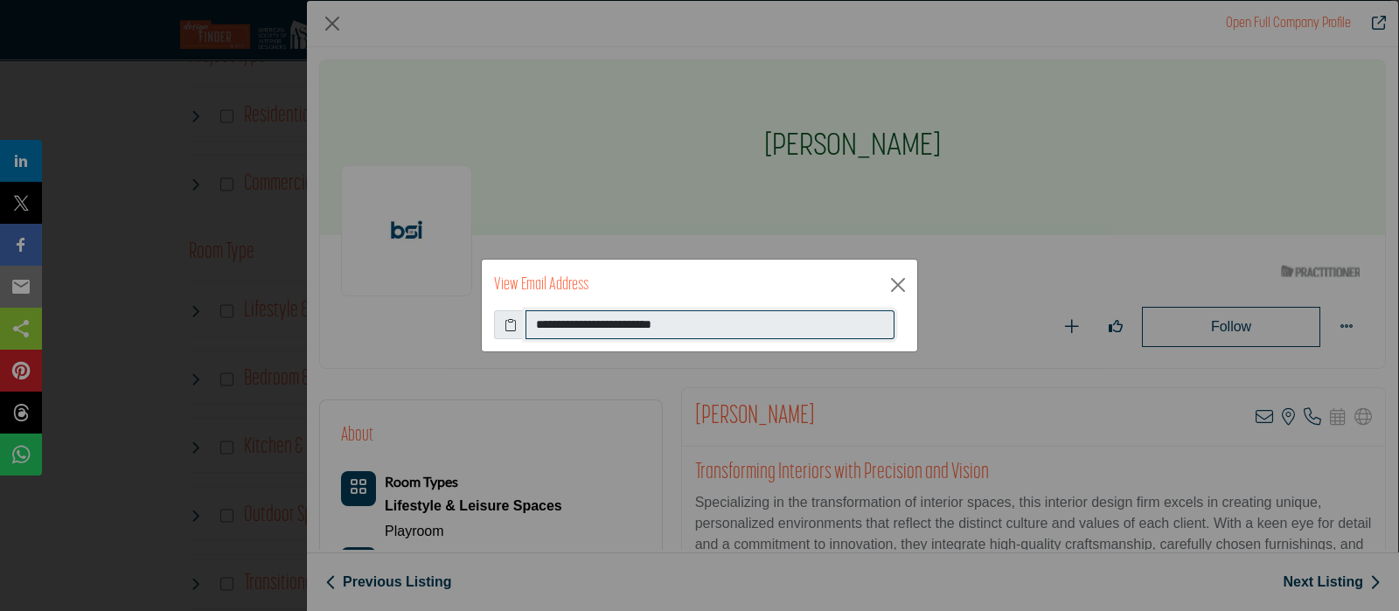
drag, startPoint x: 705, startPoint y: 318, endPoint x: 495, endPoint y: 310, distance: 210.8
click at [495, 310] on div "**********" at bounding box center [699, 325] width 411 height 30
click at [900, 285] on button "Close" at bounding box center [898, 285] width 26 height 26
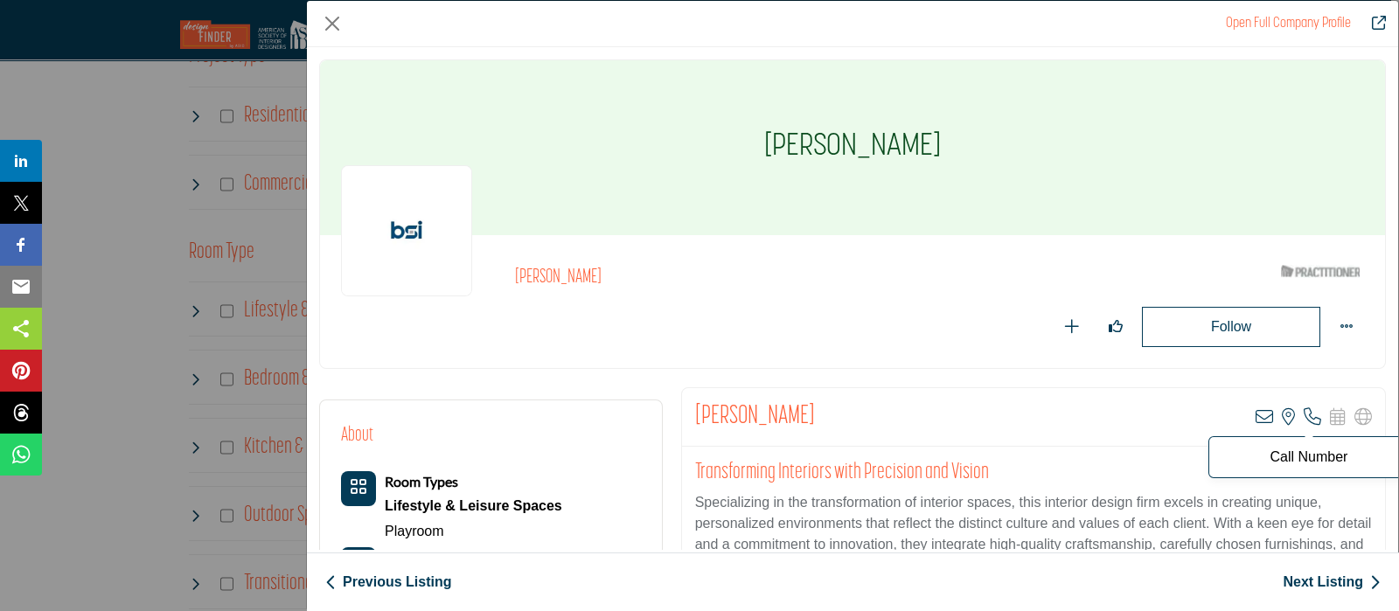
click at [1306, 408] on icon "Company Data Modal" at bounding box center [1311, 416] width 17 height 17
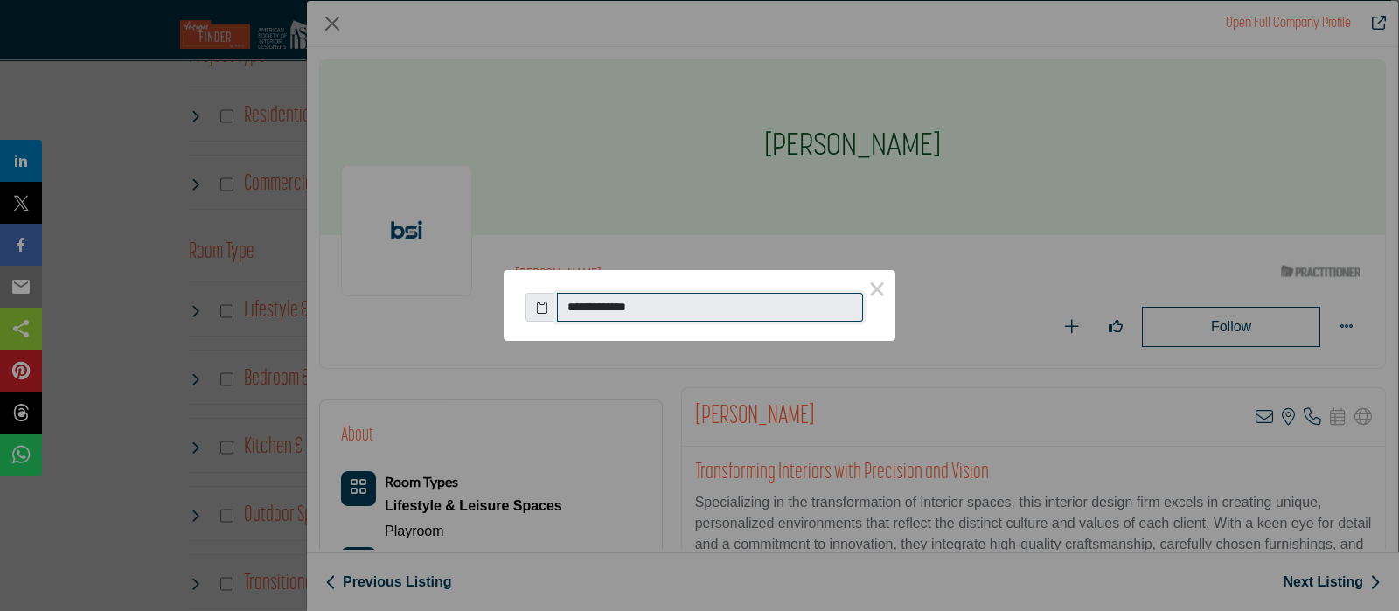
drag, startPoint x: 671, startPoint y: 303, endPoint x: 535, endPoint y: 296, distance: 136.6
click at [542, 294] on div "**********" at bounding box center [699, 303] width 348 height 38
click at [879, 286] on button "×" at bounding box center [876, 288] width 37 height 37
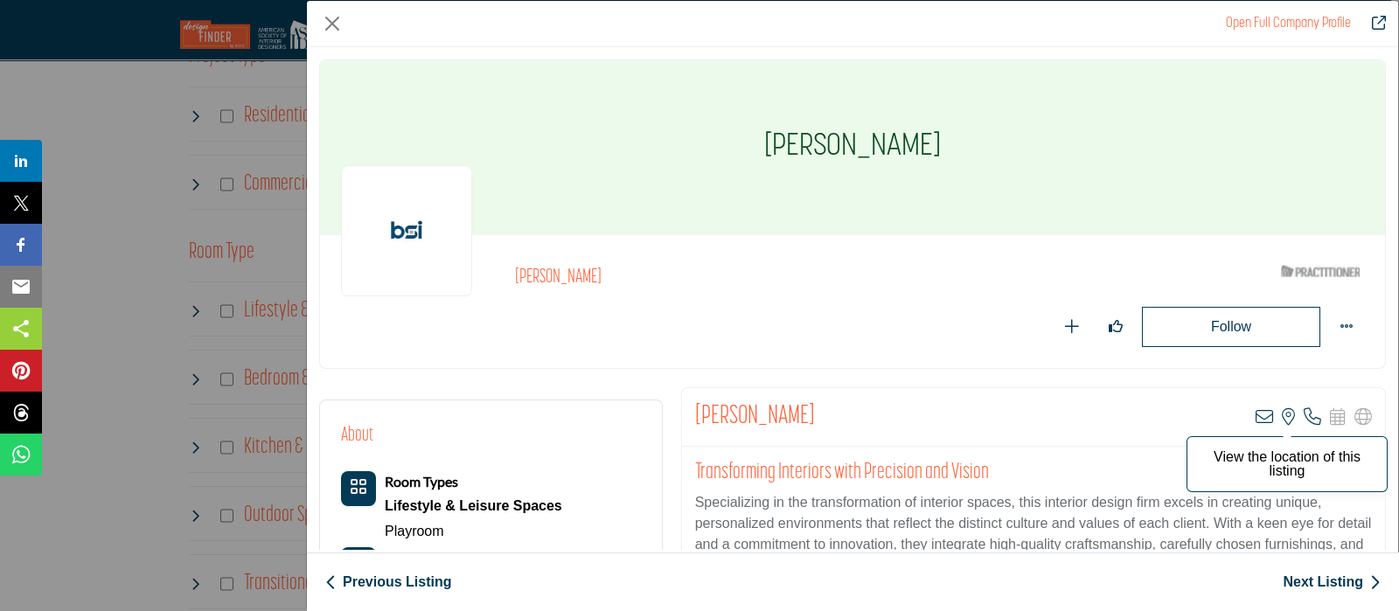
click at [1282, 412] on icon "Company Data Modal" at bounding box center [1288, 416] width 13 height 17
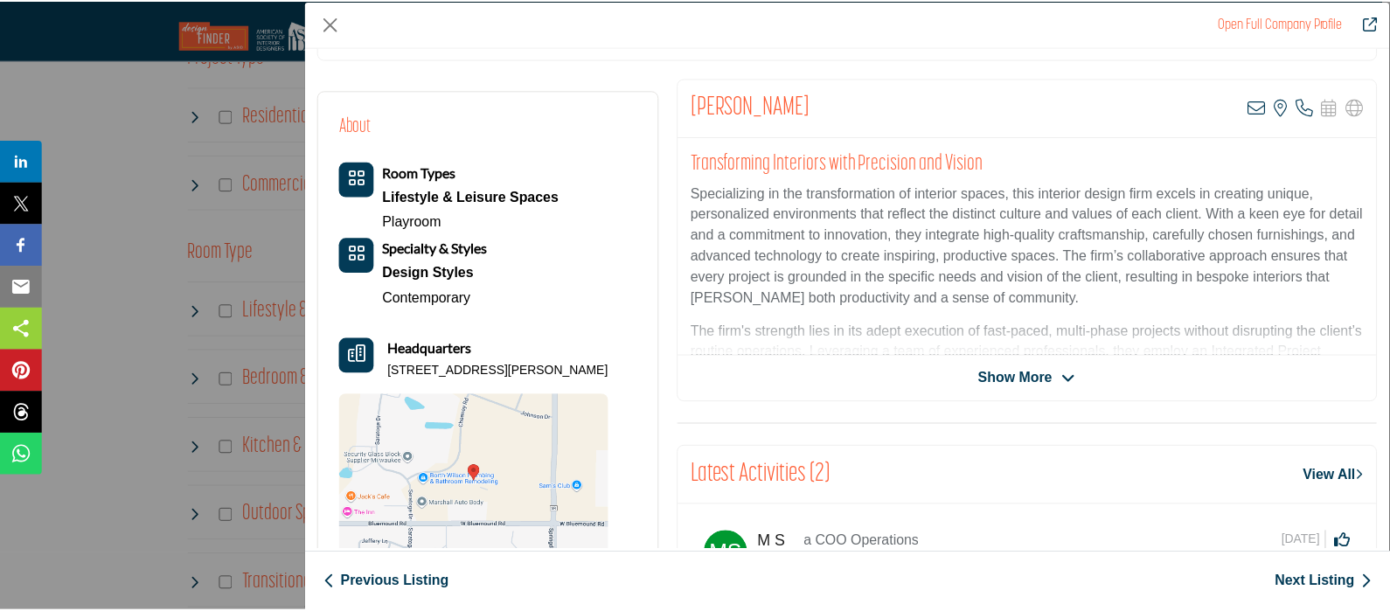
scroll to position [398, 0]
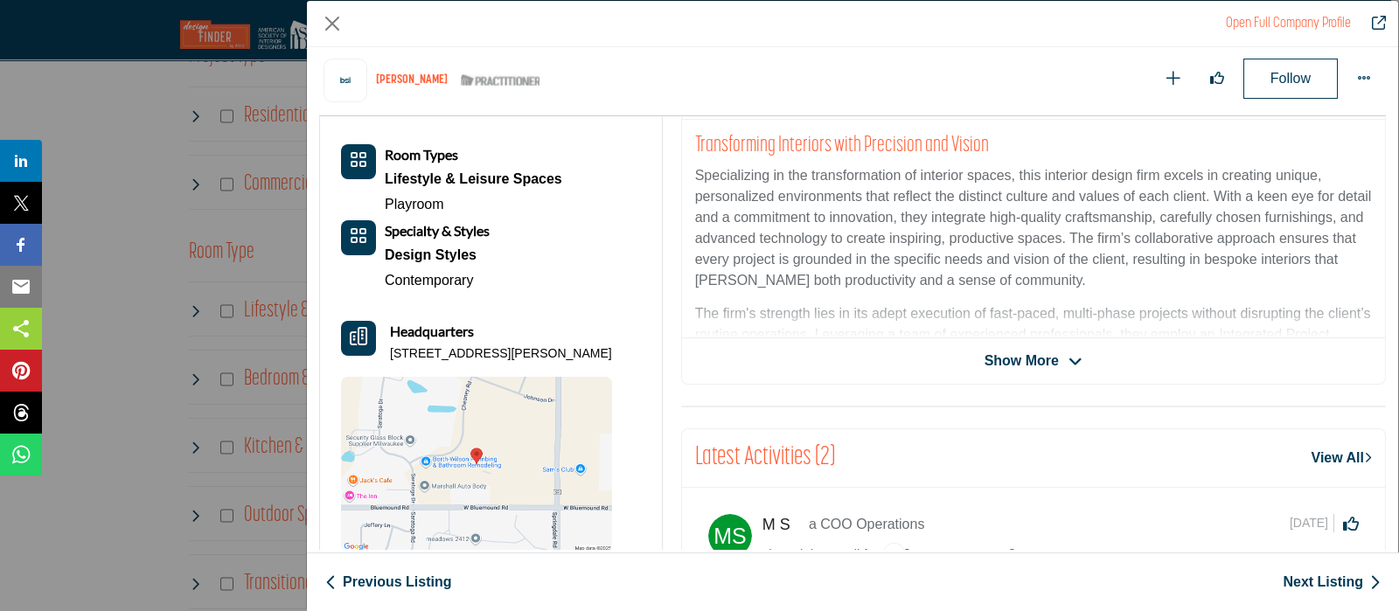
drag, startPoint x: 661, startPoint y: 351, endPoint x: 389, endPoint y: 349, distance: 271.9
click at [389, 349] on div "About Room Types Lifestyle & Leisure Spaces Playroom Specialty & Styles Design …" at bounding box center [491, 558] width 362 height 997
copy p "W222N630 Cheaney Rd, 53186-1697, USA"
click at [337, 9] on div "Open Full Company Profile" at bounding box center [852, 24] width 1091 height 46
click at [332, 23] on button "Close" at bounding box center [332, 23] width 26 height 26
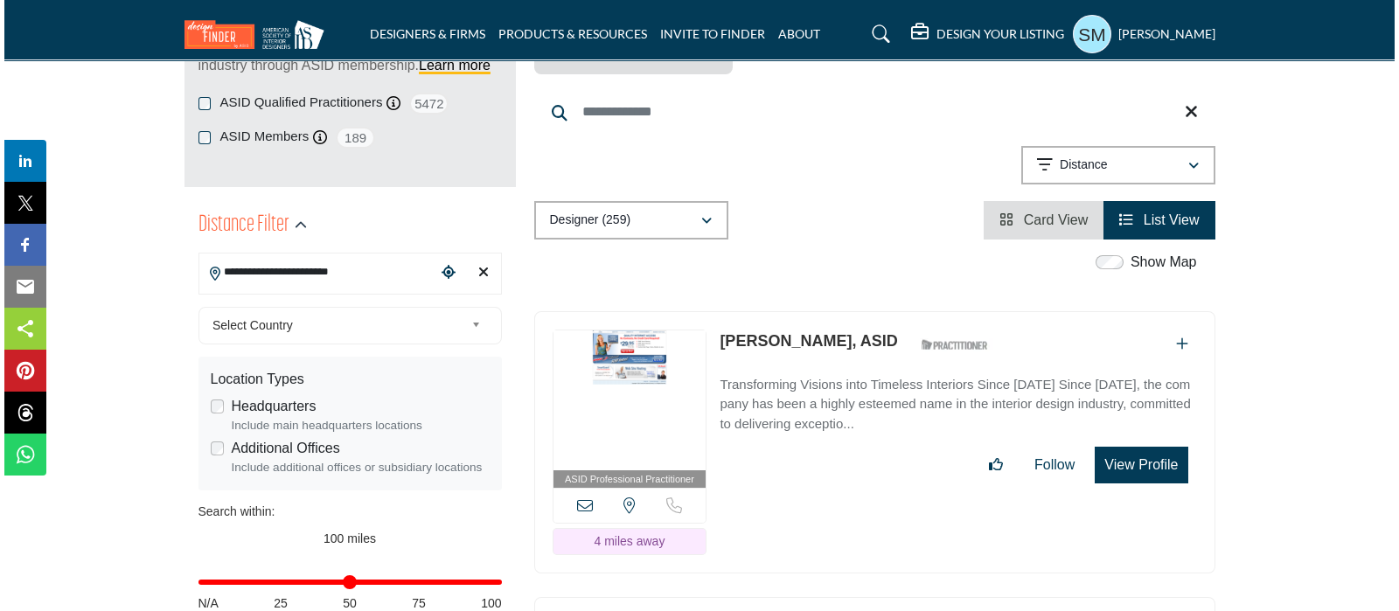
scroll to position [436, 0]
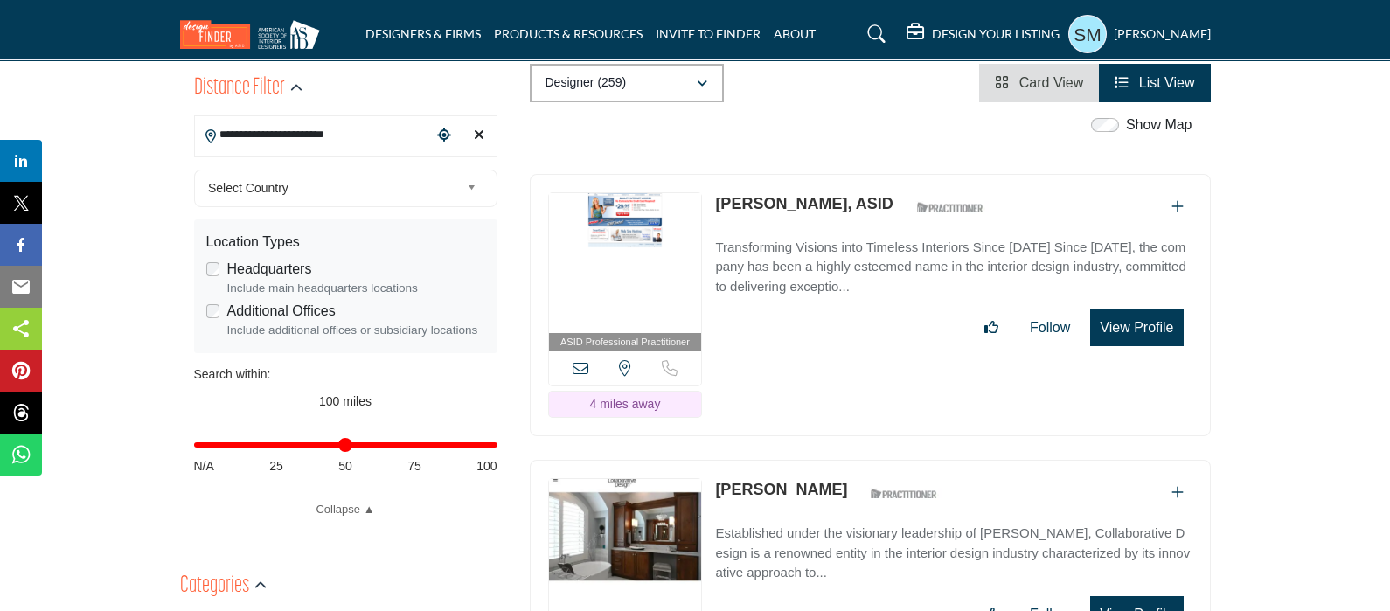
click at [1125, 309] on button "View Profile" at bounding box center [1136, 327] width 93 height 37
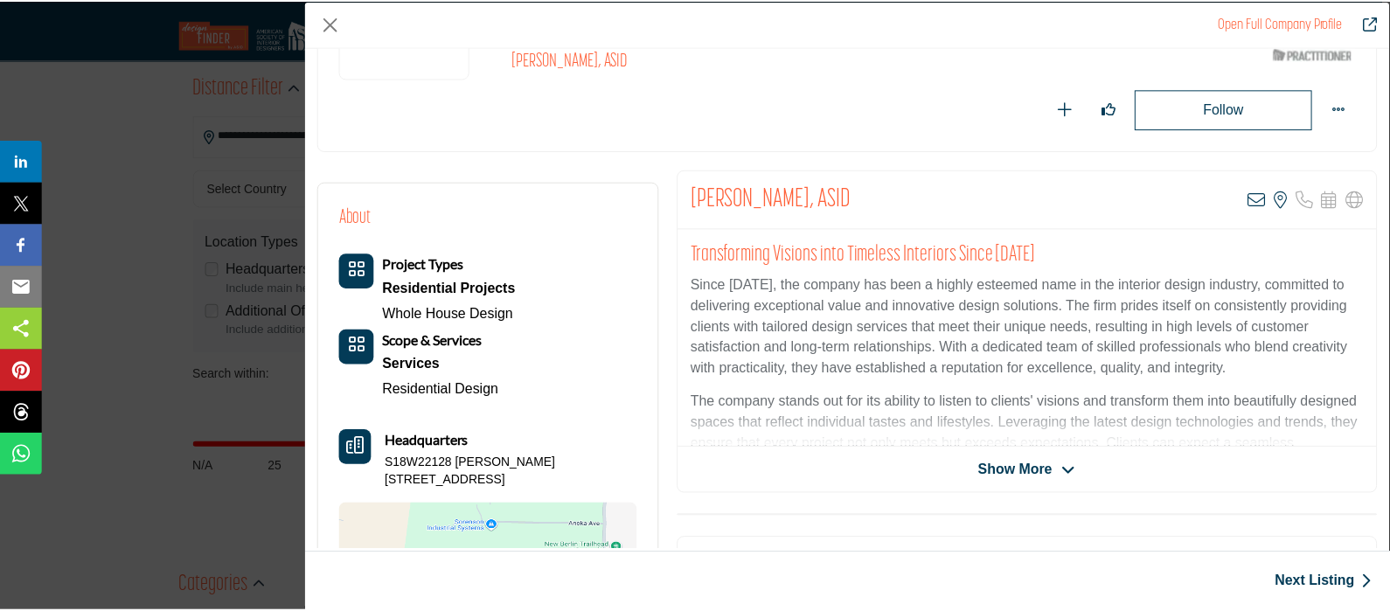
scroll to position [398, 0]
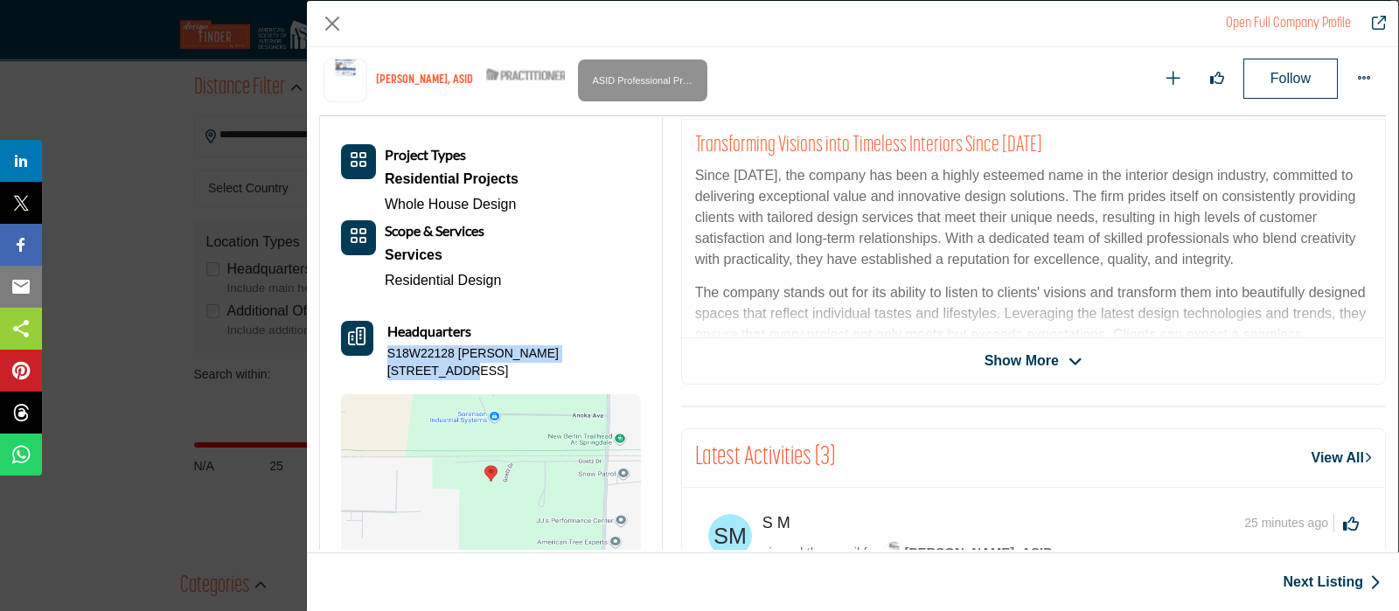
drag, startPoint x: 628, startPoint y: 347, endPoint x: 386, endPoint y: 356, distance: 241.4
click at [386, 356] on div "About Project Types Residential Projects Whole House Design" at bounding box center [491, 331] width 300 height 474
copy p "S18W22128 Goetz Dr, 53186-5367, USA"
click at [327, 20] on button "Close" at bounding box center [332, 23] width 26 height 26
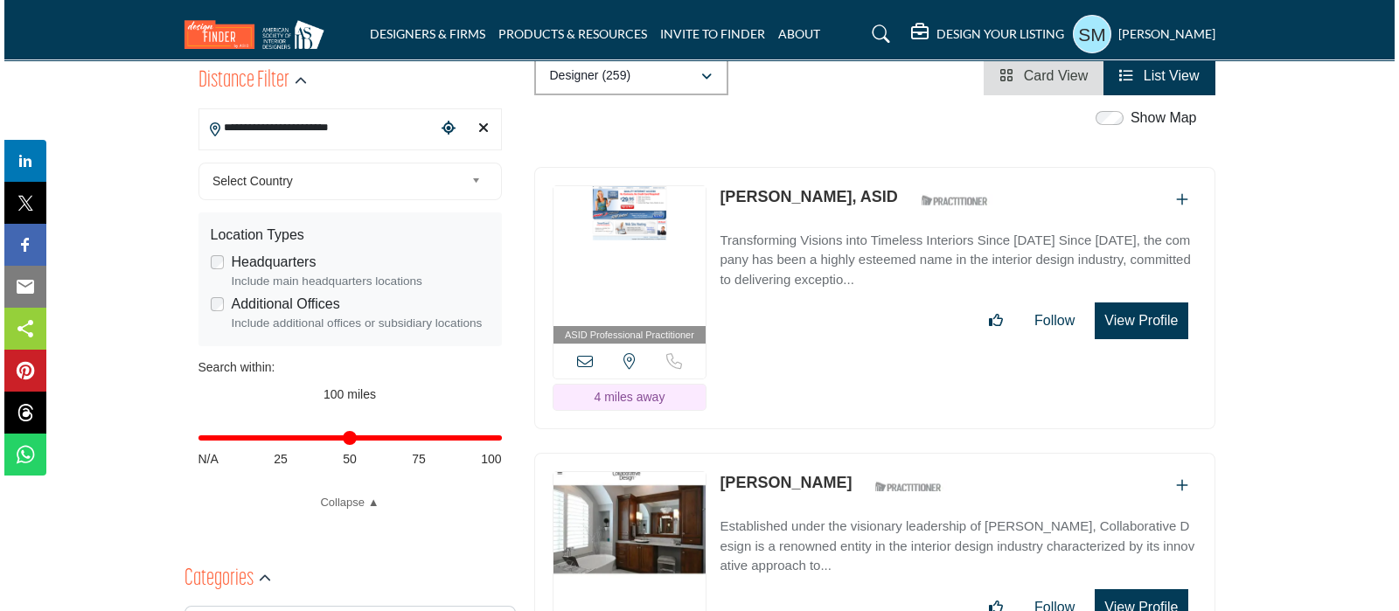
scroll to position [546, 0]
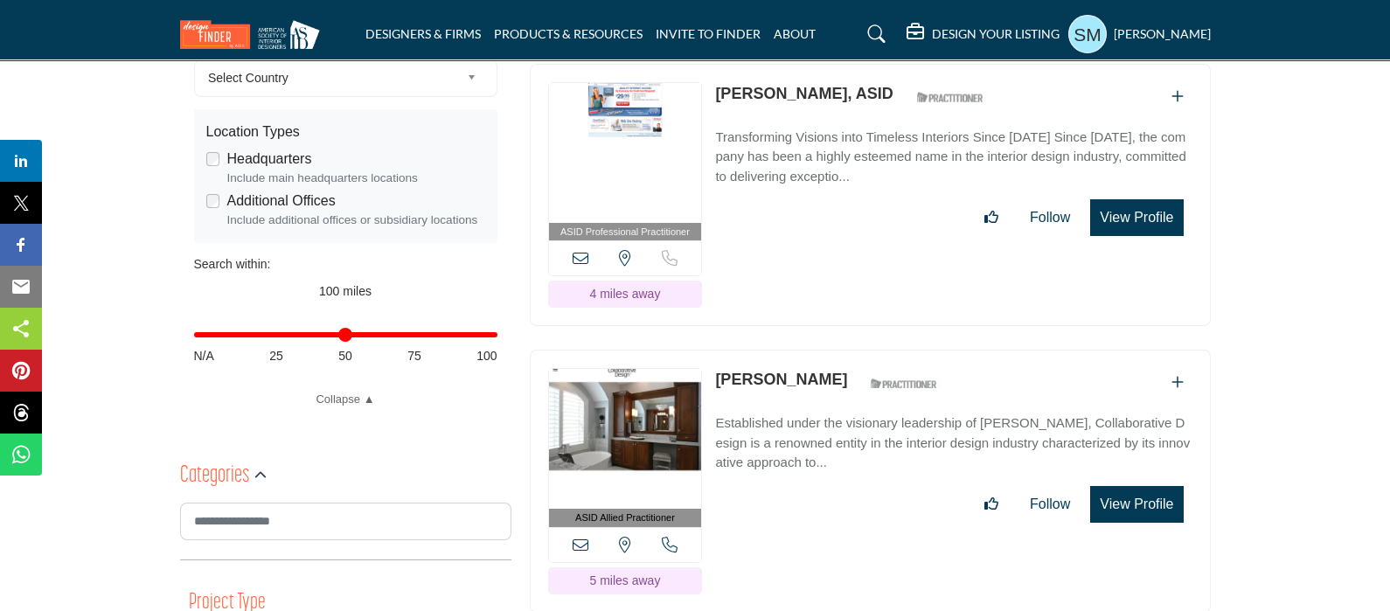
click at [1150, 486] on button "View Profile" at bounding box center [1136, 504] width 93 height 37
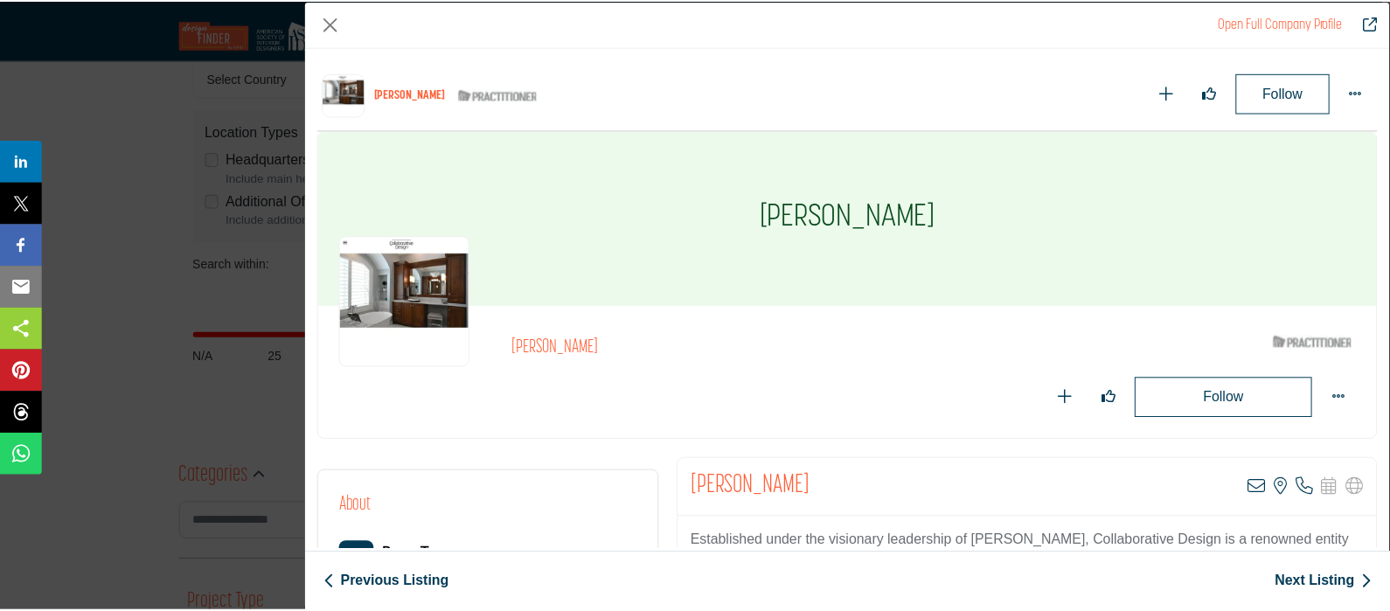
scroll to position [398, 0]
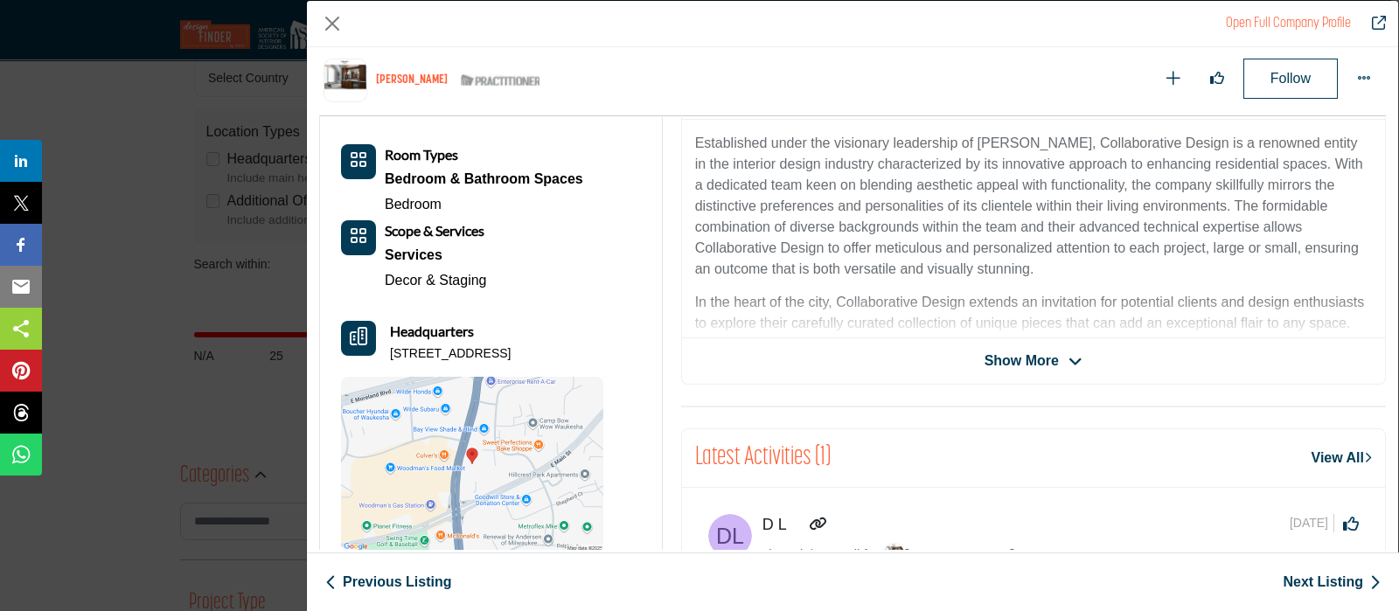
drag, startPoint x: 643, startPoint y: 360, endPoint x: 393, endPoint y: 356, distance: 250.1
click at [393, 356] on div "About Room Types Bedroom & Bathroom Spaces Bedroom" at bounding box center [491, 324] width 342 height 502
copy p "1601 State Road 164 S, 53186-3910, USA"
click at [338, 15] on button "Close" at bounding box center [332, 23] width 26 height 26
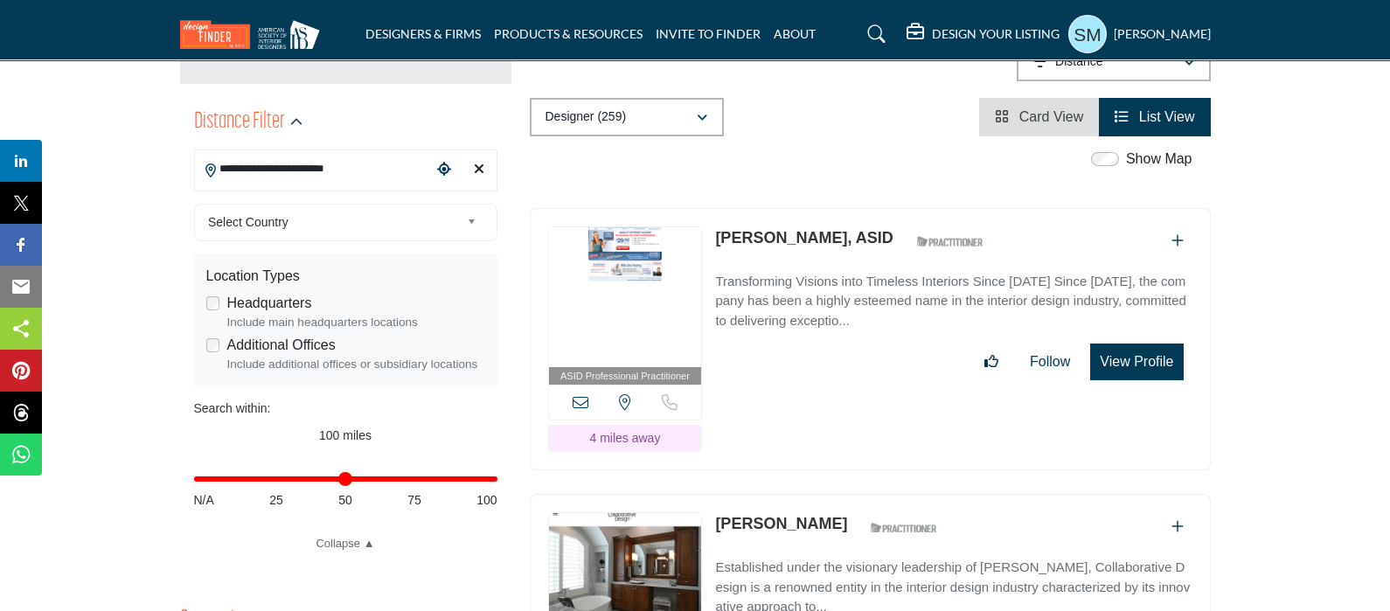
scroll to position [436, 0]
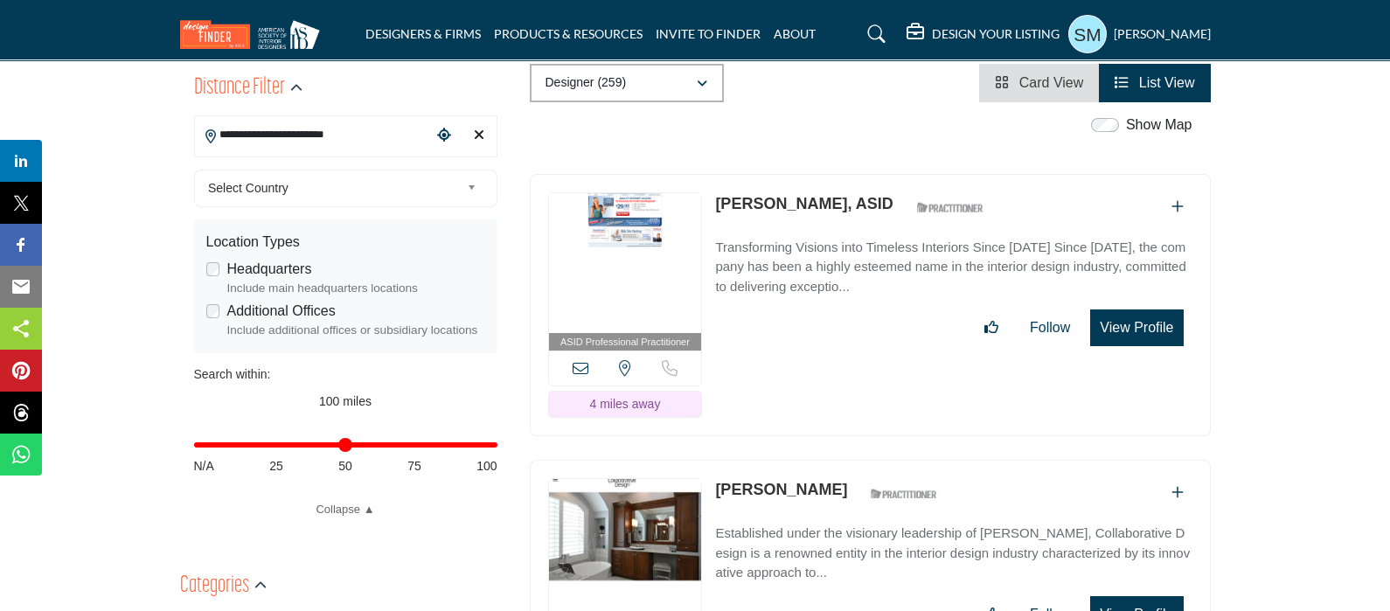
click at [1134, 309] on button "View Profile" at bounding box center [1136, 327] width 93 height 37
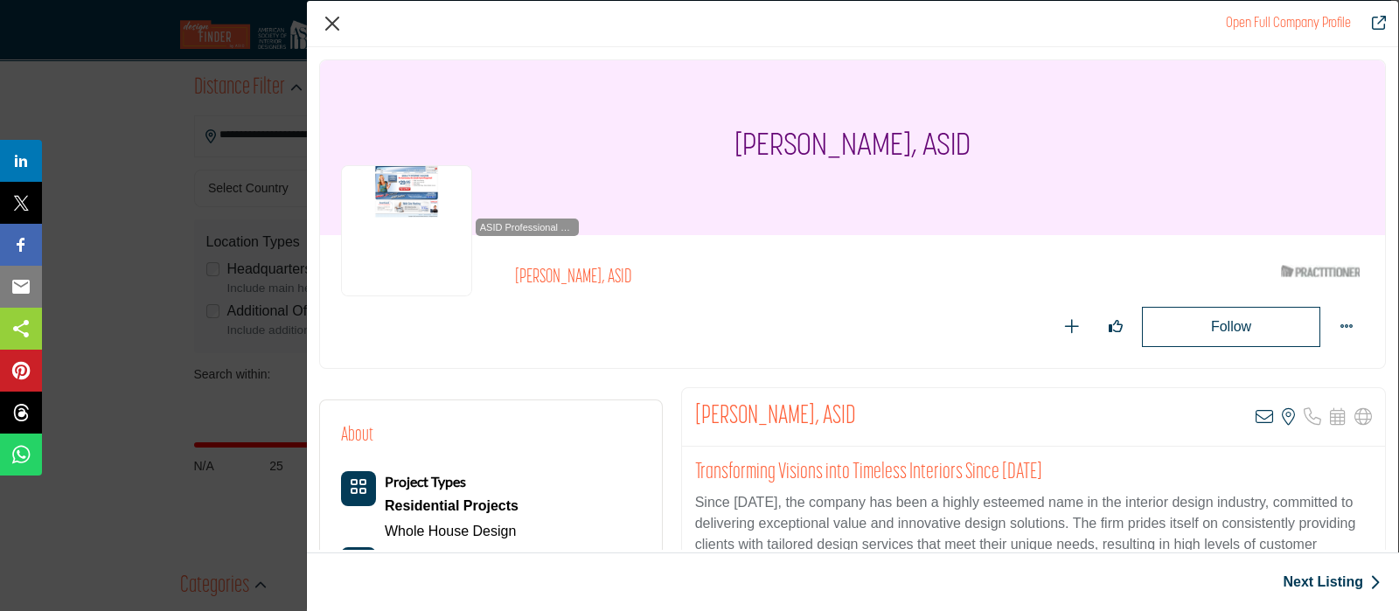
click at [344, 10] on div "Open Full Company Profile" at bounding box center [852, 24] width 1091 height 46
click at [320, 24] on button "Close" at bounding box center [332, 23] width 26 height 26
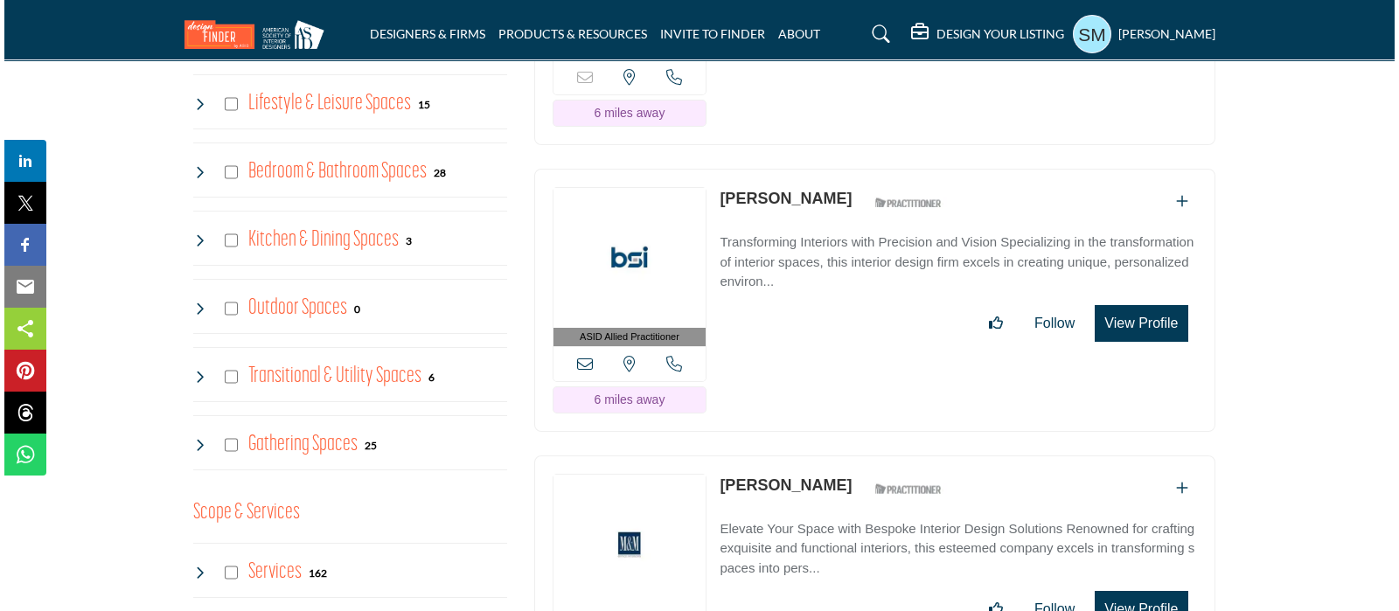
scroll to position [1420, 0]
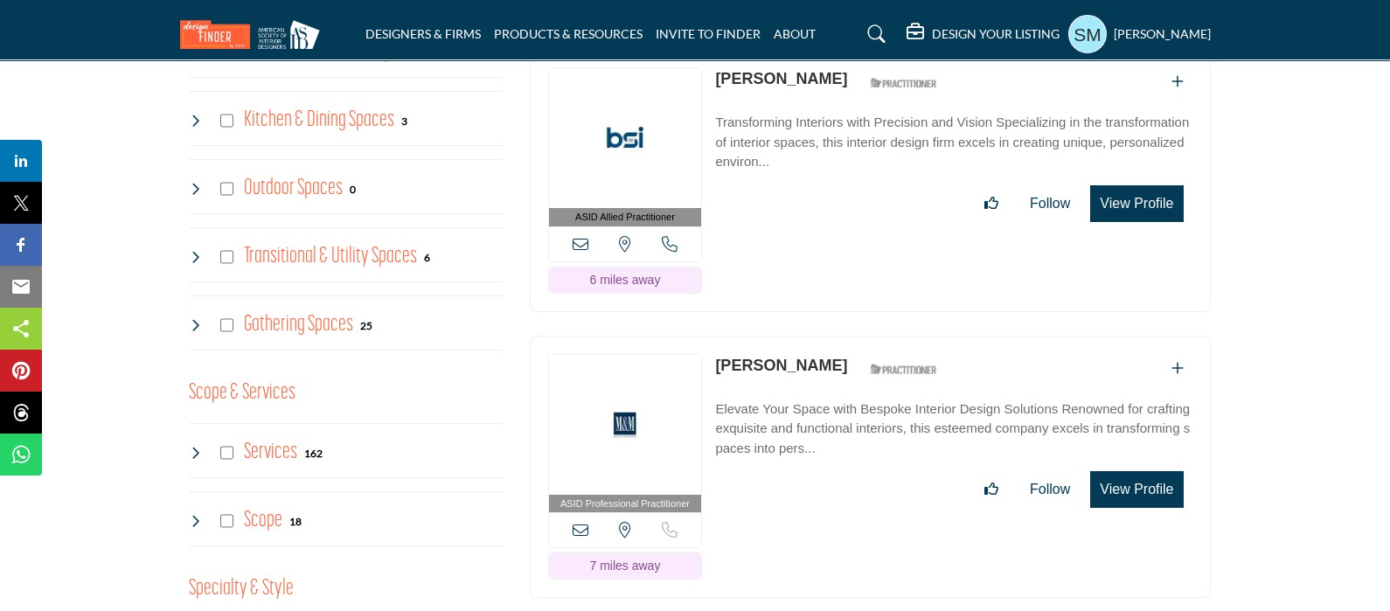
drag, startPoint x: 806, startPoint y: 310, endPoint x: 712, endPoint y: 308, distance: 94.5
click at [712, 336] on div "ASID Professional Practitioner ASID Professional Practitioners have successfull…" at bounding box center [870, 467] width 681 height 263
copy div "[PERSON_NAME]"
click at [1116, 471] on button "View Profile" at bounding box center [1136, 489] width 93 height 37
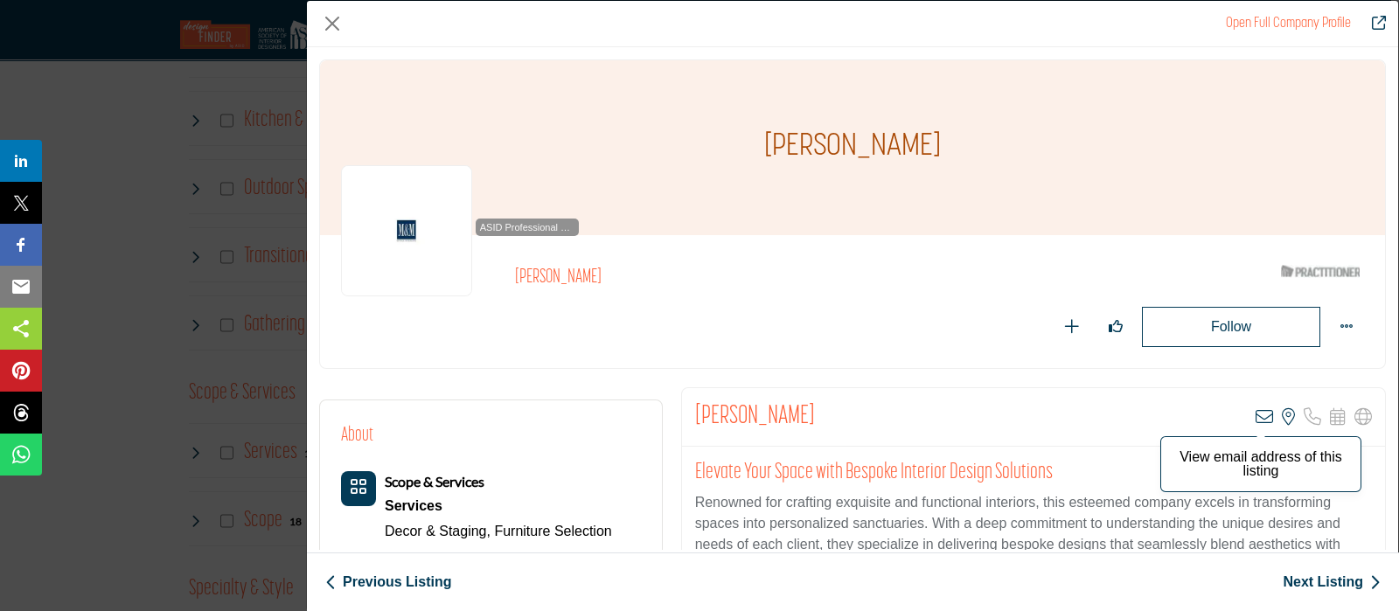
click at [1255, 414] on icon "Company Data Modal" at bounding box center [1263, 416] width 17 height 17
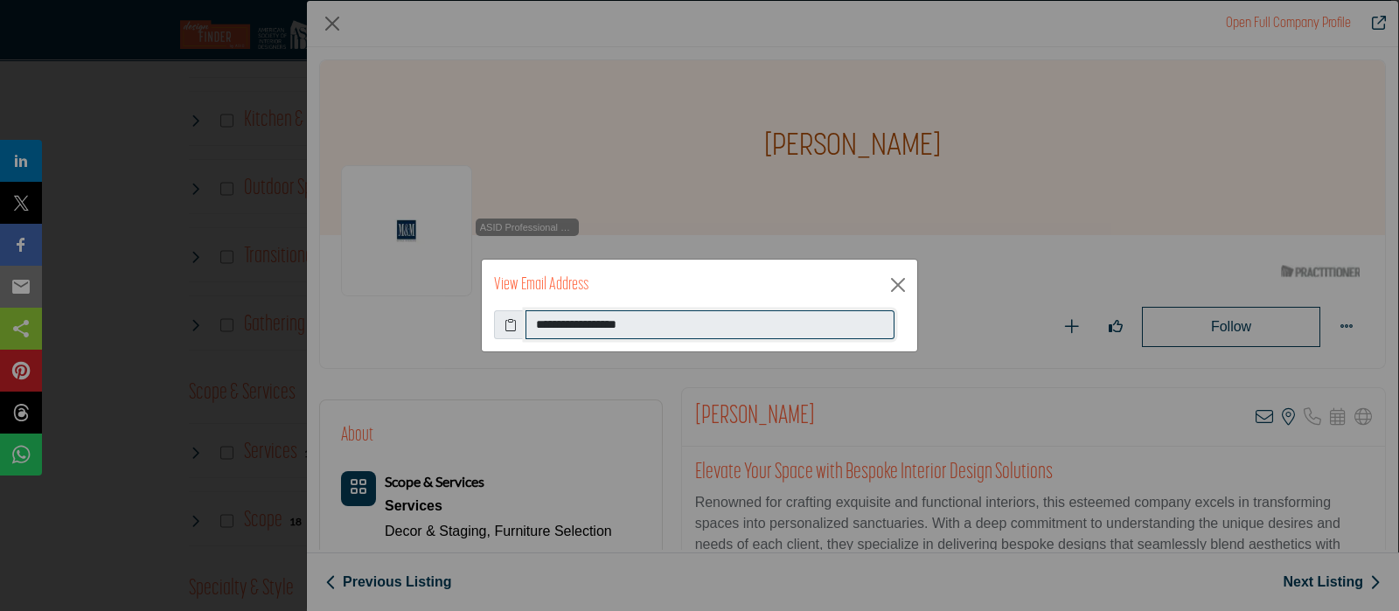
drag, startPoint x: 758, startPoint y: 326, endPoint x: 508, endPoint y: 303, distance: 251.1
click at [508, 303] on div "**********" at bounding box center [699, 306] width 437 height 94
click at [895, 279] on button "Close" at bounding box center [898, 285] width 26 height 26
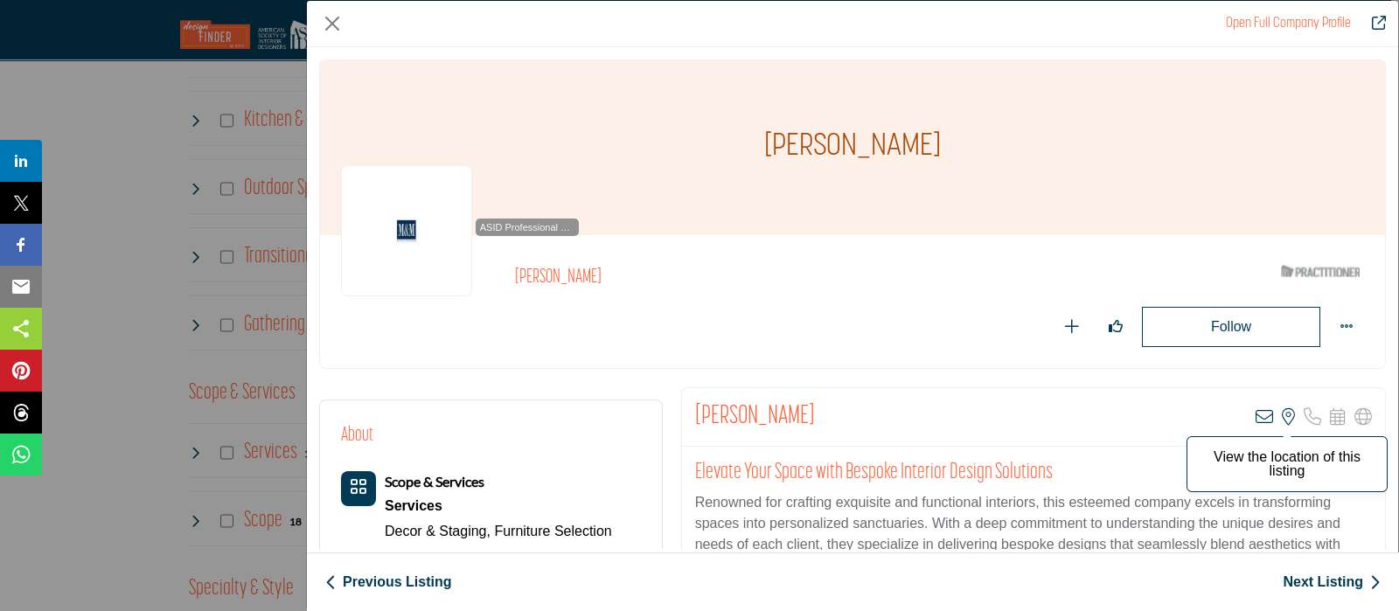
click at [1282, 414] on icon "Company Data Modal" at bounding box center [1288, 416] width 13 height 17
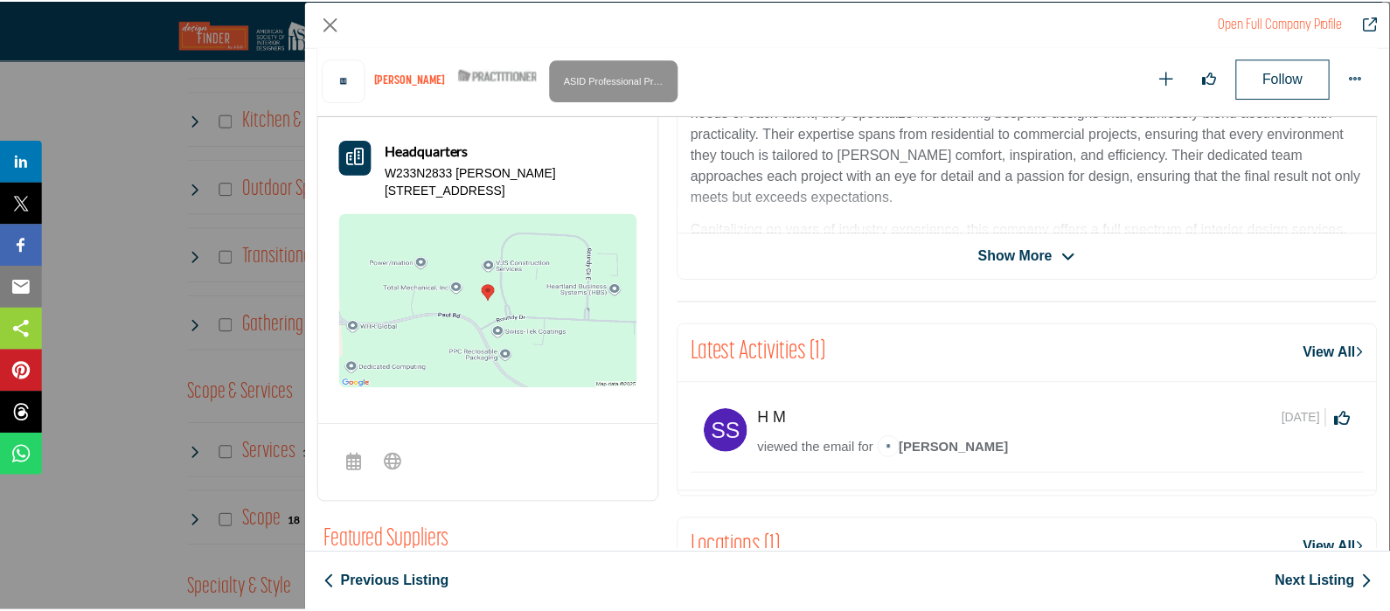
scroll to position [507, 0]
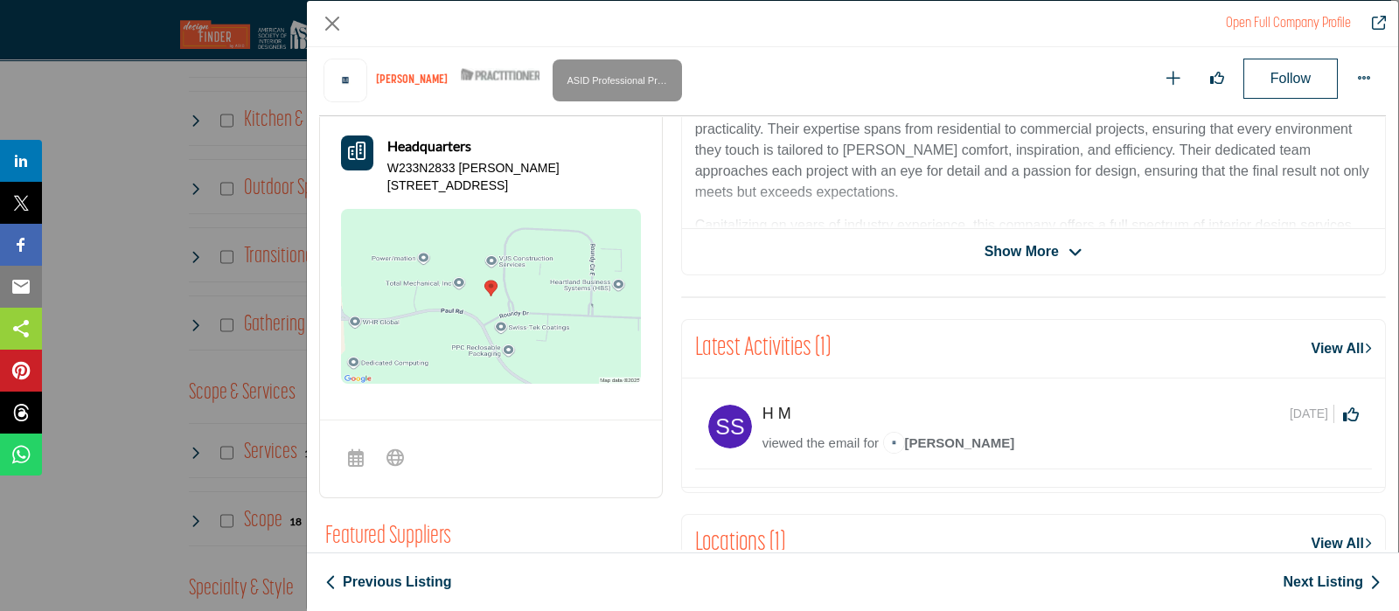
drag, startPoint x: 462, startPoint y: 190, endPoint x: 389, endPoint y: 166, distance: 76.3
click at [389, 166] on p "W233N2833 Roundy Cir W Ste 100, 53072-6287, USA" at bounding box center [514, 177] width 254 height 34
copy p "W233N2833 Roundy Cir W Ste 100, 53072-6287, USA"
click at [330, 10] on button "Close" at bounding box center [332, 23] width 26 height 26
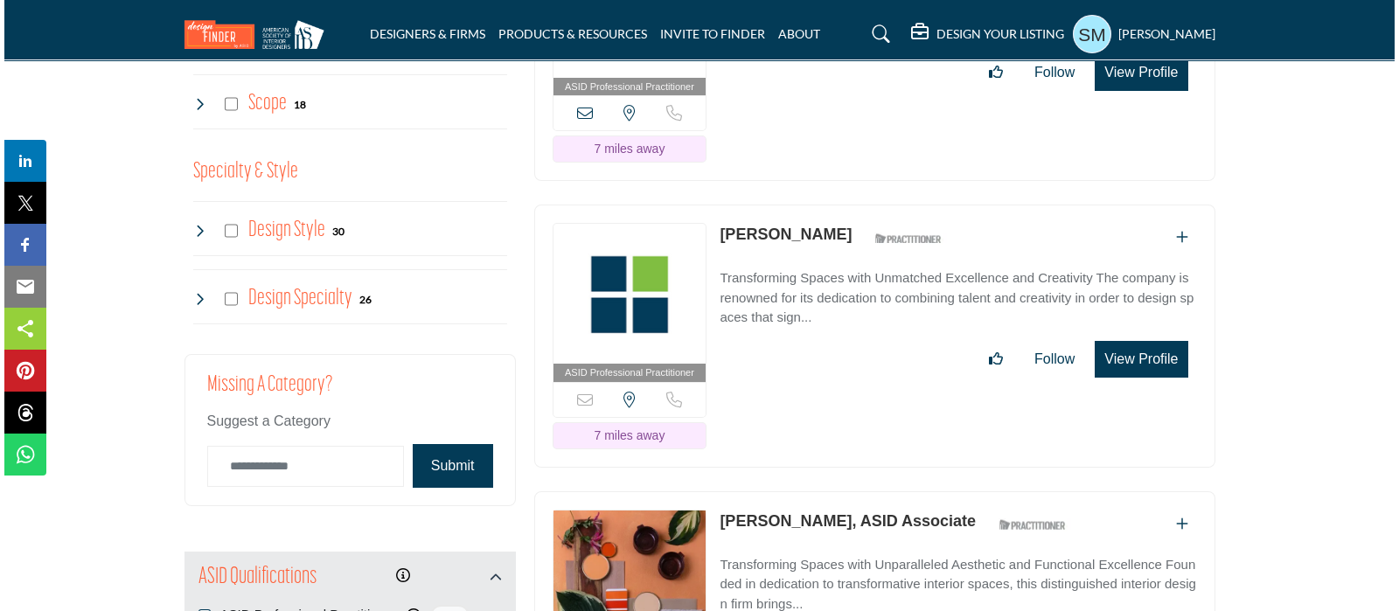
scroll to position [1858, 0]
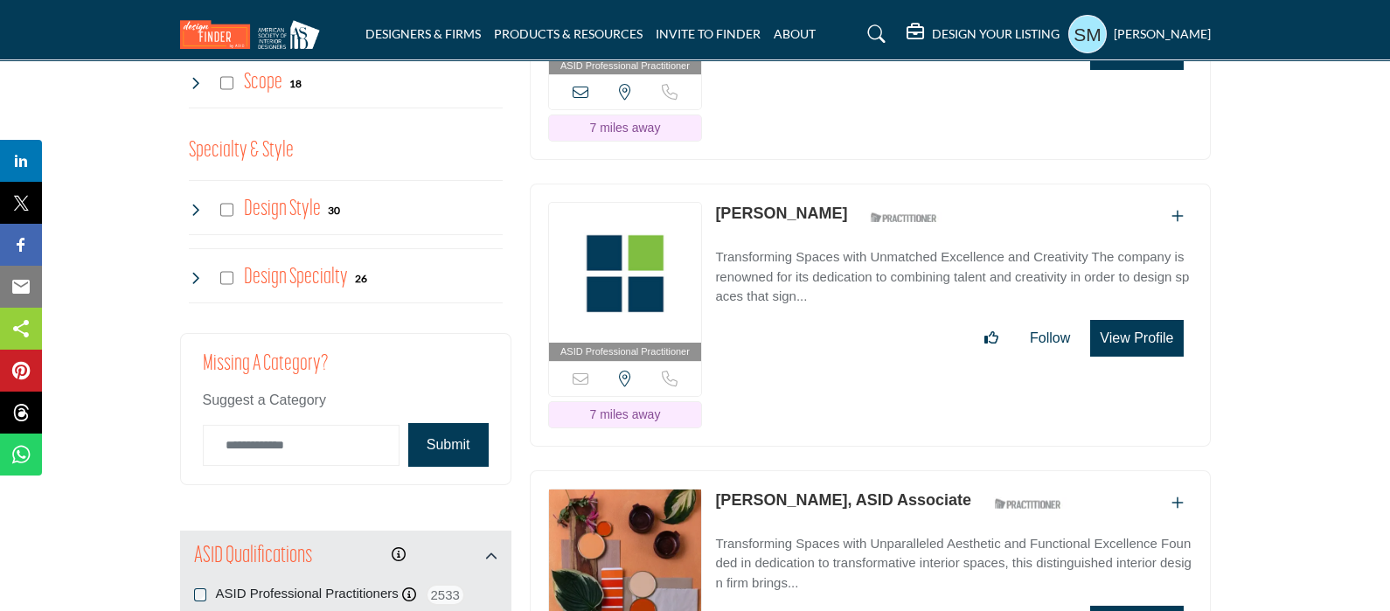
drag, startPoint x: 885, startPoint y: 159, endPoint x: 691, endPoint y: 177, distance: 194.9
click at [709, 184] on div "ASID Professional Practitioner ASID Professional Practitioners have successfull…" at bounding box center [870, 315] width 681 height 263
click at [1167, 320] on button "View Profile" at bounding box center [1136, 338] width 93 height 37
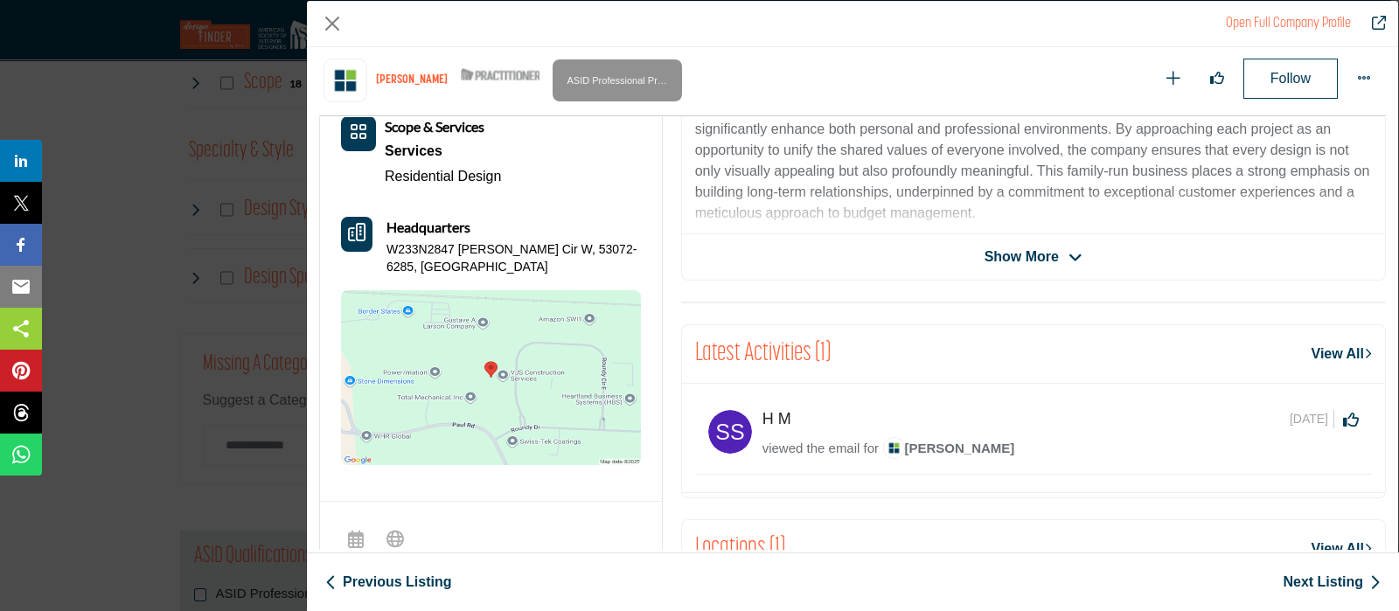
scroll to position [507, 0]
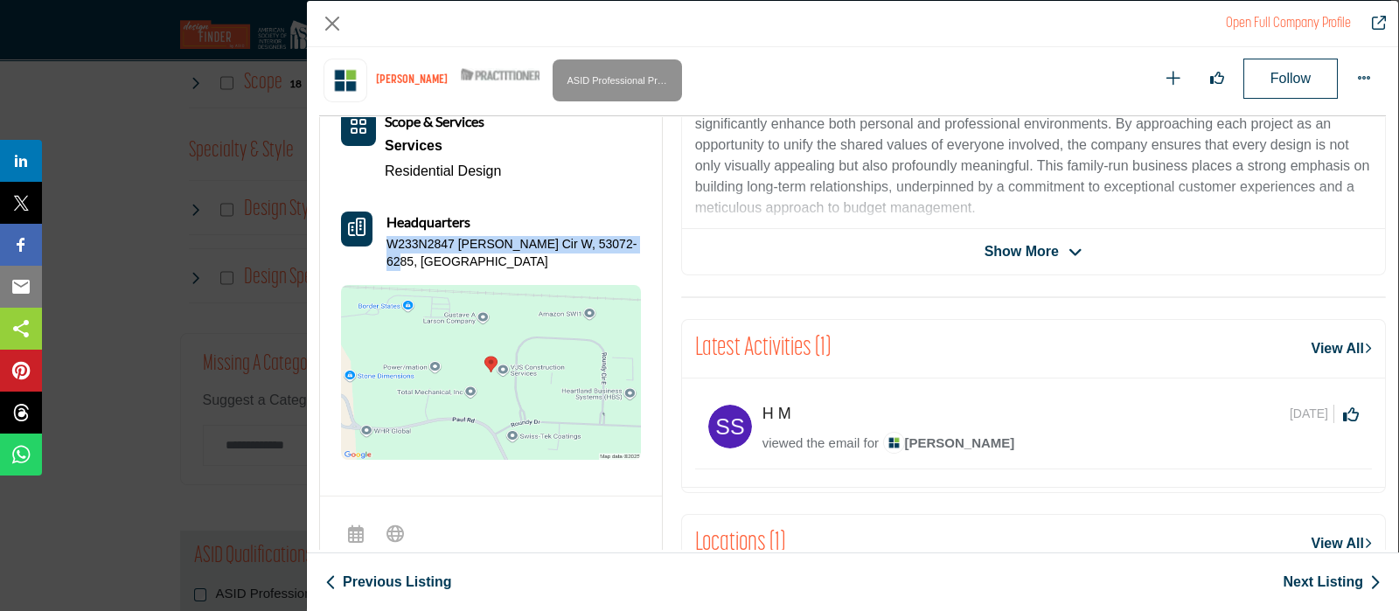
drag, startPoint x: 429, startPoint y: 258, endPoint x: 393, endPoint y: 240, distance: 40.7
click at [393, 240] on p "W233N2847 Roundy Cir W, 53072-6285, USA" at bounding box center [513, 253] width 254 height 34
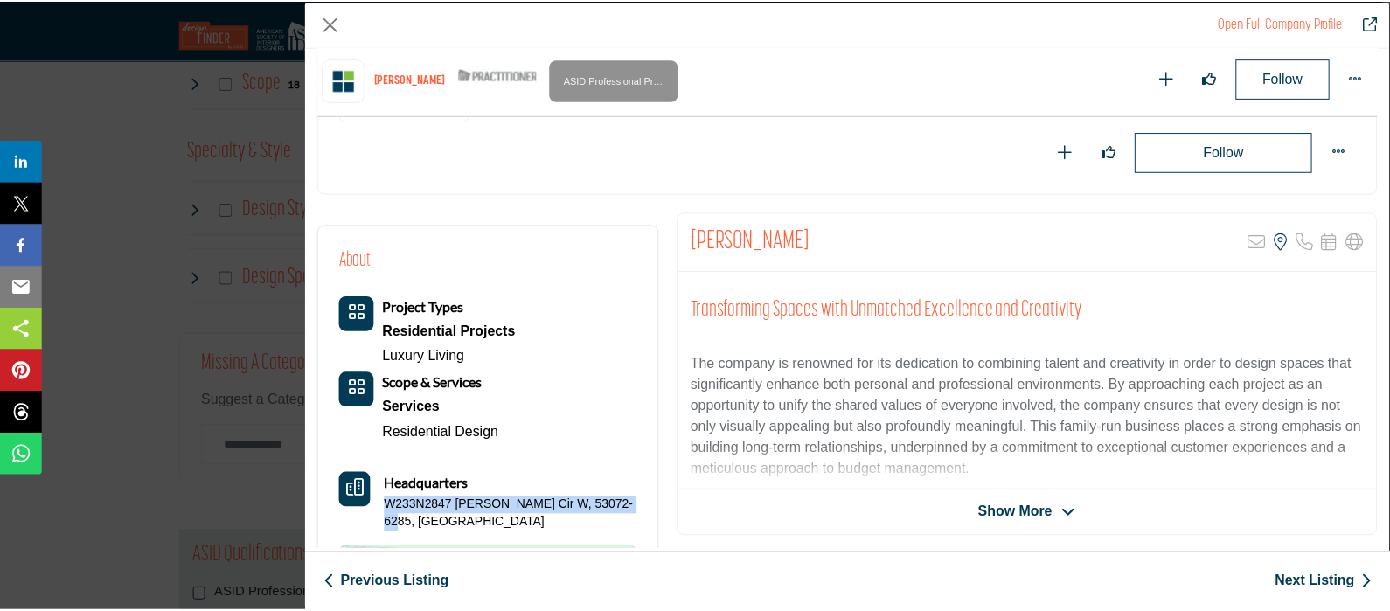
scroll to position [0, 0]
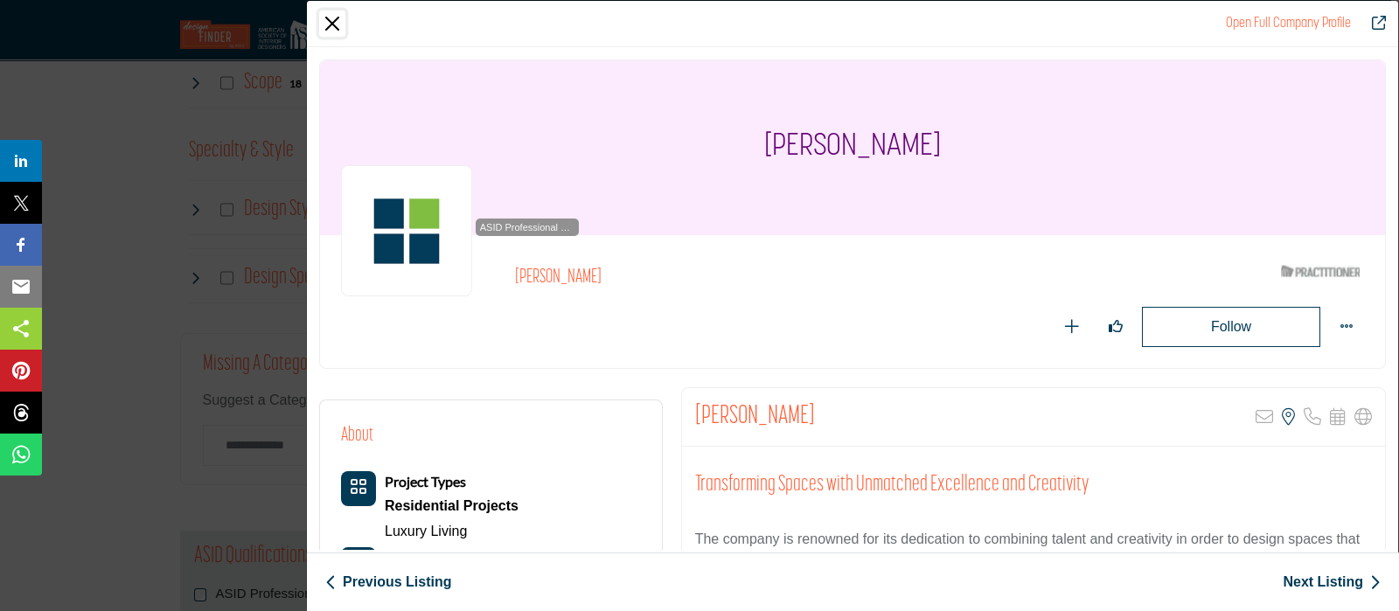
click at [330, 13] on button "Close" at bounding box center [332, 23] width 26 height 26
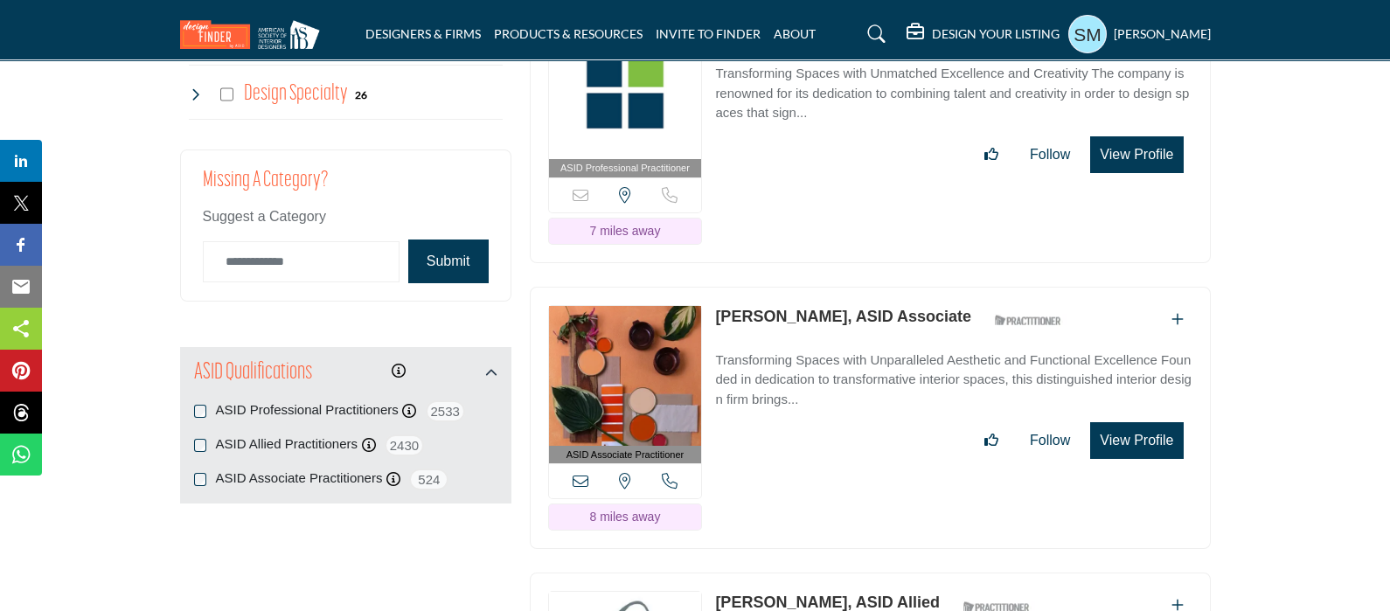
scroll to position [2076, 0]
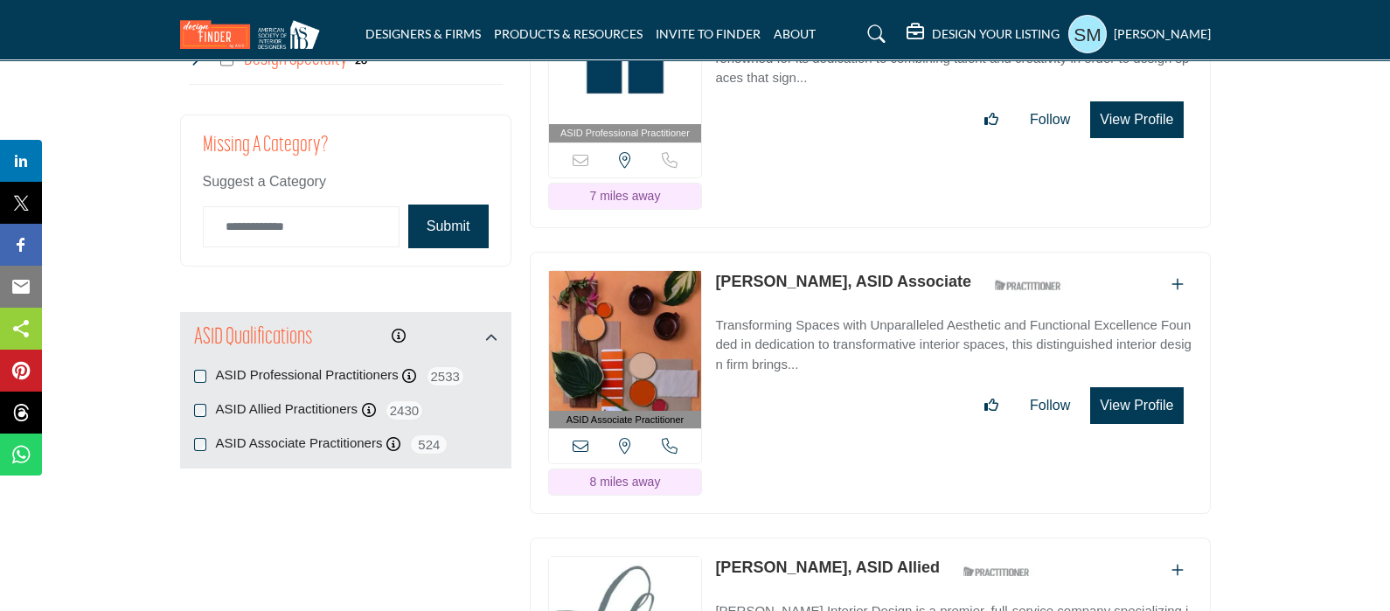
drag, startPoint x: 944, startPoint y: 230, endPoint x: 725, endPoint y: 230, distance: 219.4
click at [713, 252] on div "ASID Associate Practitioner ASID Associate Practitioners have a degree in any m…" at bounding box center [870, 383] width 681 height 263
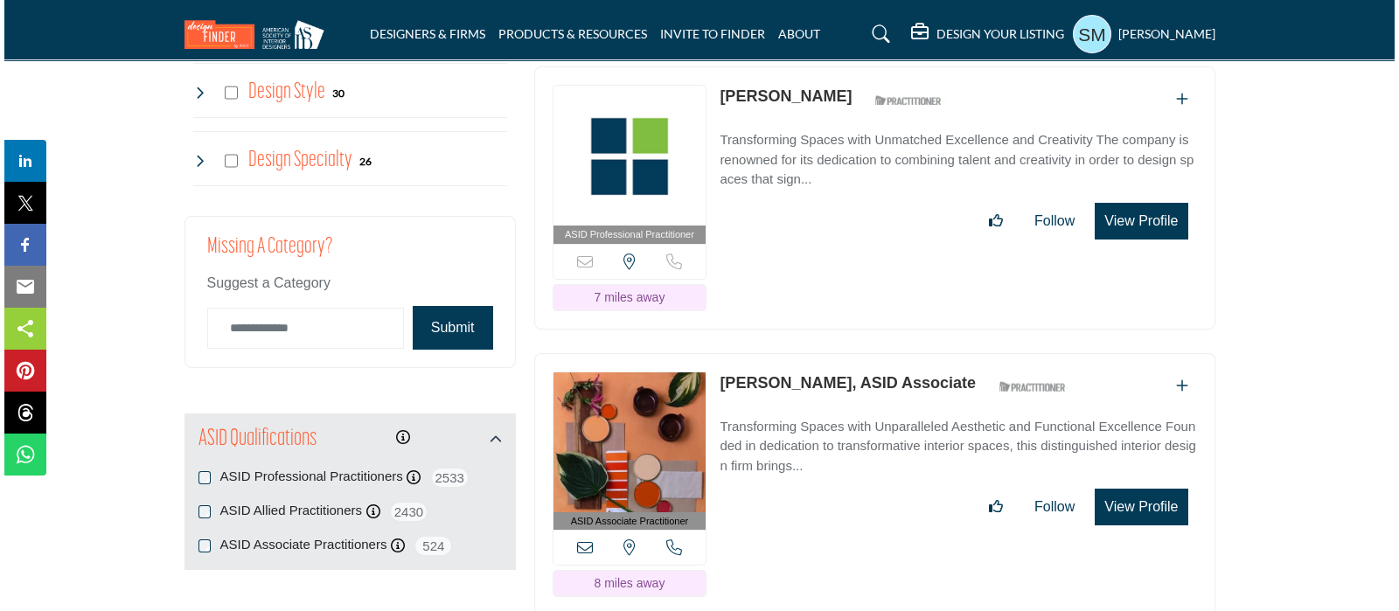
scroll to position [2186, 0]
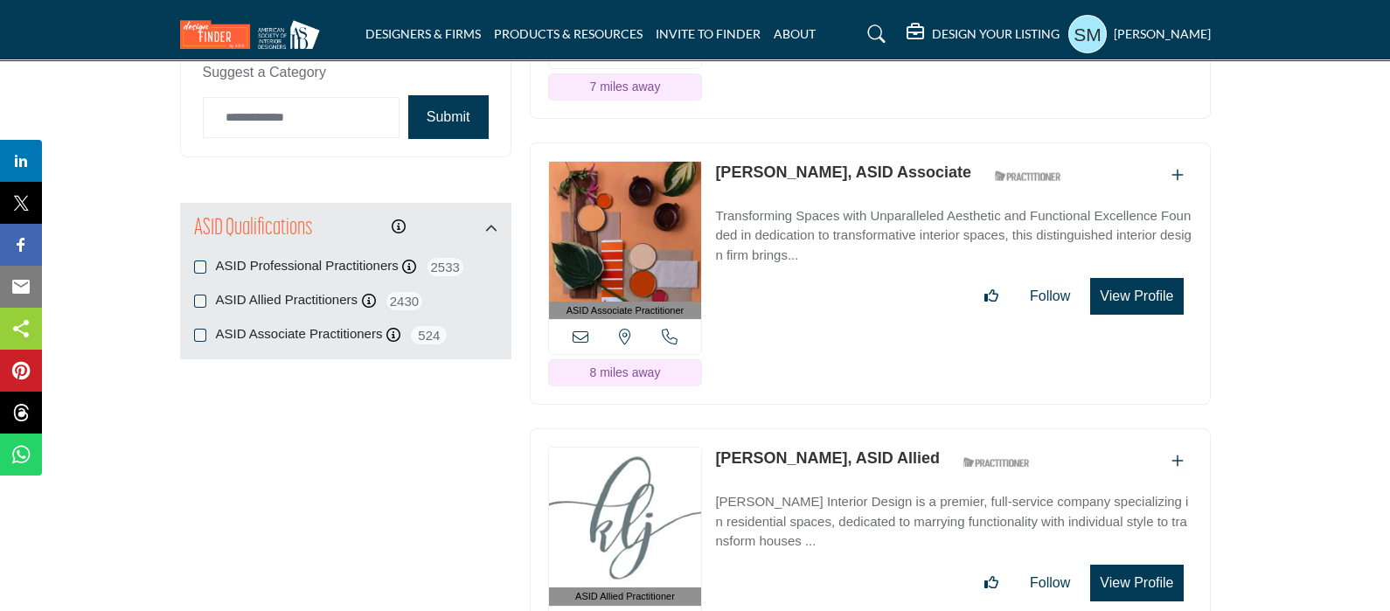
click at [1128, 278] on button "View Profile" at bounding box center [1136, 296] width 93 height 37
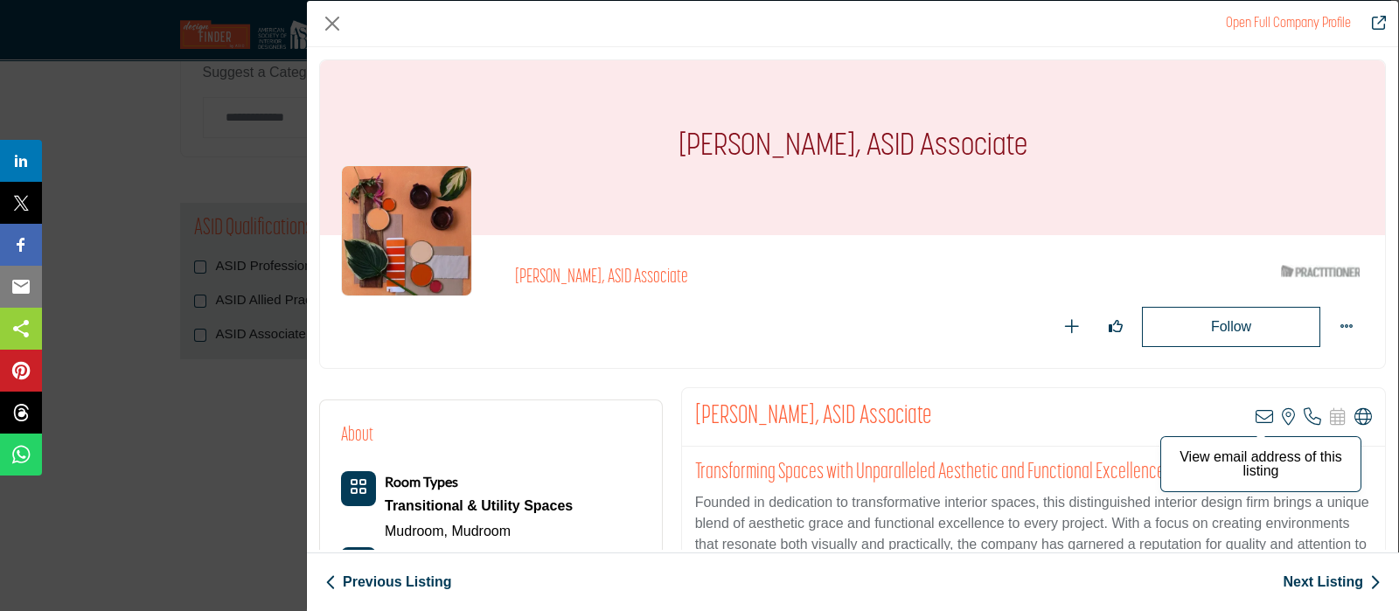
click at [1258, 414] on icon "Company Data Modal" at bounding box center [1263, 416] width 17 height 17
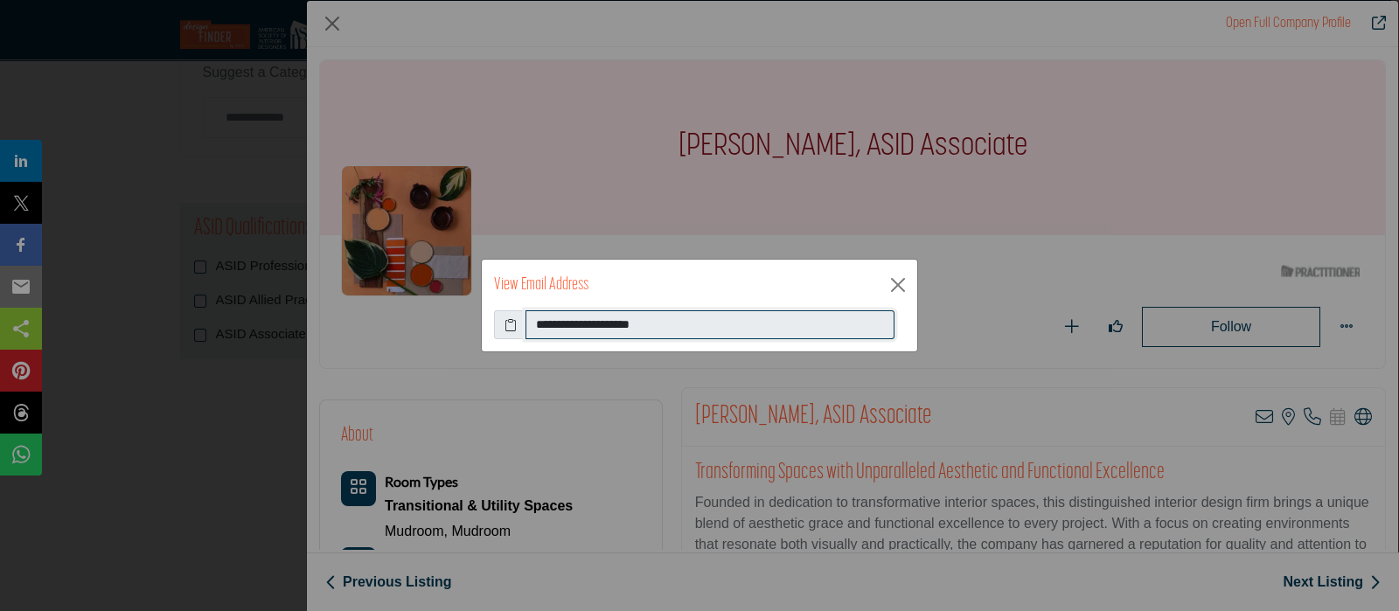
drag, startPoint x: 693, startPoint y: 332, endPoint x: 488, endPoint y: 400, distance: 216.5
click at [510, 338] on div "**********" at bounding box center [699, 325] width 411 height 30
click at [891, 277] on button "Close" at bounding box center [898, 285] width 26 height 26
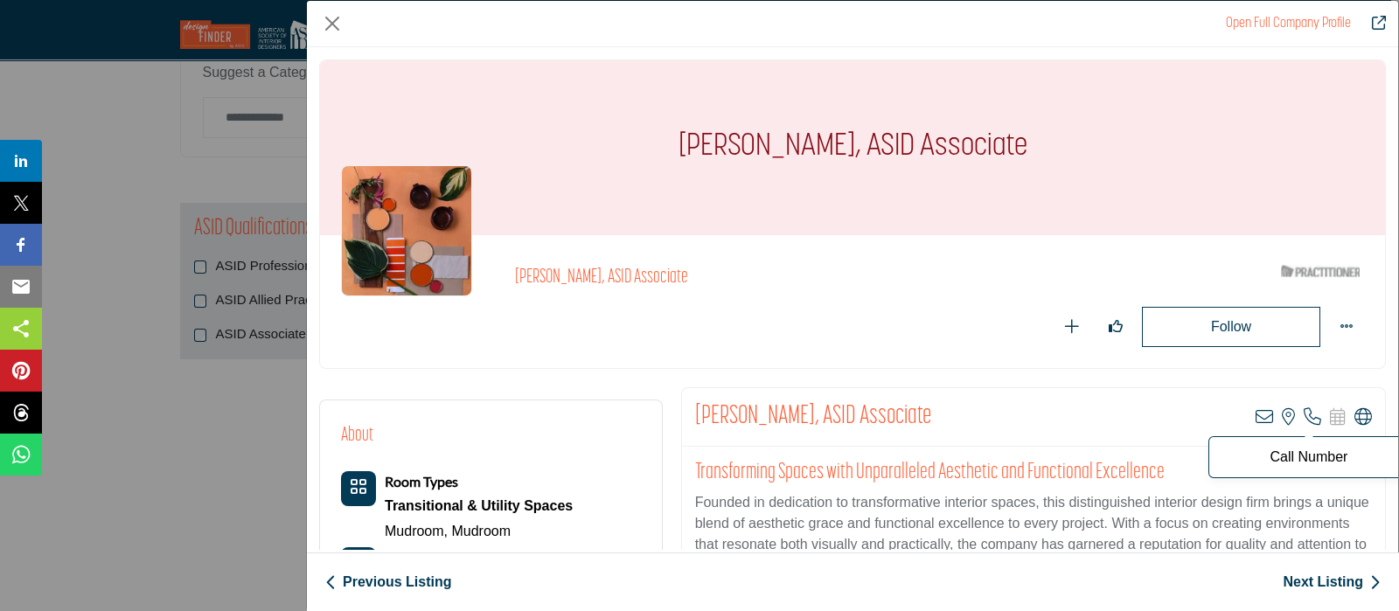
click at [1306, 408] on icon "Company Data Modal" at bounding box center [1311, 416] width 17 height 17
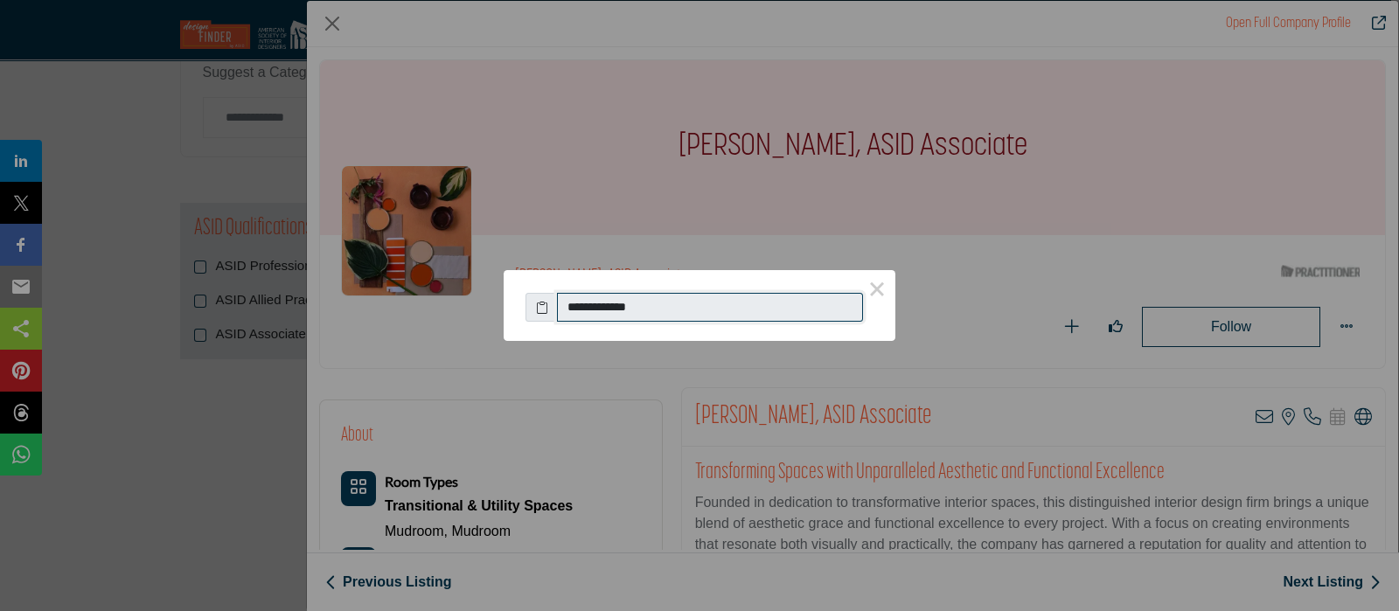
drag, startPoint x: 704, startPoint y: 299, endPoint x: 557, endPoint y: 315, distance: 147.7
click at [559, 300] on input "**********" at bounding box center [710, 308] width 306 height 30
click at [877, 277] on button "×" at bounding box center [876, 288] width 37 height 37
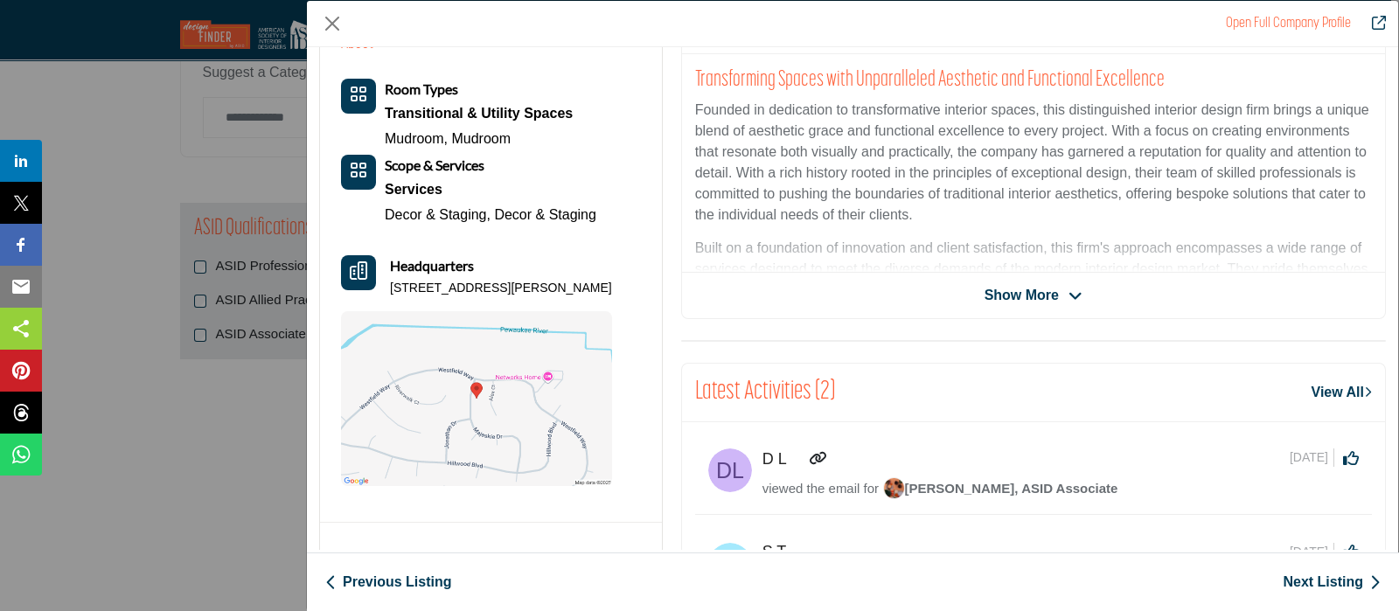
scroll to position [398, 0]
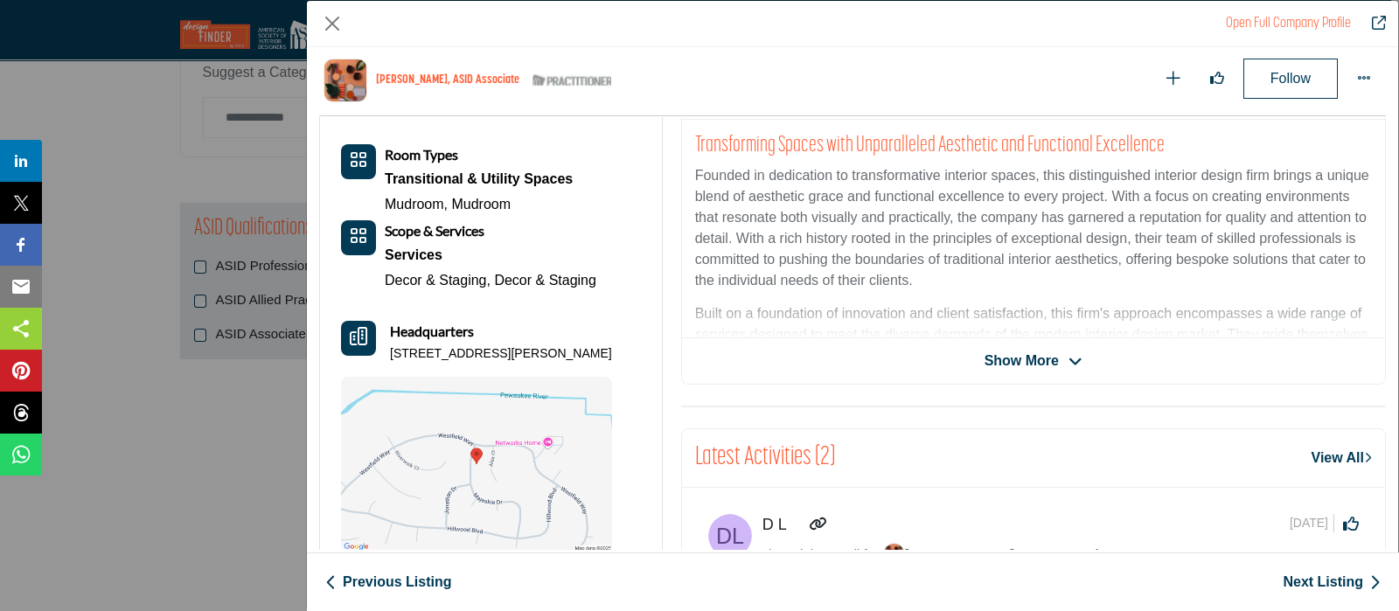
drag, startPoint x: 620, startPoint y: 348, endPoint x: 389, endPoint y: 356, distance: 230.9
click at [389, 356] on div "About Room Types Transitional & Utility Spaces Mudroom, Mudroom Scope & Service…" at bounding box center [491, 322] width 300 height 457
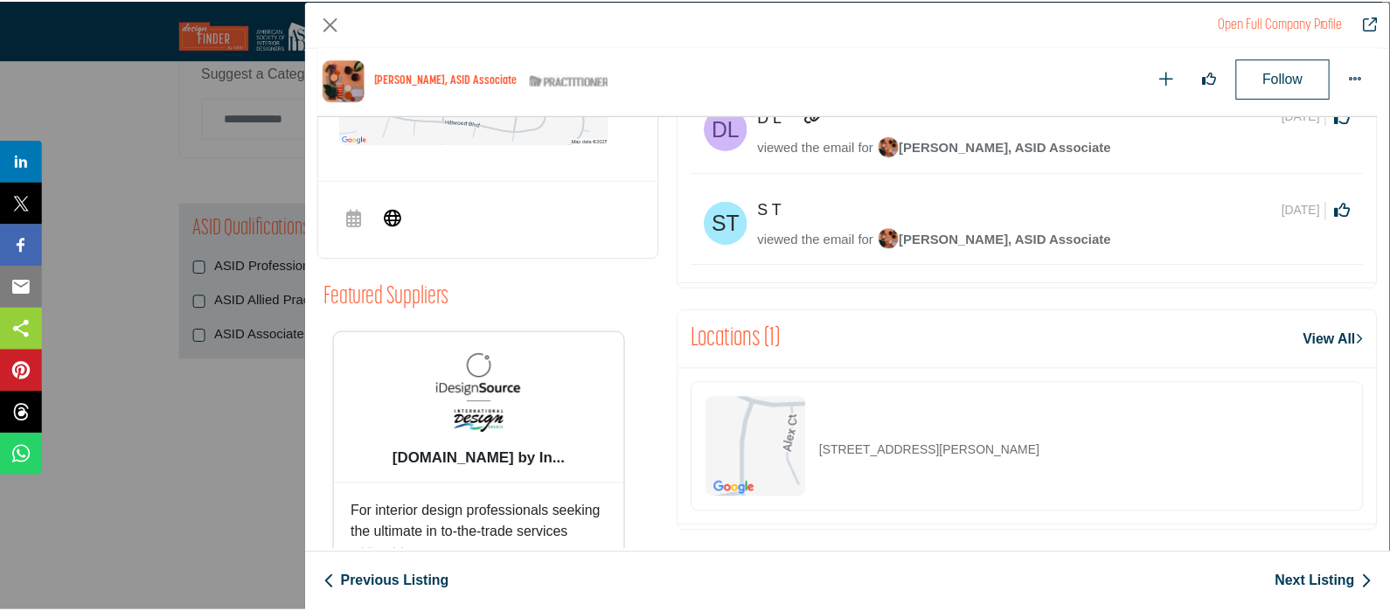
scroll to position [914, 0]
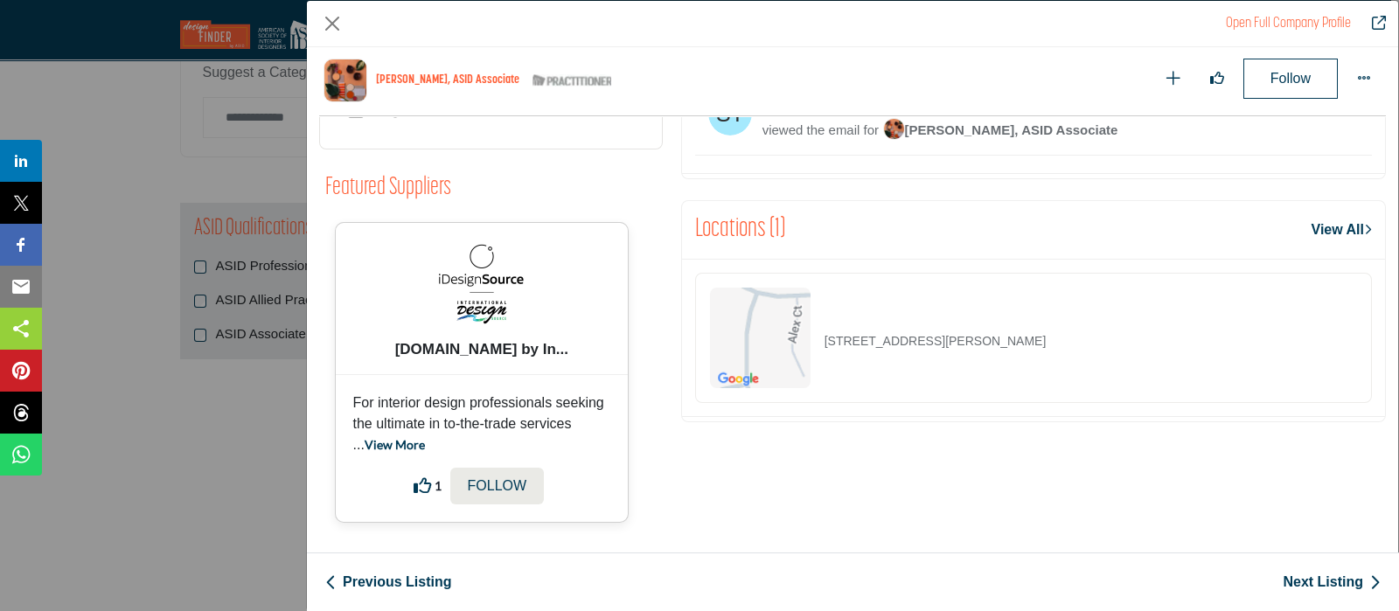
click at [379, 446] on link "View More" at bounding box center [395, 444] width 60 height 15
click at [337, 19] on button "Close" at bounding box center [332, 23] width 26 height 26
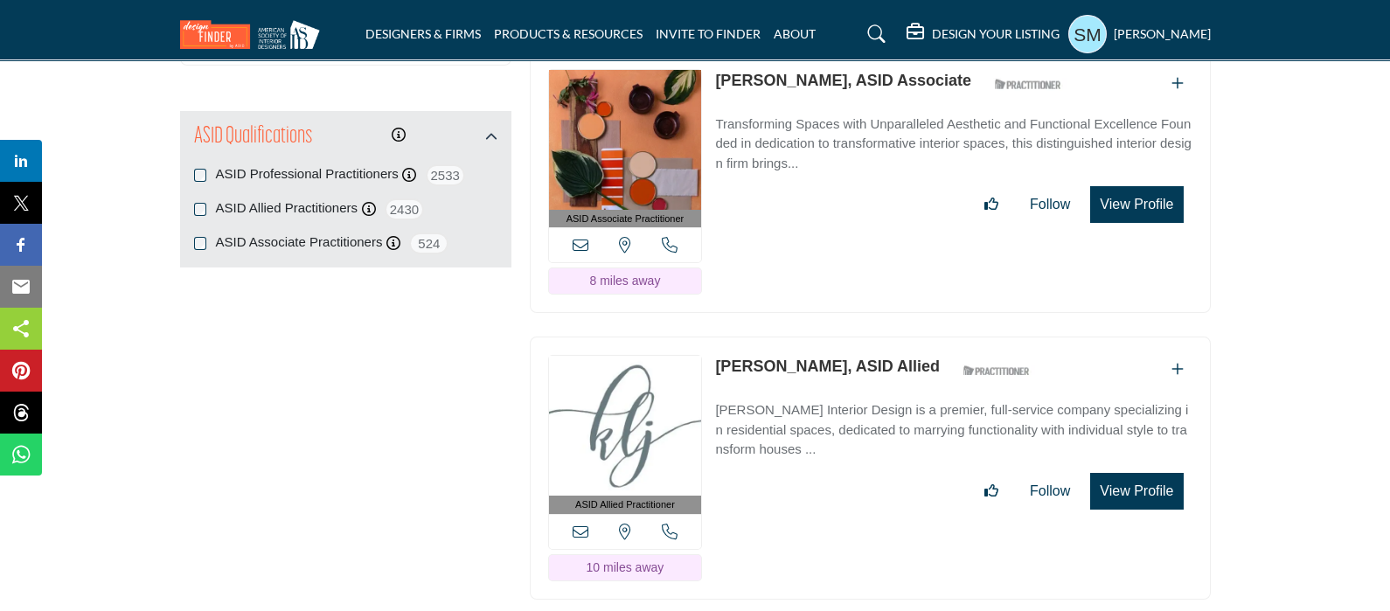
scroll to position [2404, 0]
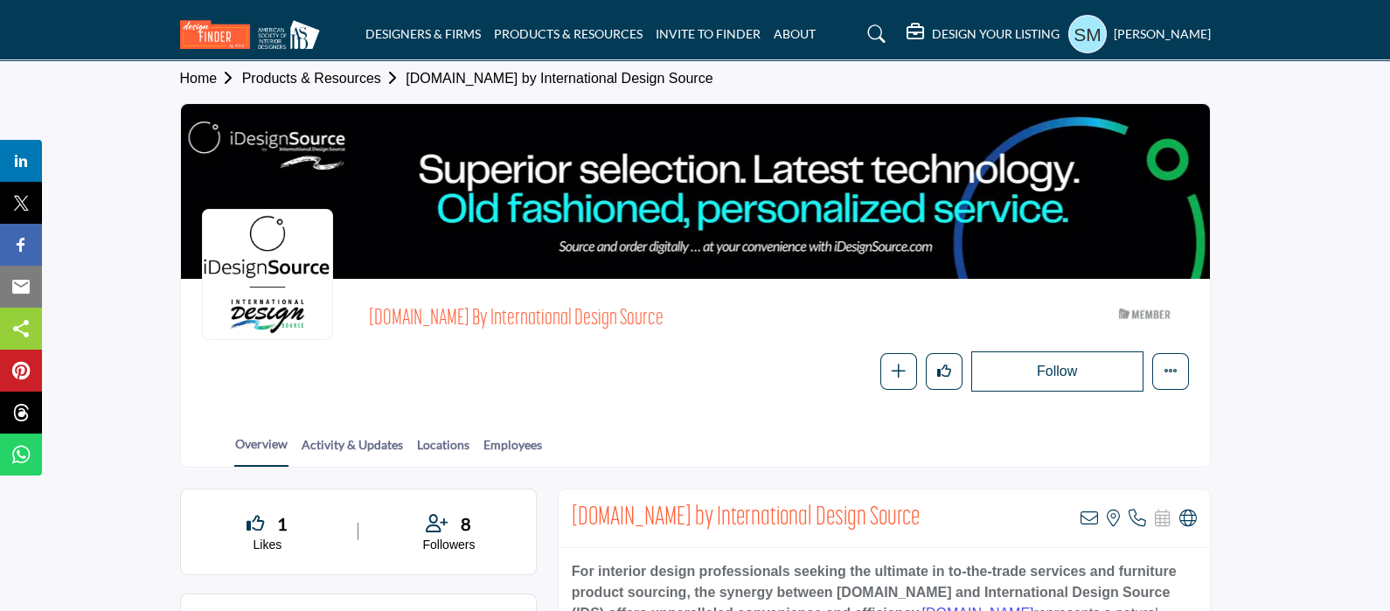
scroll to position [108, 0]
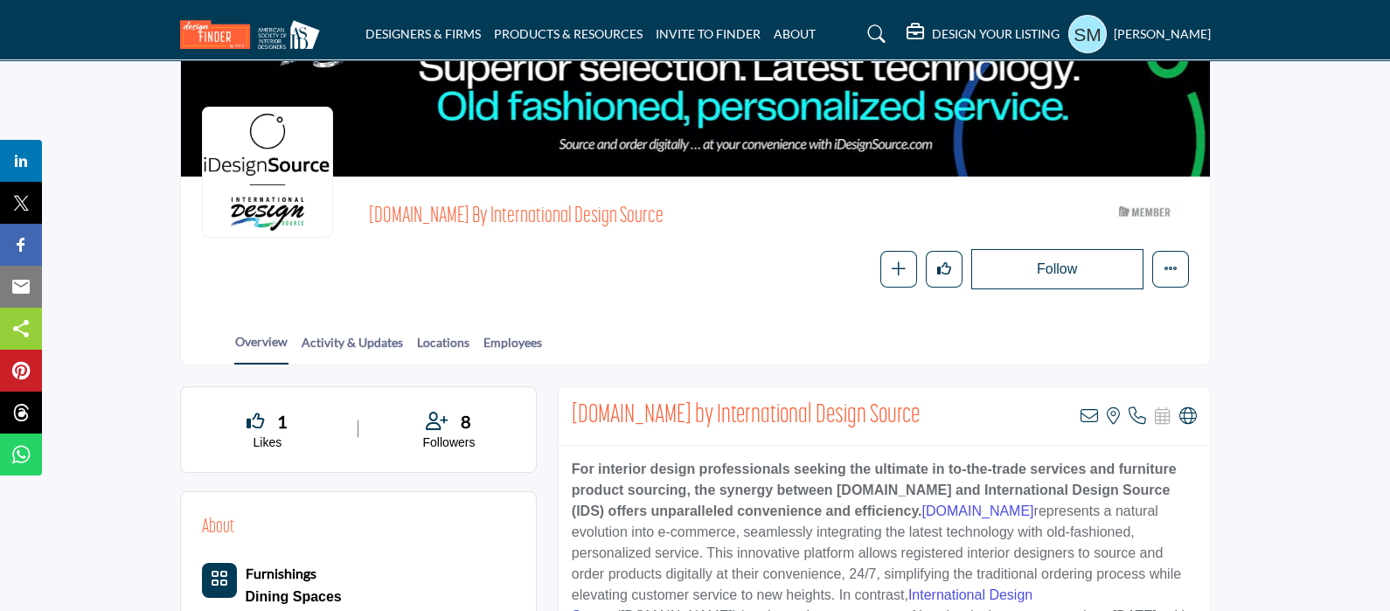
drag, startPoint x: 946, startPoint y: 404, endPoint x: 561, endPoint y: 420, distance: 385.0
click at [565, 421] on div "iDesignSource.com by International Design Source View email address of this lis…" at bounding box center [884, 416] width 651 height 59
copy h2 "iDesignSource.com by International Design Source"
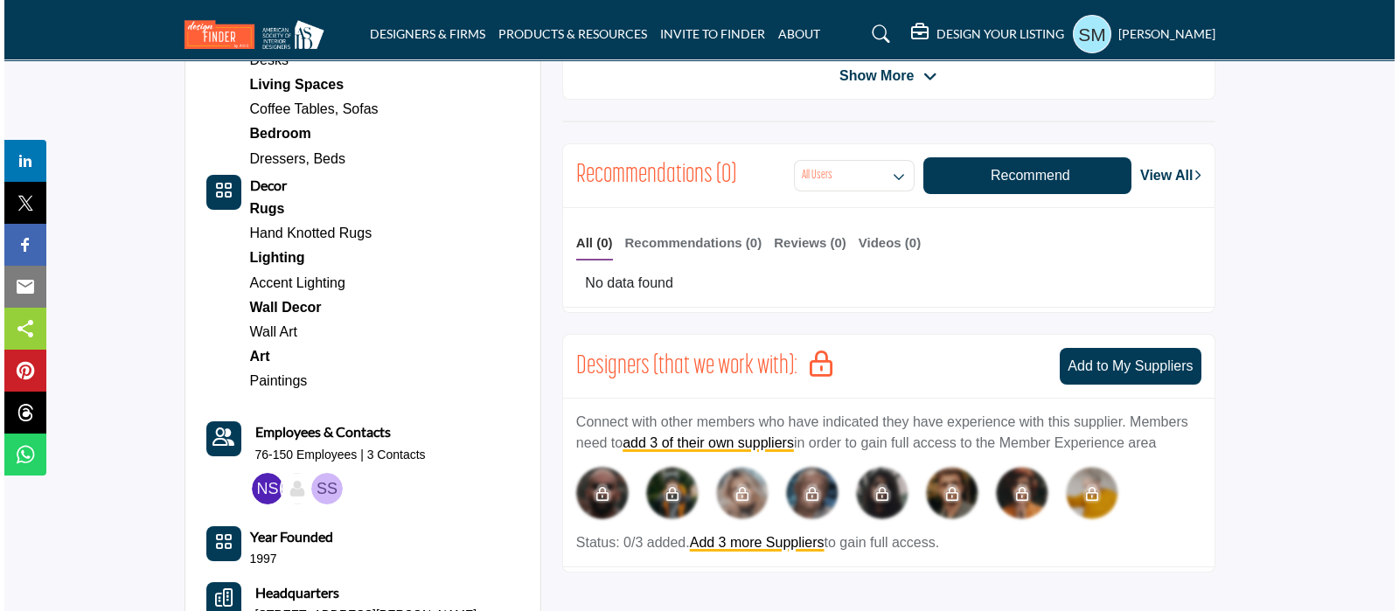
scroll to position [764, 0]
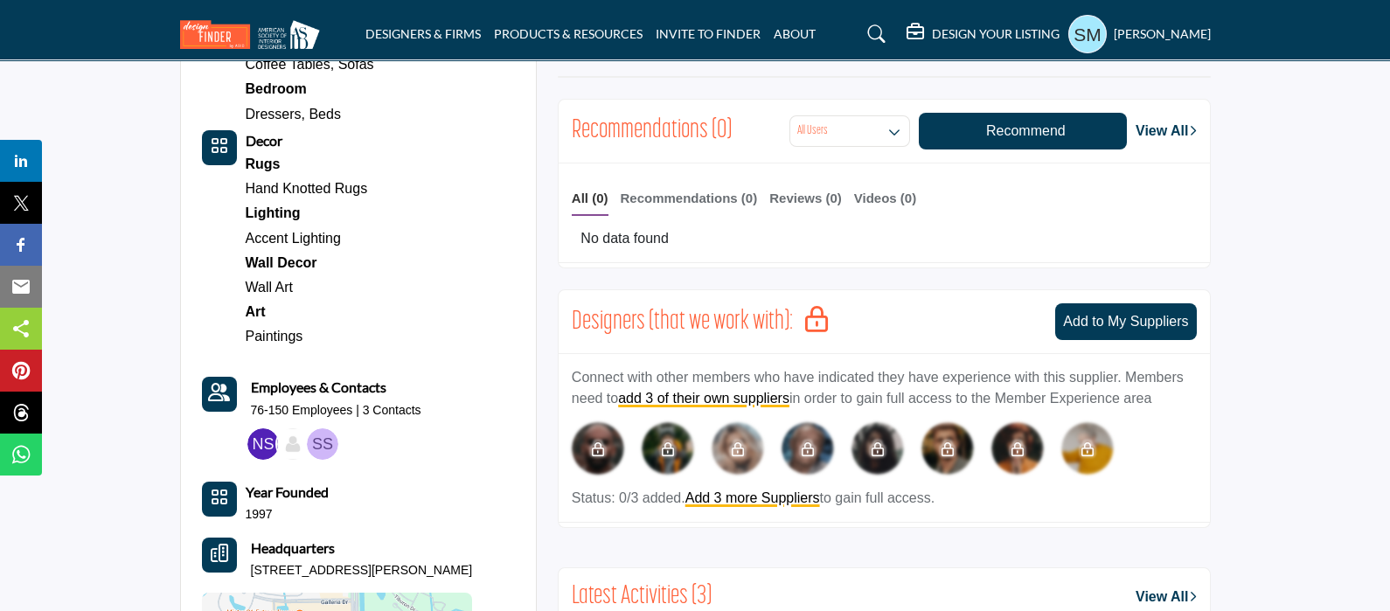
click at [261, 433] on img at bounding box center [262, 443] width 31 height 31
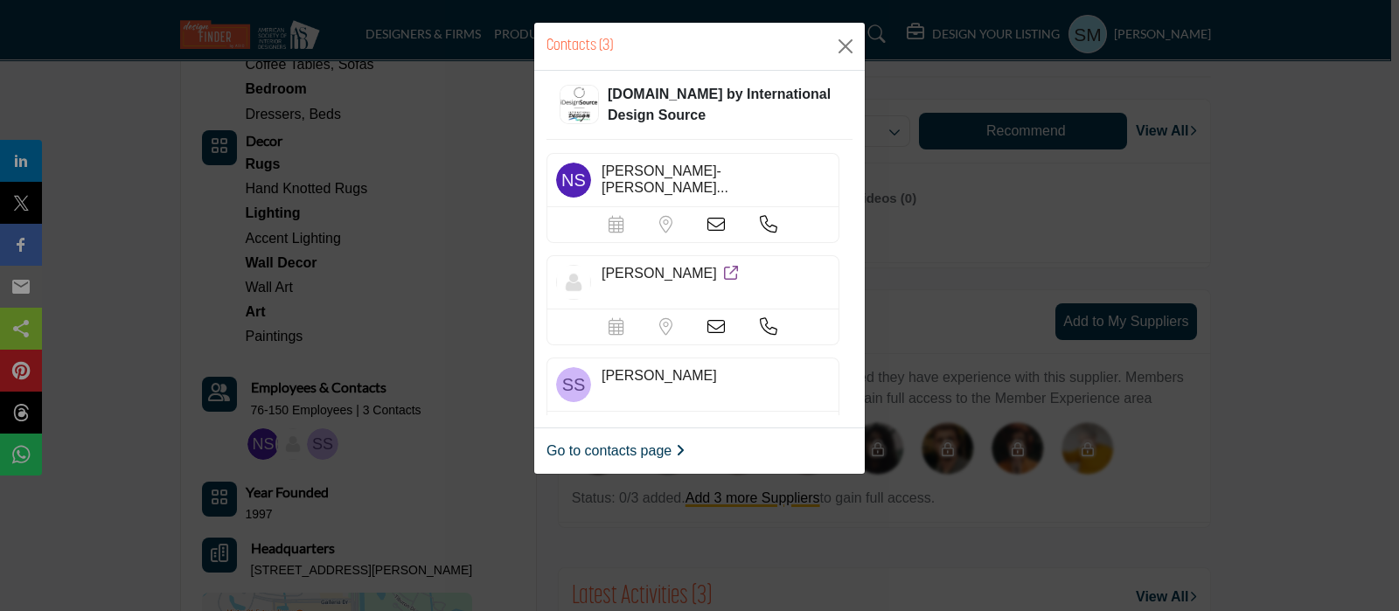
click at [629, 179] on div "Nicole Sadez-Bob..." at bounding box center [692, 180] width 293 height 54
click at [714, 225] on icon at bounding box center [715, 224] width 17 height 17
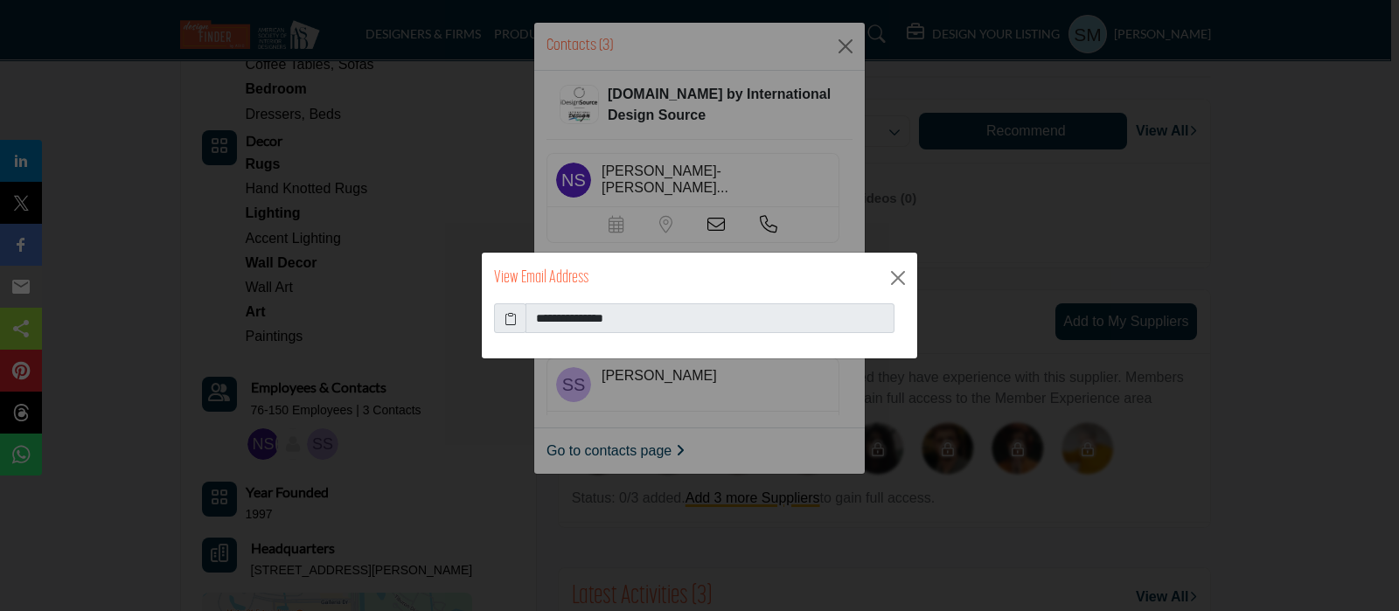
drag, startPoint x: 713, startPoint y: 303, endPoint x: 519, endPoint y: 325, distance: 195.3
click at [519, 325] on div "**********" at bounding box center [699, 306] width 437 height 108
drag, startPoint x: 636, startPoint y: 312, endPoint x: 529, endPoint y: 311, distance: 106.7
click at [529, 311] on input "**********" at bounding box center [709, 318] width 369 height 30
click at [905, 271] on button "Close" at bounding box center [898, 278] width 26 height 26
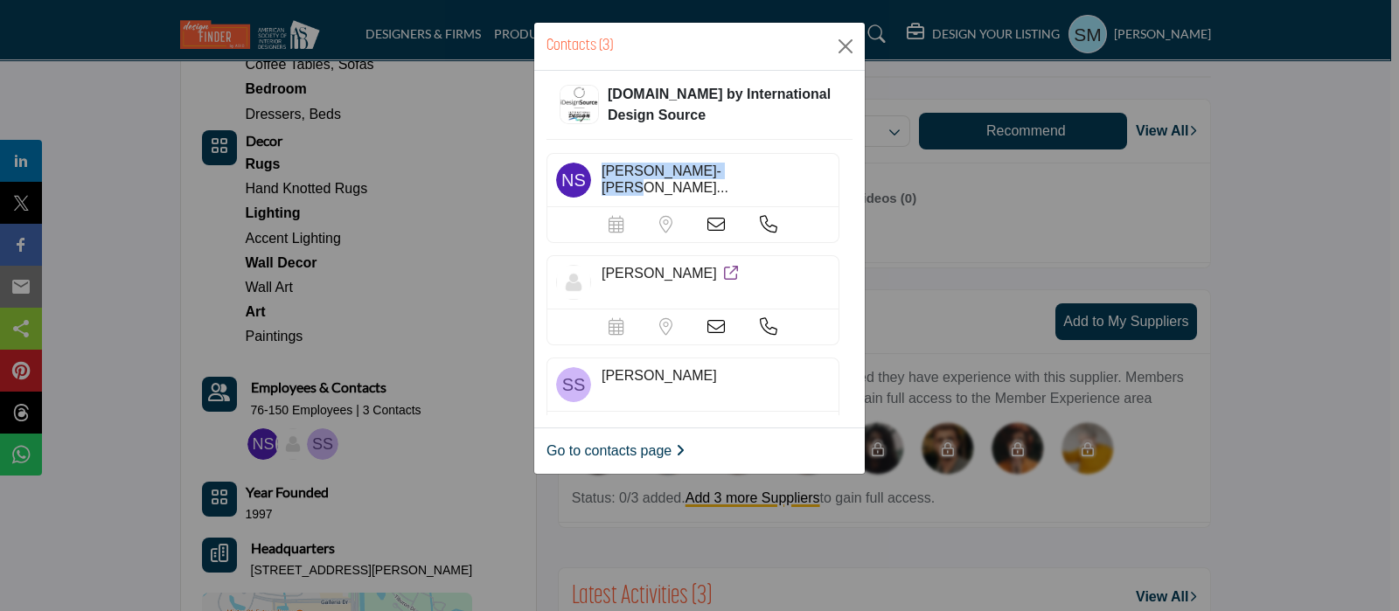
drag, startPoint x: 601, startPoint y: 170, endPoint x: 756, endPoint y: 181, distance: 156.0
click at [756, 181] on div "Nicole Sadez-Bob..." at bounding box center [692, 180] width 293 height 54
copy span "Nicole Sadez-Bob..."
click at [768, 219] on icon at bounding box center [768, 224] width 17 height 17
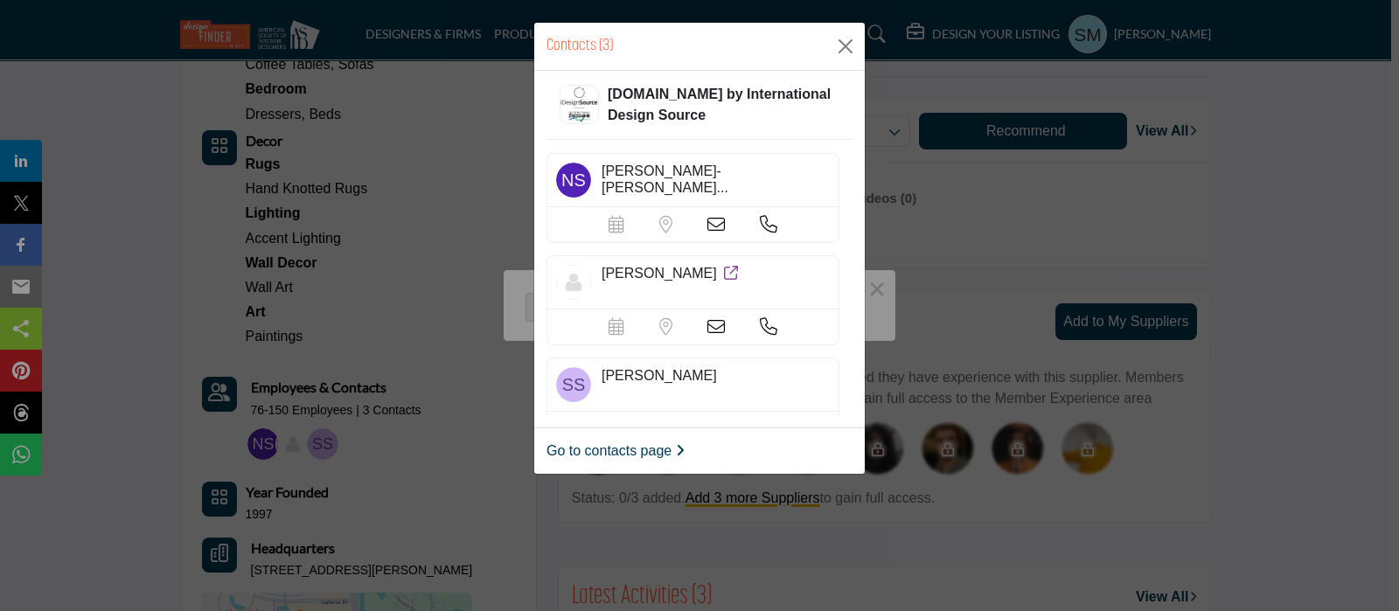
click at [887, 309] on div "Contacts (3) iDesignSource.com by International Design Source Nicole Sadez-Bob.…" at bounding box center [699, 305] width 1399 height 611
drag, startPoint x: 683, startPoint y: 273, endPoint x: 601, endPoint y: 277, distance: 82.3
click at [601, 277] on h5 "Emilio Sadez" at bounding box center [670, 273] width 139 height 17
drag, startPoint x: 602, startPoint y: 373, endPoint x: 696, endPoint y: 376, distance: 93.6
click at [696, 376] on div "Skyler Sadez" at bounding box center [715, 375] width 228 height 17
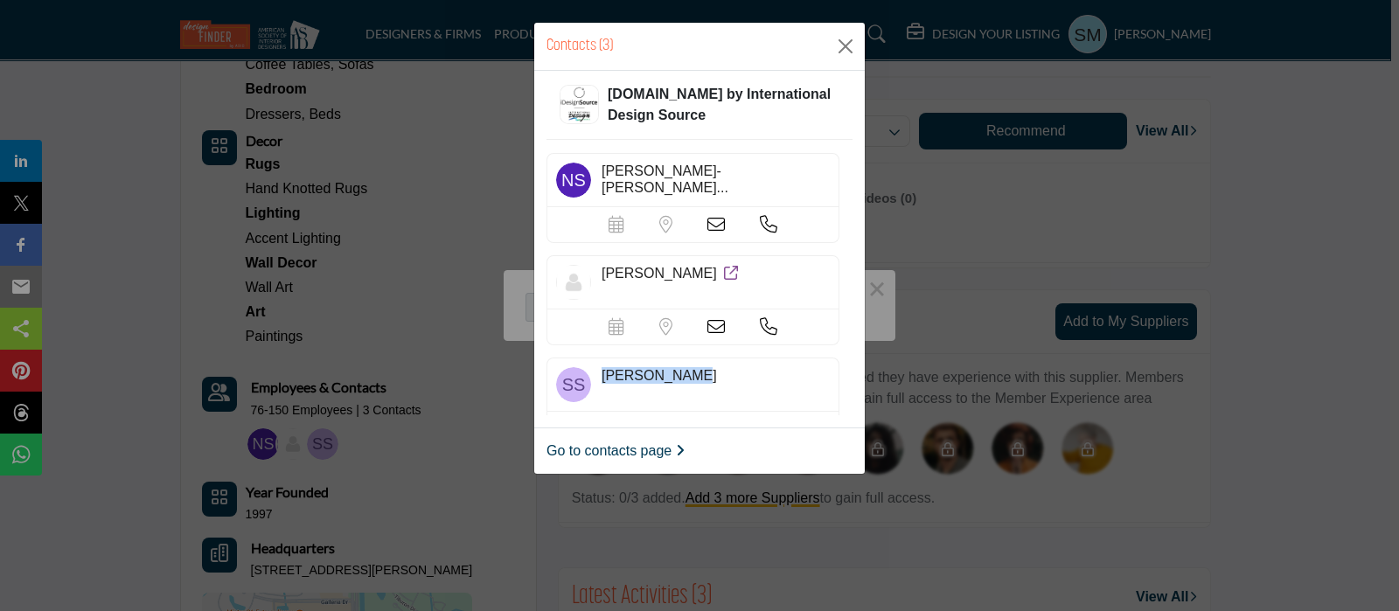
copy span "Skyler Sadez"
click at [563, 373] on img at bounding box center [573, 384] width 35 height 35
click at [568, 374] on img at bounding box center [573, 384] width 35 height 35
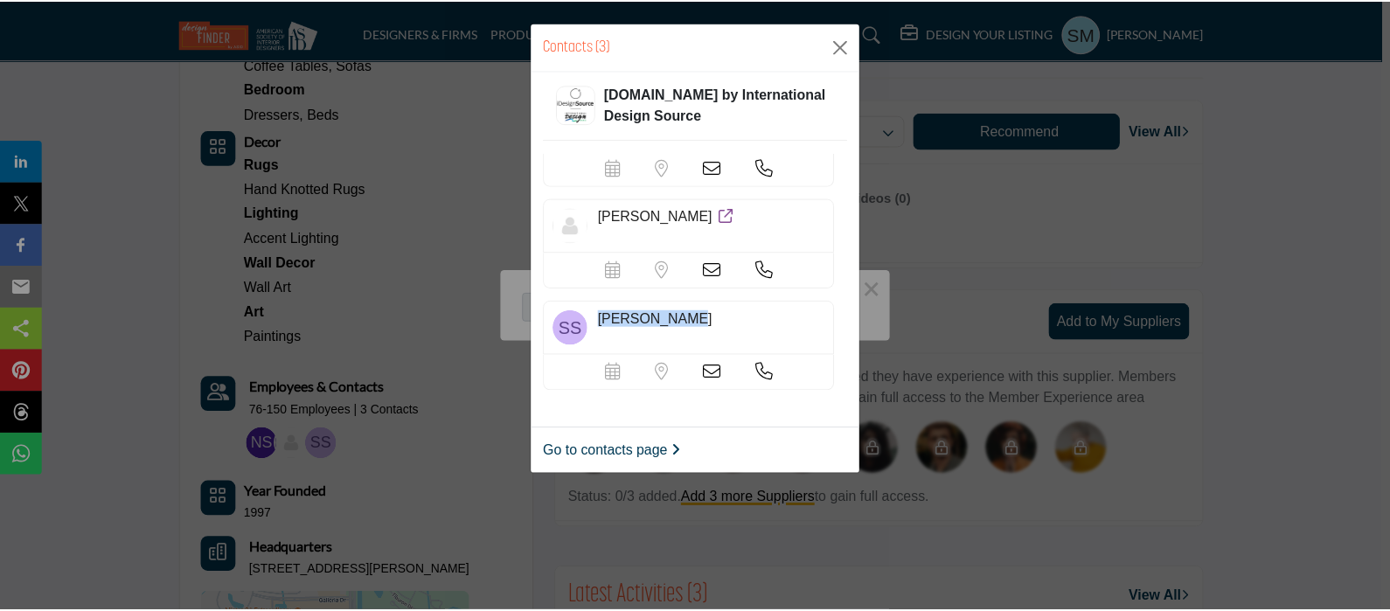
scroll to position [87, 0]
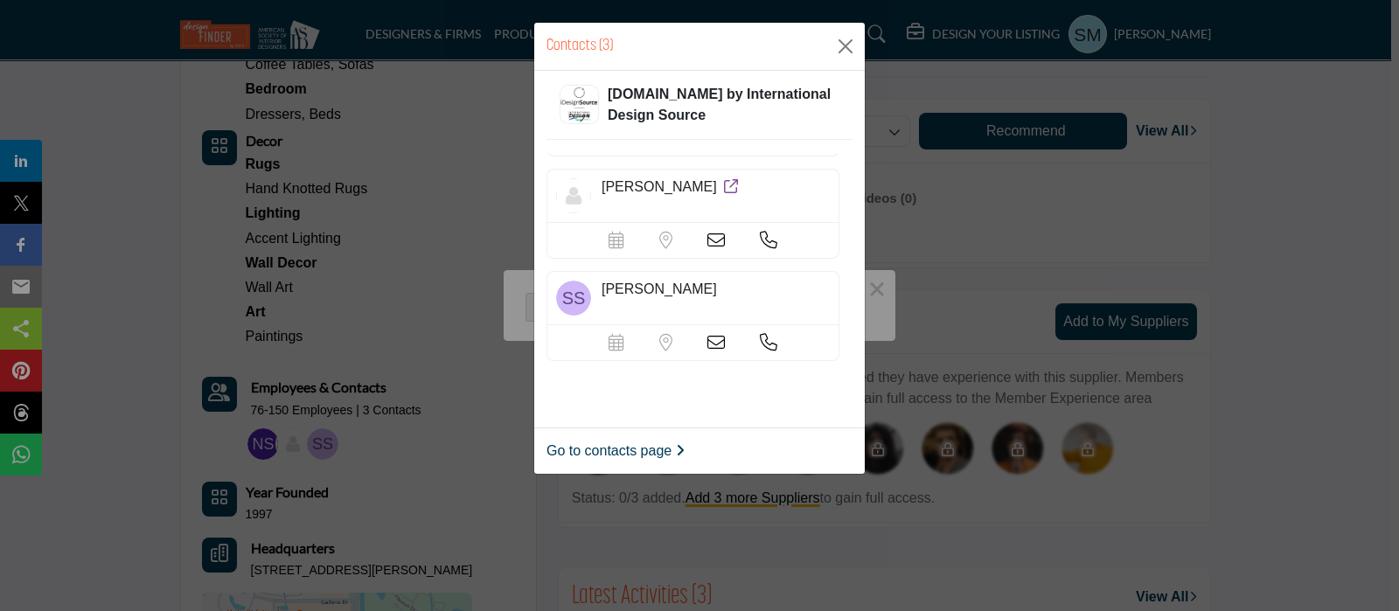
click at [707, 335] on icon at bounding box center [715, 342] width 17 height 17
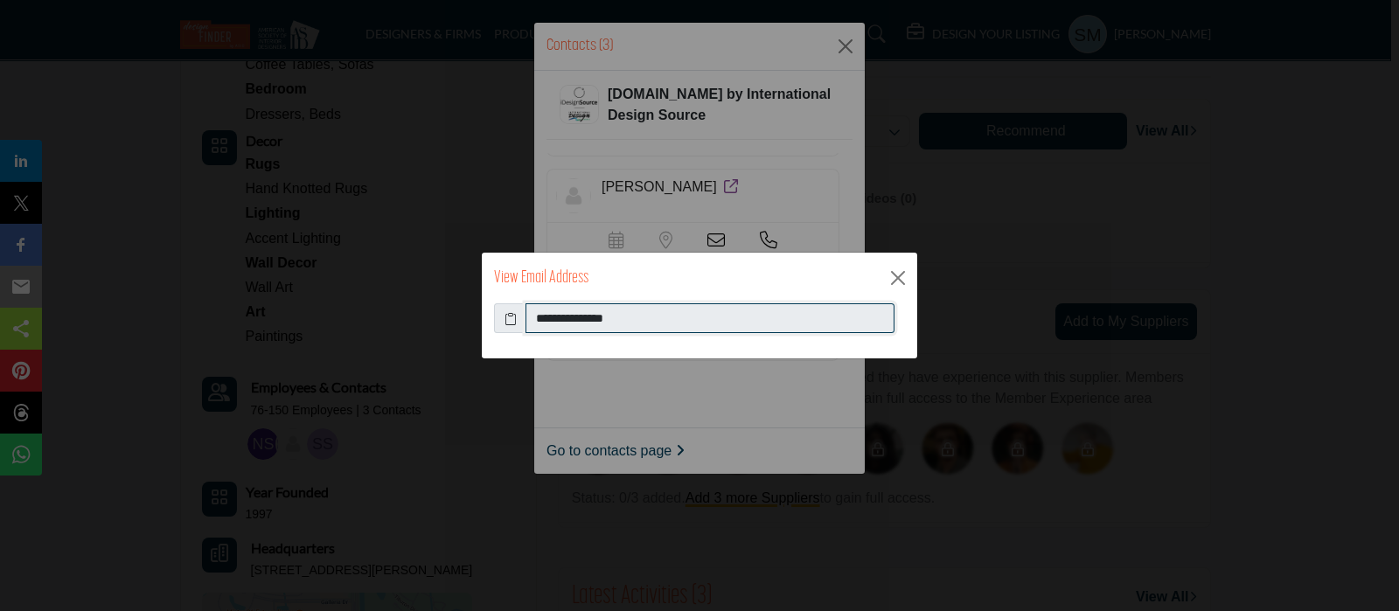
drag, startPoint x: 646, startPoint y: 321, endPoint x: 517, endPoint y: 323, distance: 129.4
click at [517, 323] on div "**********" at bounding box center [699, 318] width 411 height 30
click at [901, 275] on button "Close" at bounding box center [898, 278] width 26 height 26
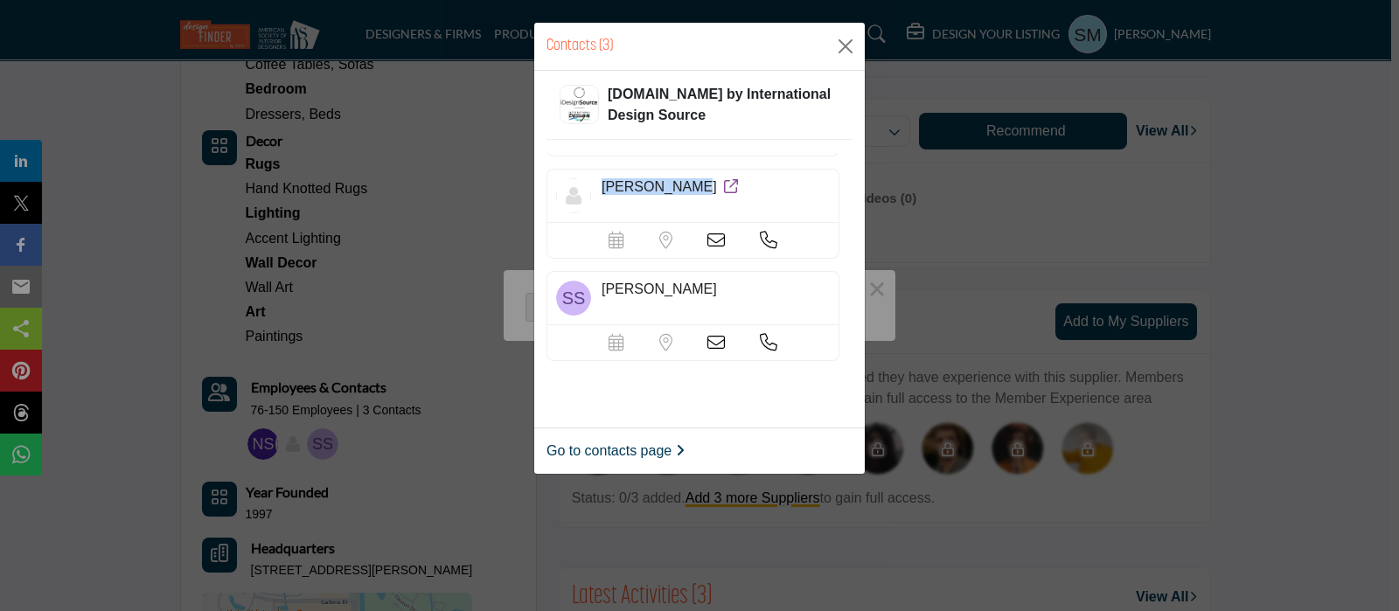
drag, startPoint x: 598, startPoint y: 184, endPoint x: 681, endPoint y: 198, distance: 84.2
click at [681, 198] on div "Emilio Sadez" at bounding box center [692, 196] width 293 height 54
click at [848, 51] on button "Close" at bounding box center [845, 46] width 26 height 26
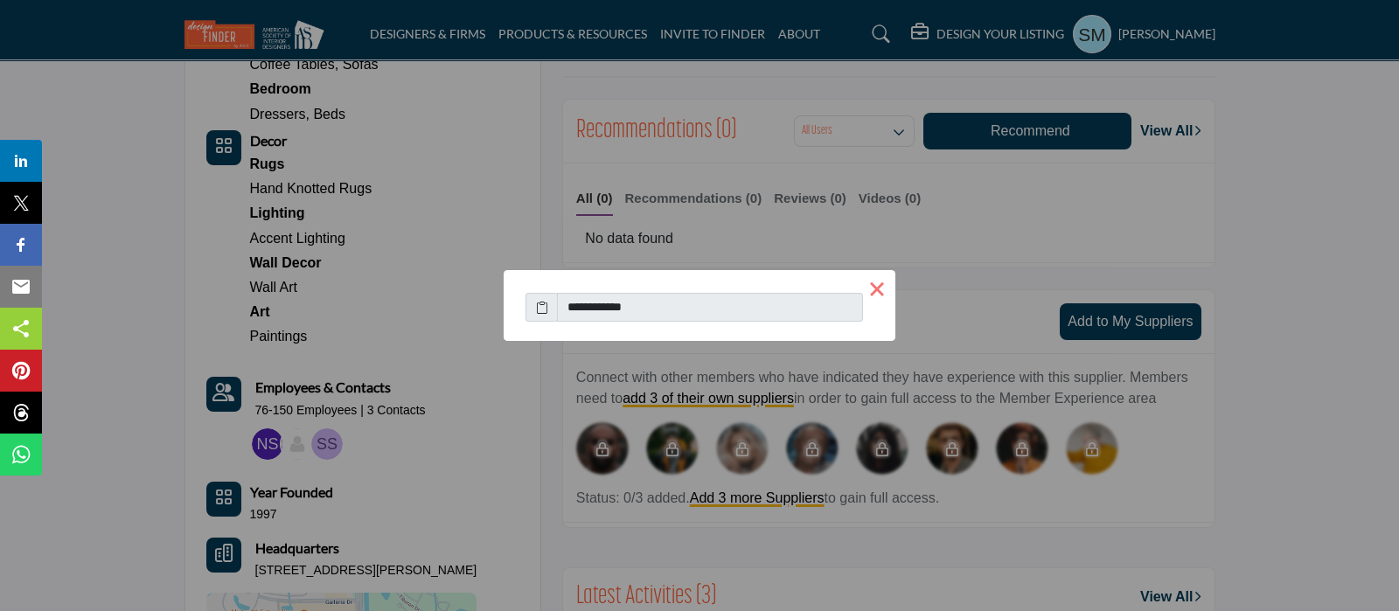
click at [883, 289] on button "×" at bounding box center [876, 288] width 37 height 37
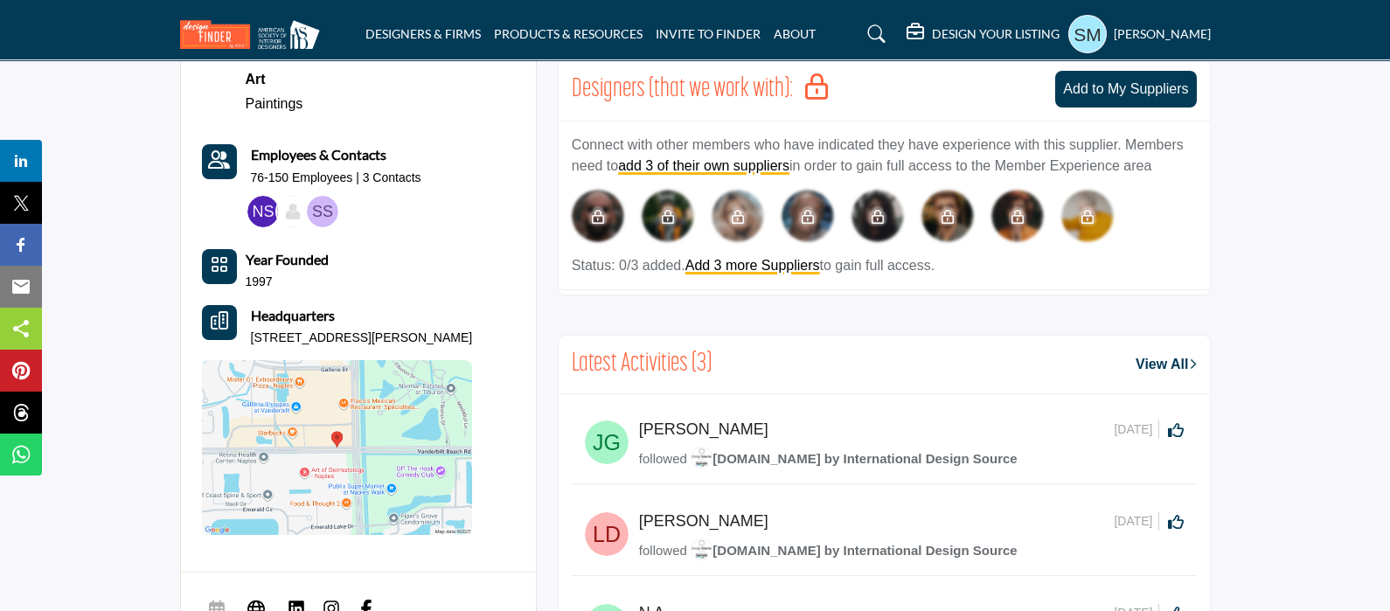
scroll to position [1311, 0]
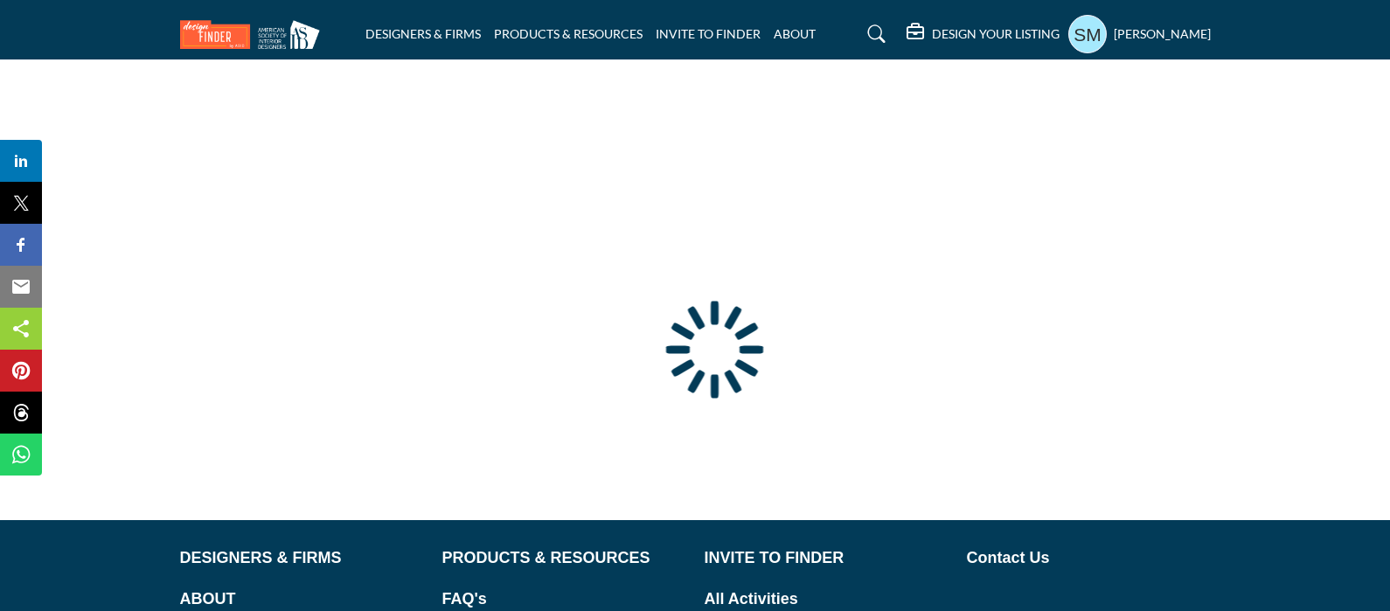
type input "**********"
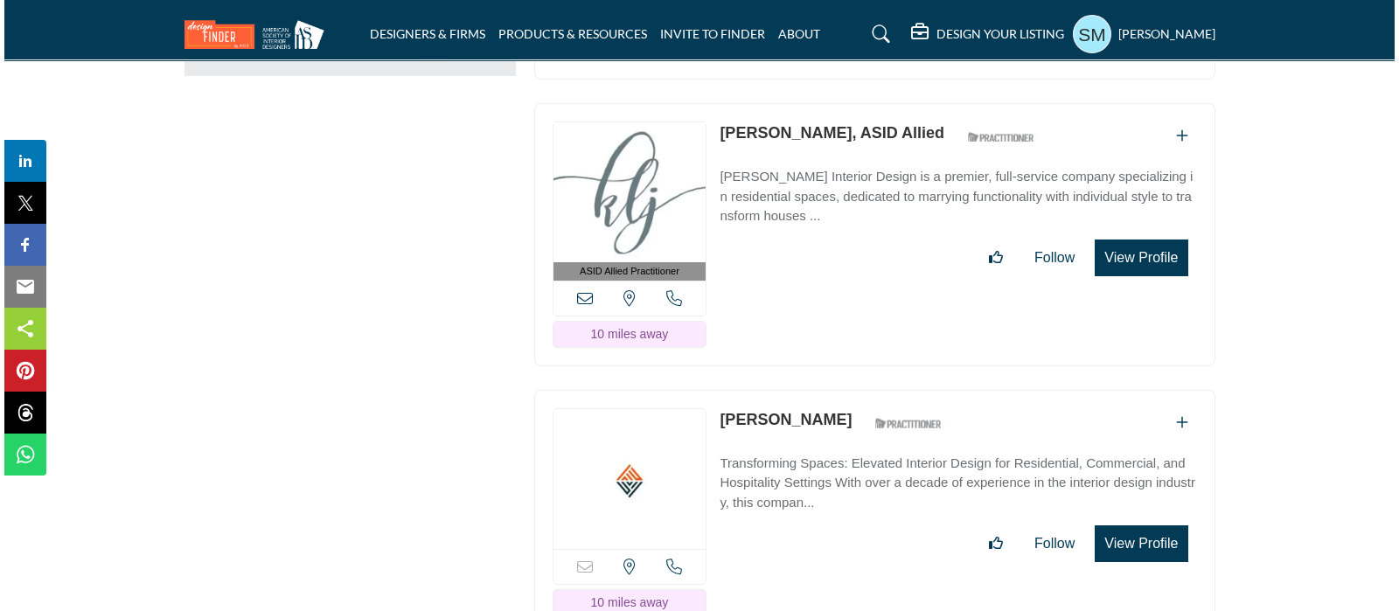
scroll to position [2513, 0]
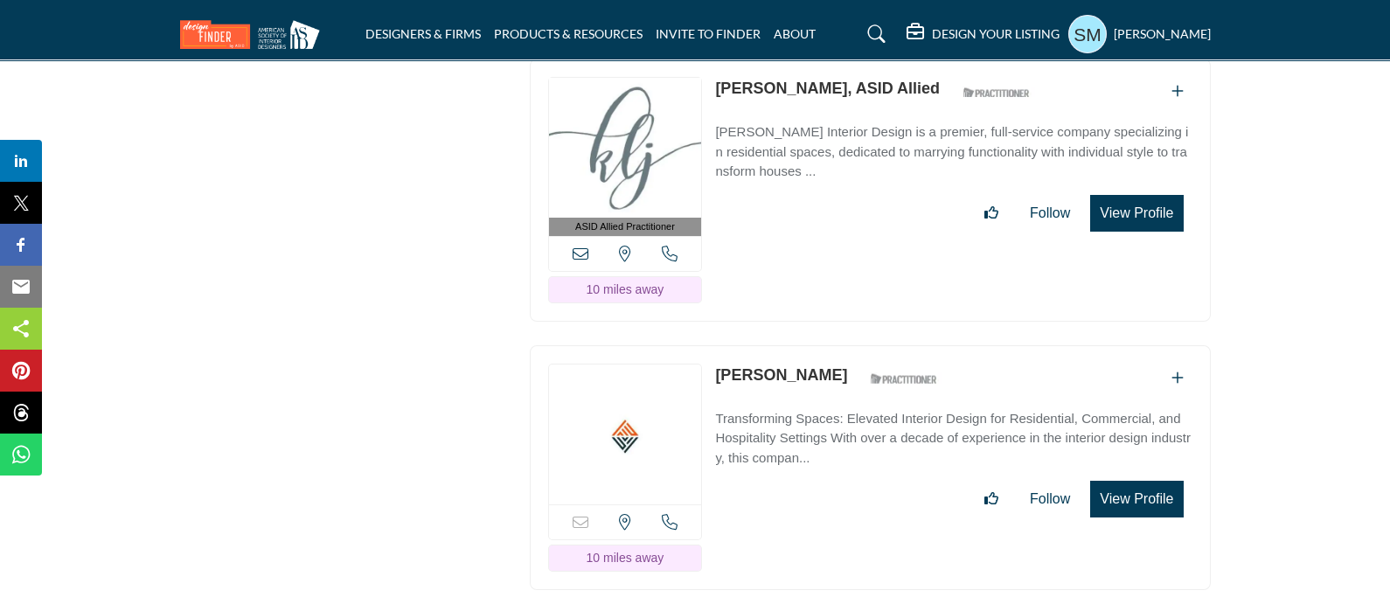
drag, startPoint x: 847, startPoint y: 364, endPoint x: 717, endPoint y: 355, distance: 130.6
click at [717, 364] on div "[PERSON_NAME] ASID Qualified Practitioner who validates work and experience to …" at bounding box center [831, 379] width 232 height 31
copy div "[PERSON_NAME]"
click at [1148, 481] on button "View Profile" at bounding box center [1136, 499] width 93 height 37
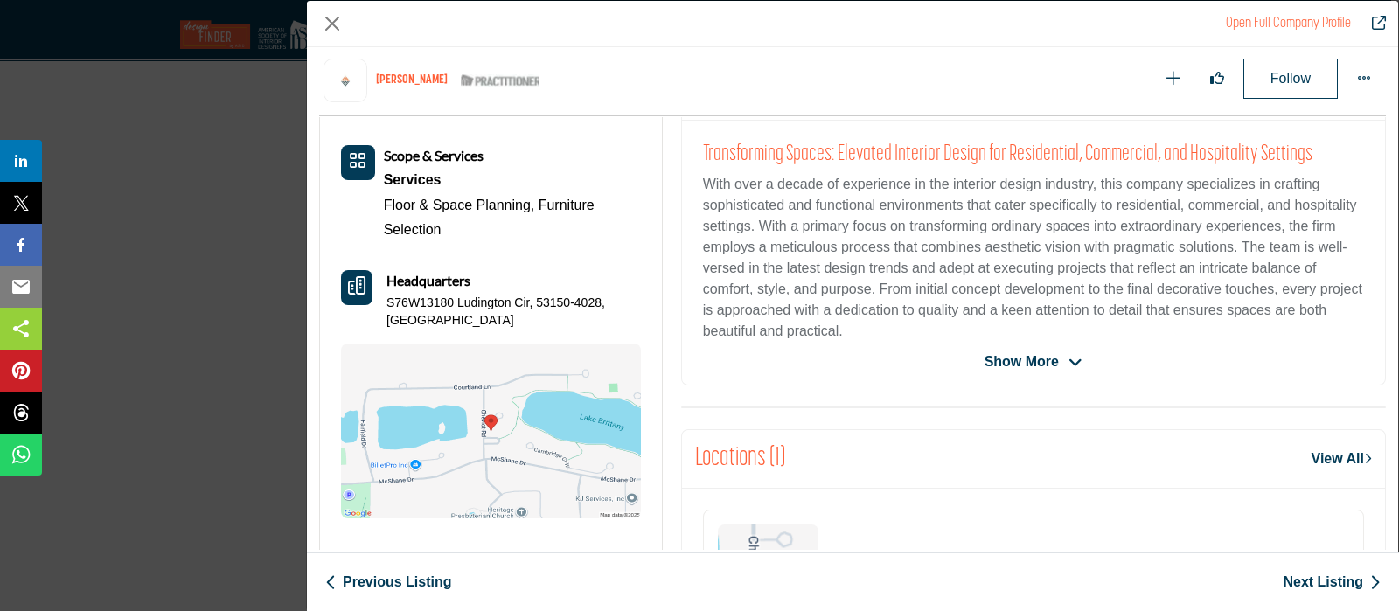
scroll to position [398, 0]
drag, startPoint x: 650, startPoint y: 302, endPoint x: 372, endPoint y: 312, distance: 277.3
click at [386, 302] on div "About Scope & Services Services Floor & Space Planning, Furniture Selection" at bounding box center [491, 307] width 342 height 468
copy p "S76W13180 Ludington Cir, 53150-4028, [GEOGRAPHIC_DATA]"
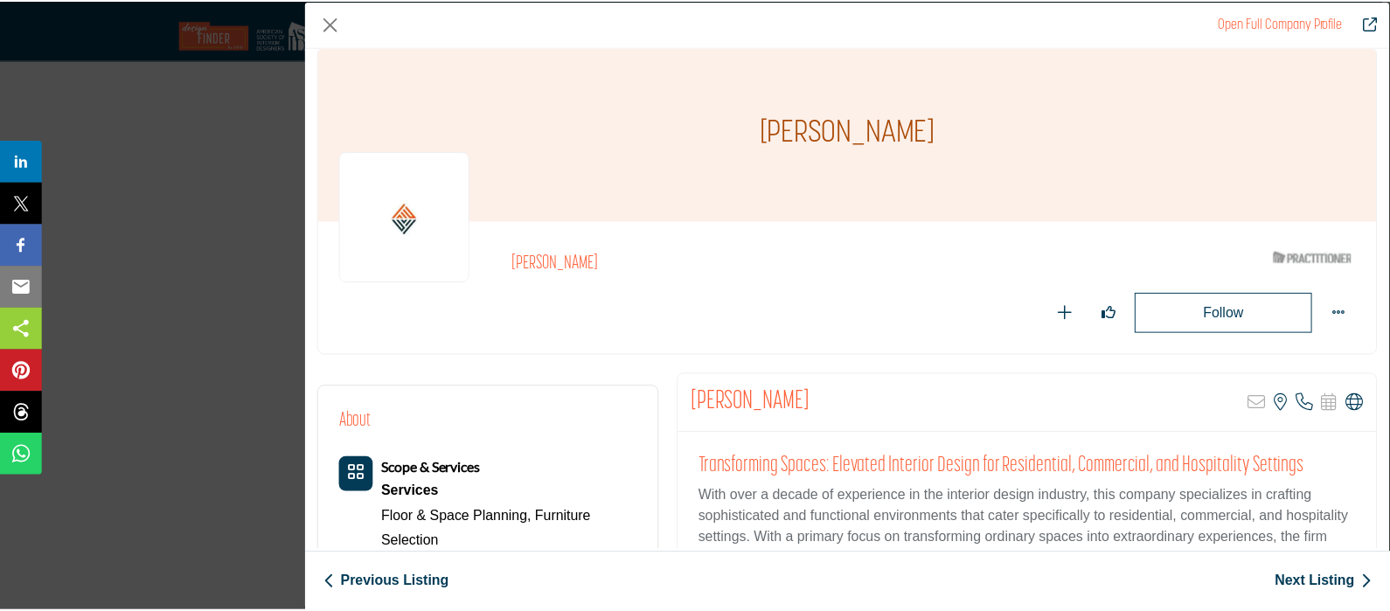
scroll to position [0, 0]
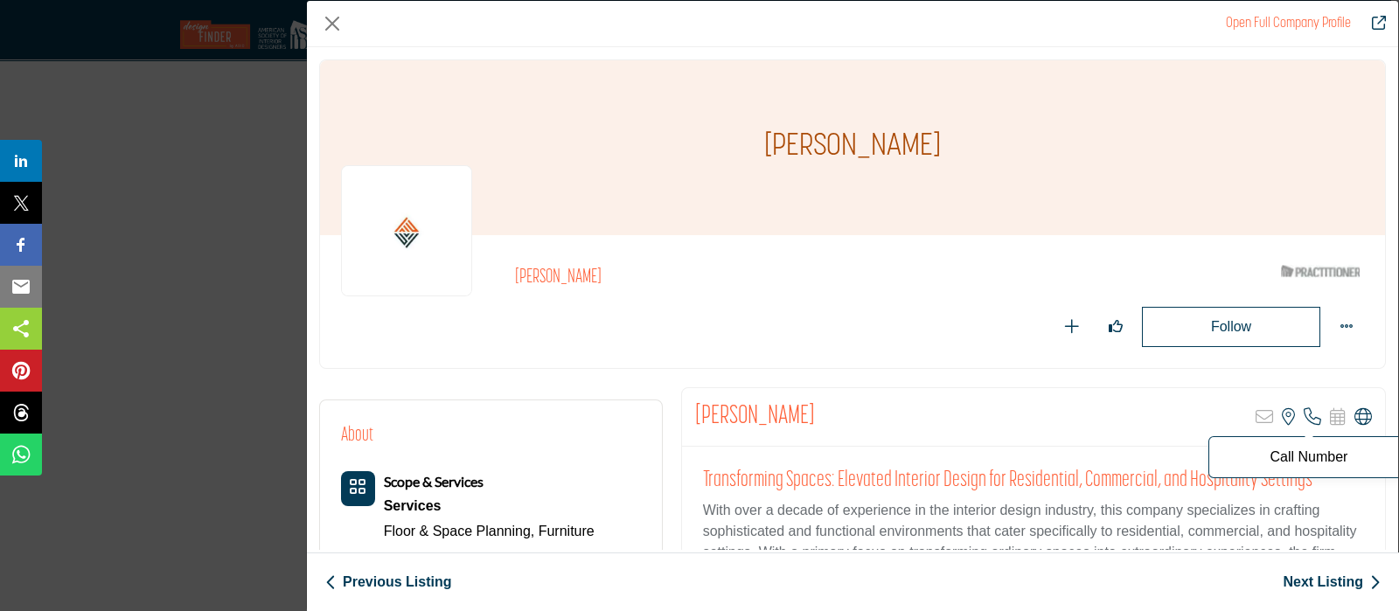
click at [1303, 410] on icon "Company Data Modal" at bounding box center [1311, 416] width 17 height 17
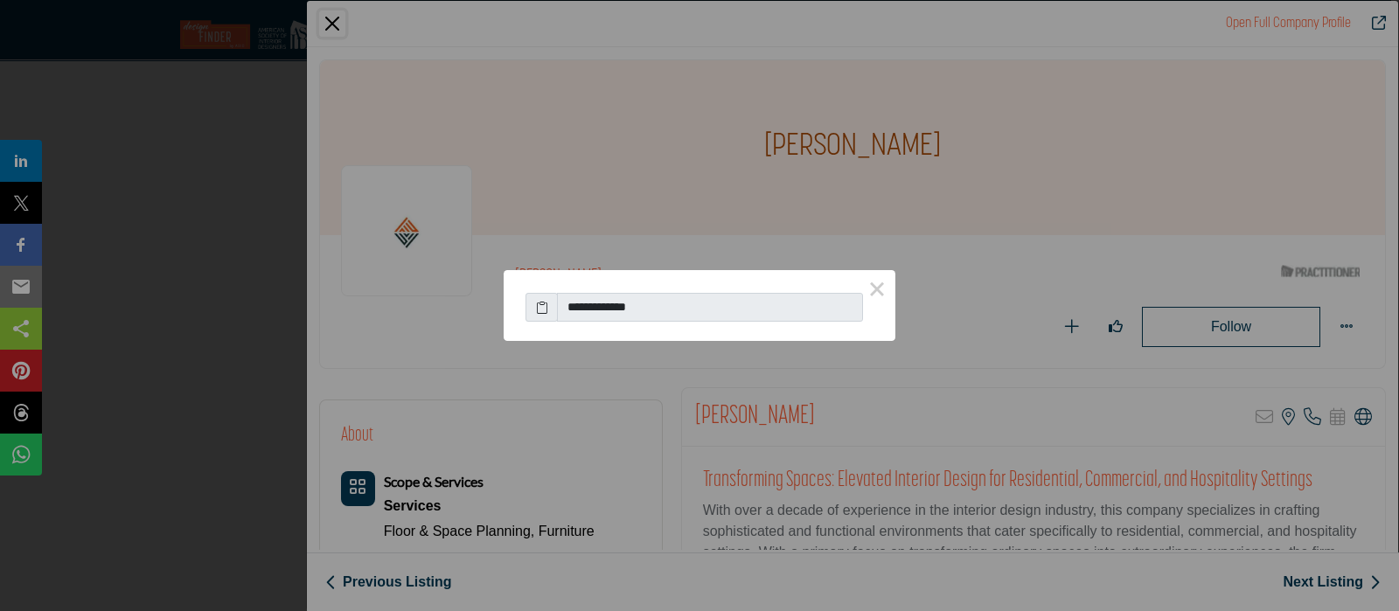
drag, startPoint x: 710, startPoint y: 310, endPoint x: 583, endPoint y: 304, distance: 126.9
click at [583, 304] on input "**********" at bounding box center [710, 308] width 306 height 30
drag, startPoint x: 656, startPoint y: 303, endPoint x: 570, endPoint y: 299, distance: 85.8
click at [569, 309] on input "**********" at bounding box center [710, 308] width 306 height 30
drag, startPoint x: 664, startPoint y: 305, endPoint x: 559, endPoint y: 306, distance: 104.0
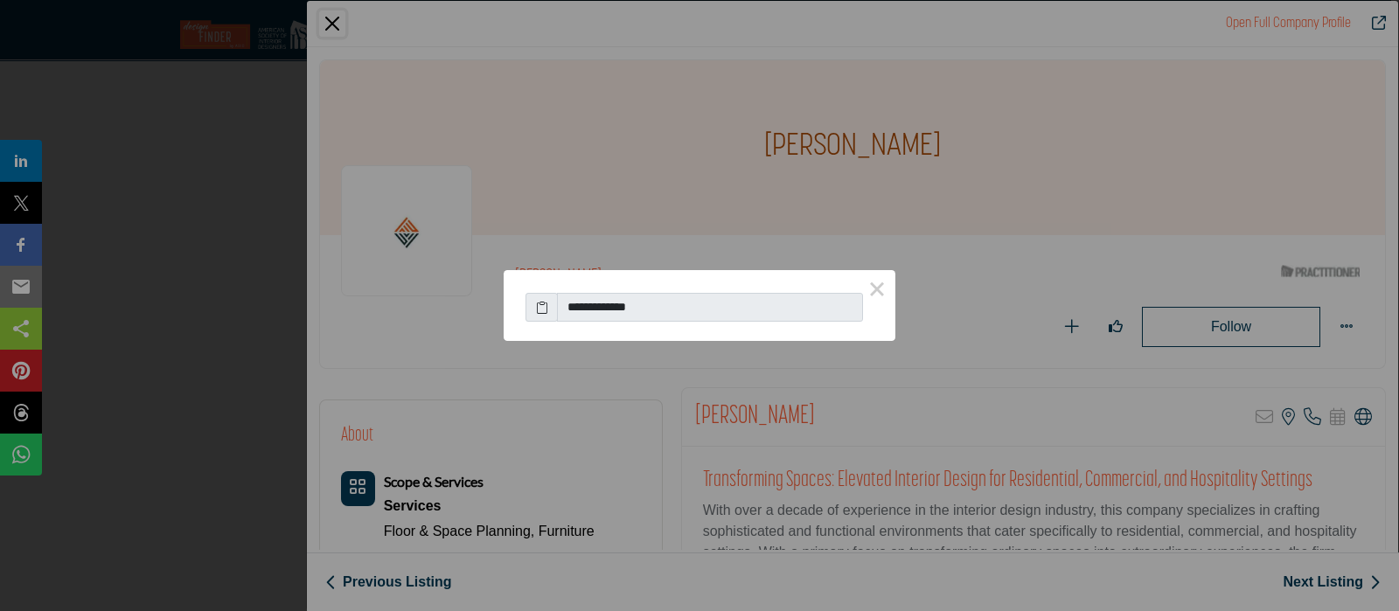
click at [557, 303] on input "**********" at bounding box center [710, 308] width 306 height 30
drag, startPoint x: 567, startPoint y: 306, endPoint x: 657, endPoint y: 290, distance: 91.4
click at [661, 286] on div "**********" at bounding box center [699, 303] width 348 height 38
drag, startPoint x: 651, startPoint y: 303, endPoint x: 538, endPoint y: 247, distance: 127.1
click at [542, 270] on div "**********" at bounding box center [700, 298] width 392 height 56
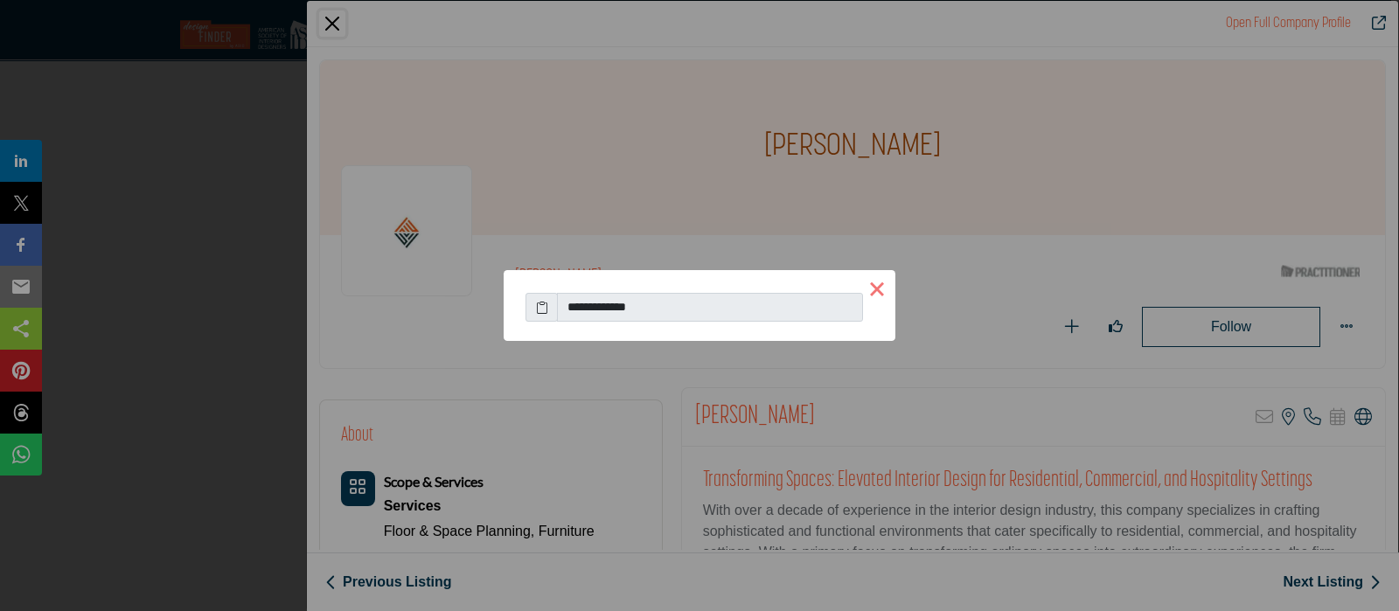
click at [882, 290] on button "×" at bounding box center [876, 288] width 37 height 37
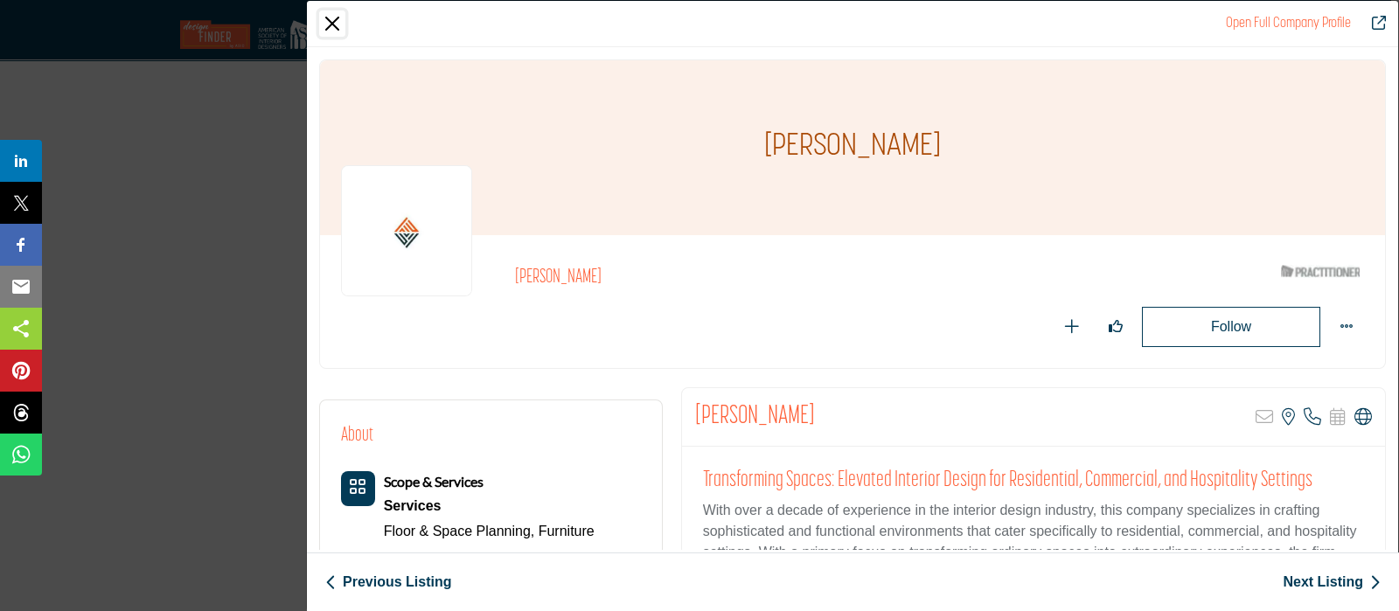
click at [332, 24] on button "Close" at bounding box center [332, 23] width 26 height 26
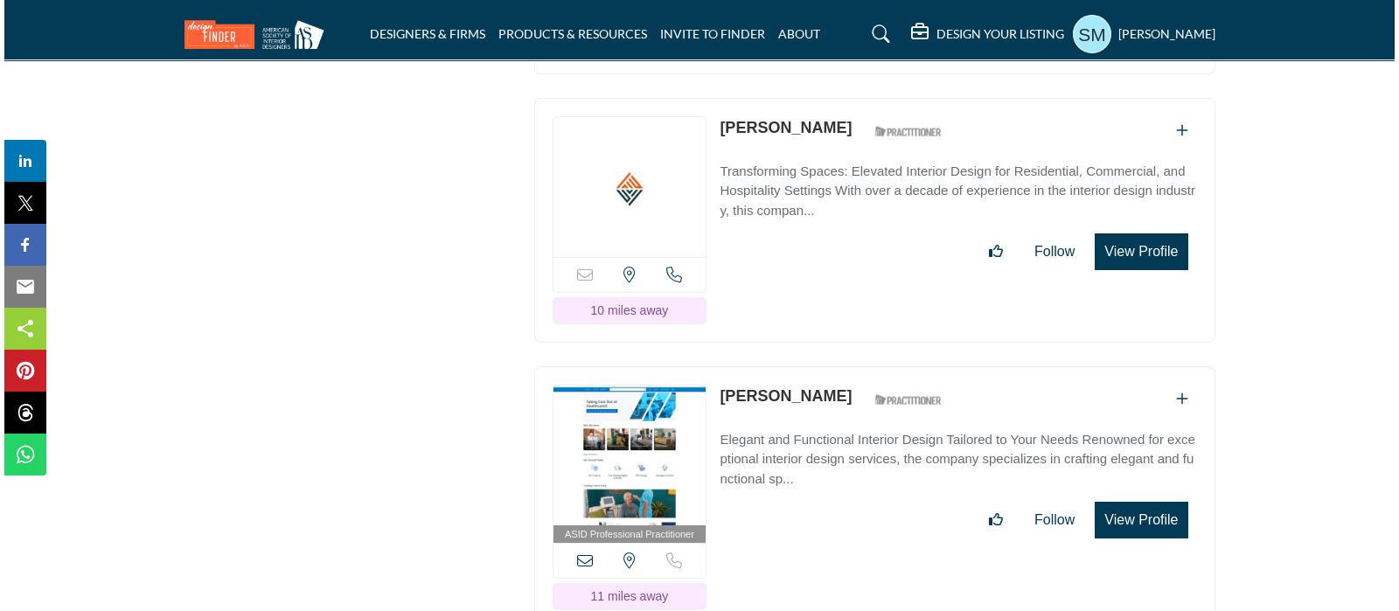
scroll to position [2731, 0]
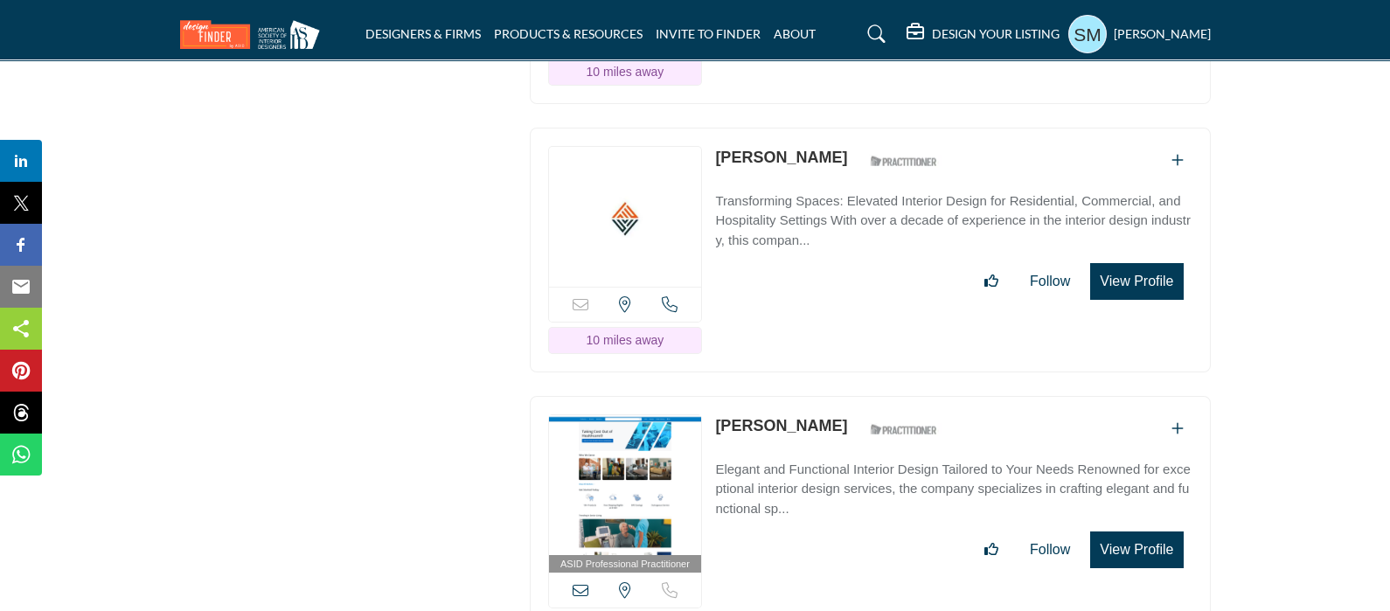
click at [1101, 265] on button "View Profile" at bounding box center [1136, 281] width 93 height 37
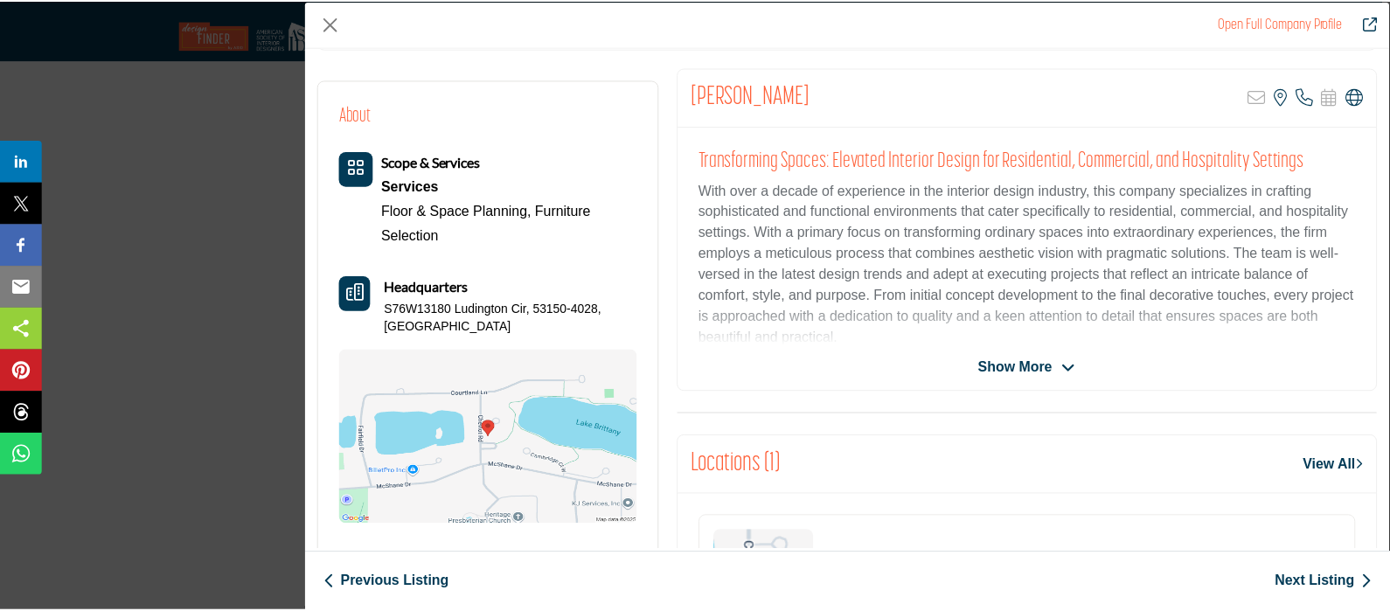
scroll to position [398, 0]
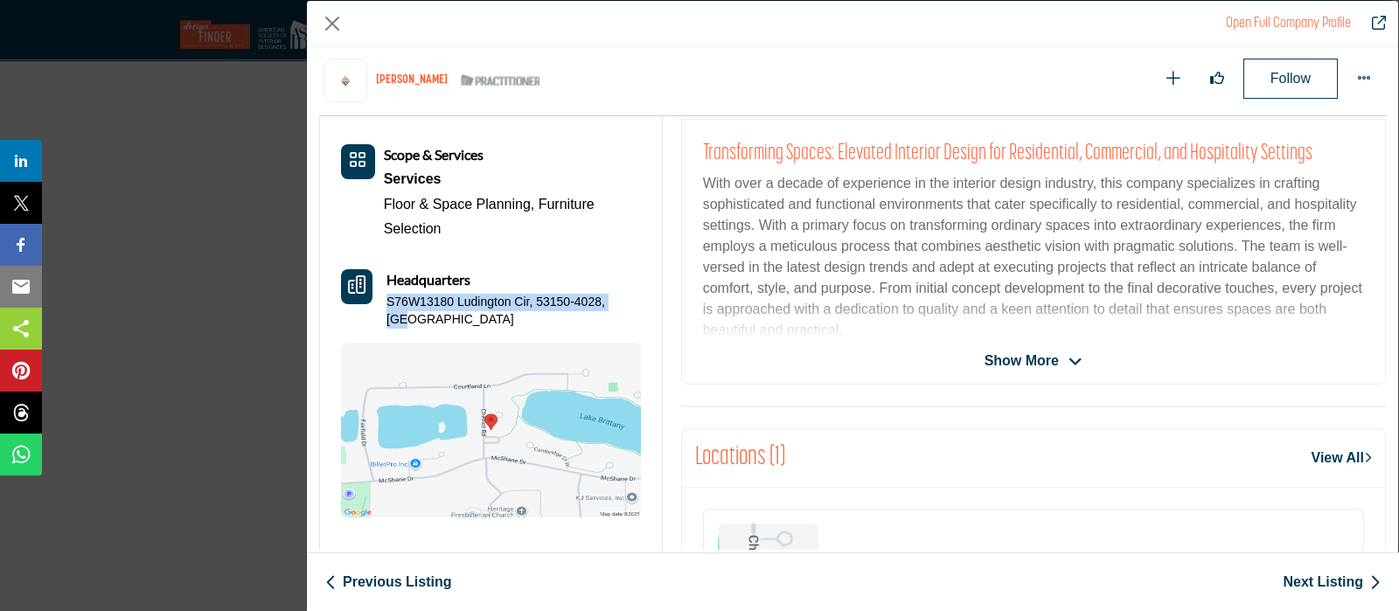
drag, startPoint x: 649, startPoint y: 305, endPoint x: 386, endPoint y: 305, distance: 262.3
click at [389, 306] on div "About Scope & Services Services Floor & Space Planning, Furniture Selection" at bounding box center [491, 307] width 342 height 468
copy p "S76W13180 Ludington Cir, 53150-4028, [GEOGRAPHIC_DATA]"
click at [335, 19] on button "Close" at bounding box center [332, 23] width 26 height 26
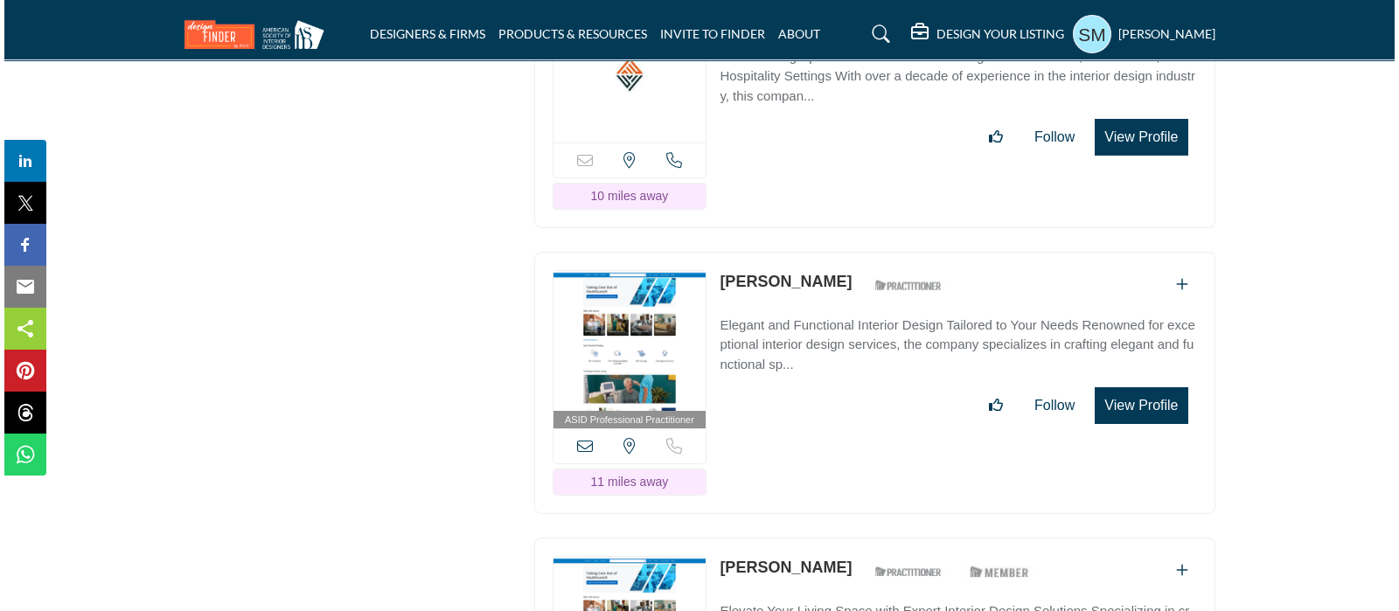
scroll to position [2950, 0]
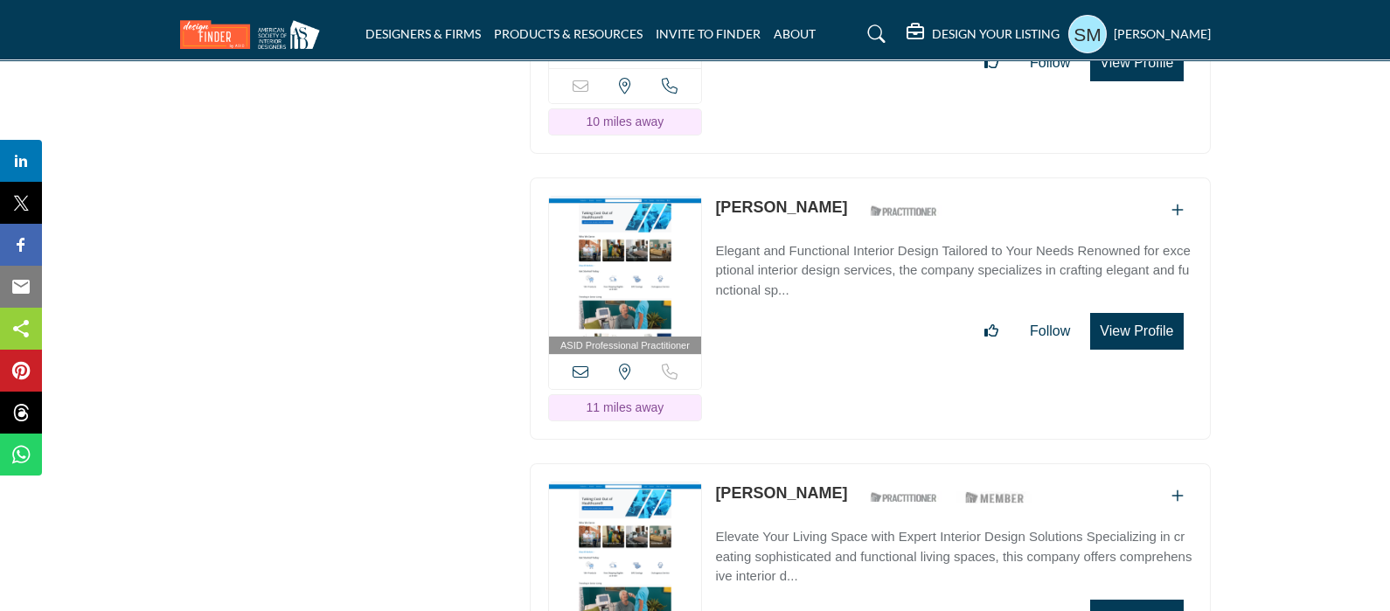
click at [1129, 313] on button "View Profile" at bounding box center [1136, 331] width 93 height 37
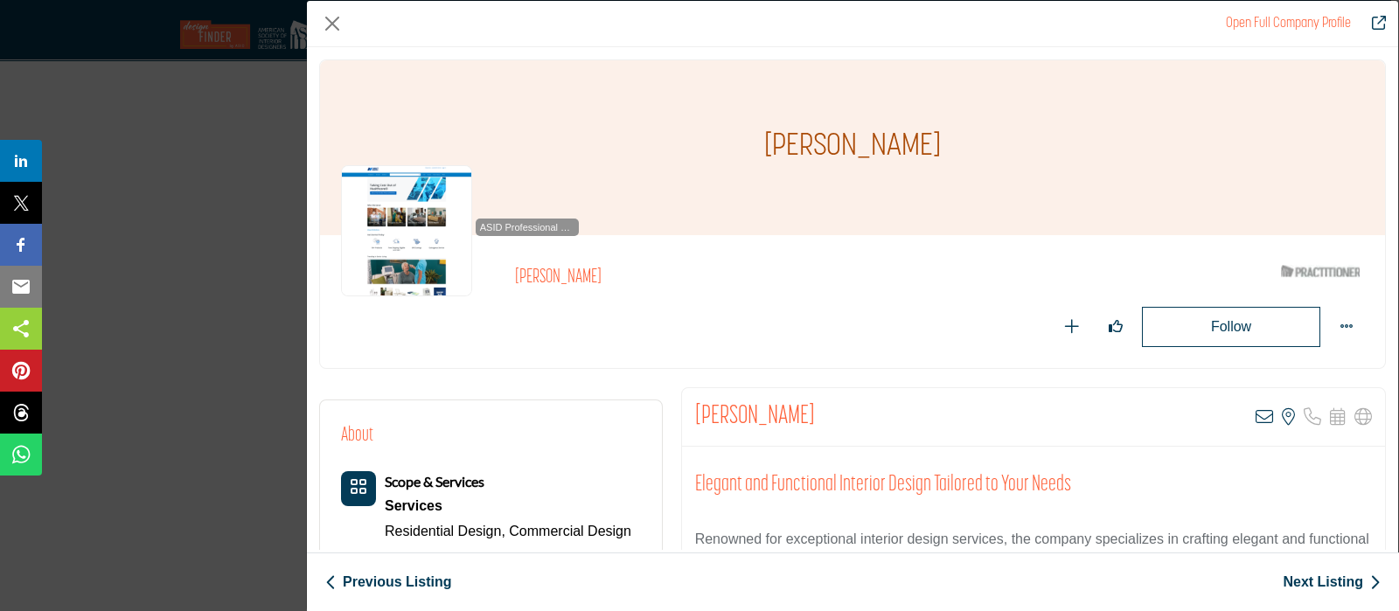
drag, startPoint x: 949, startPoint y: 143, endPoint x: 765, endPoint y: 153, distance: 183.8
click at [765, 153] on div "[PERSON_NAME]" at bounding box center [852, 147] width 1065 height 175
copy h1 "[PERSON_NAME]"
click at [1258, 414] on icon "Company Data Modal" at bounding box center [1263, 416] width 17 height 17
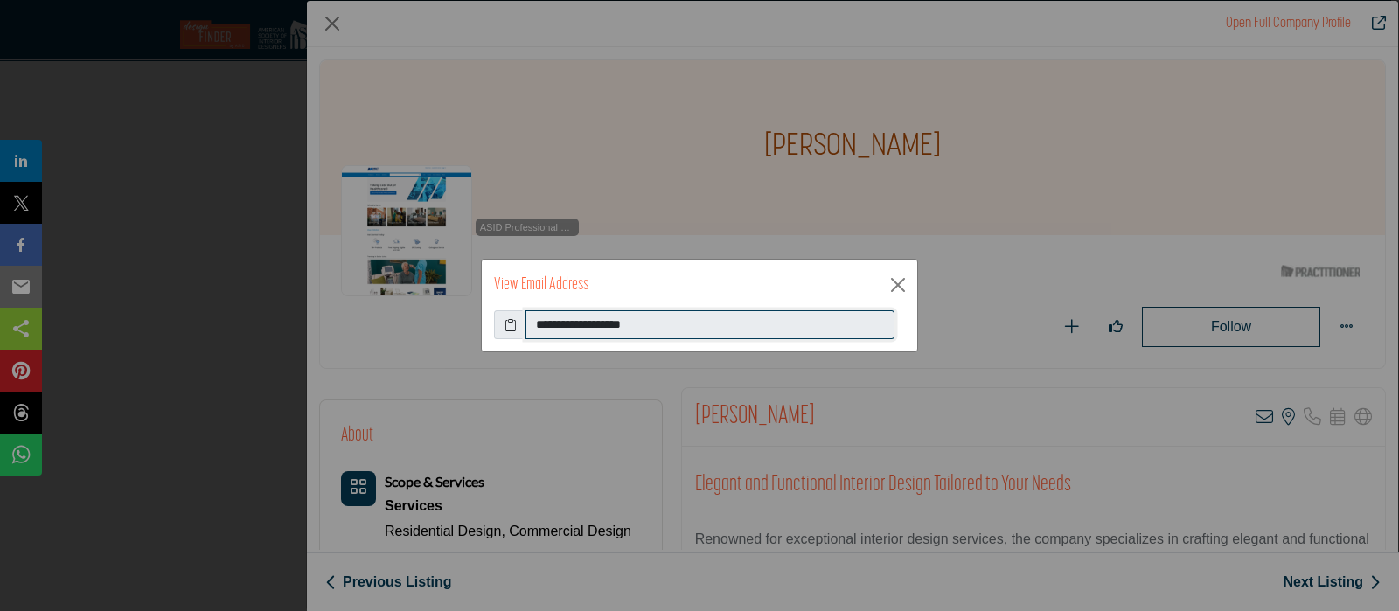
drag, startPoint x: 710, startPoint y: 324, endPoint x: 508, endPoint y: 321, distance: 202.0
click at [508, 321] on div "**********" at bounding box center [699, 325] width 411 height 30
click at [892, 286] on button "Close" at bounding box center [898, 285] width 26 height 26
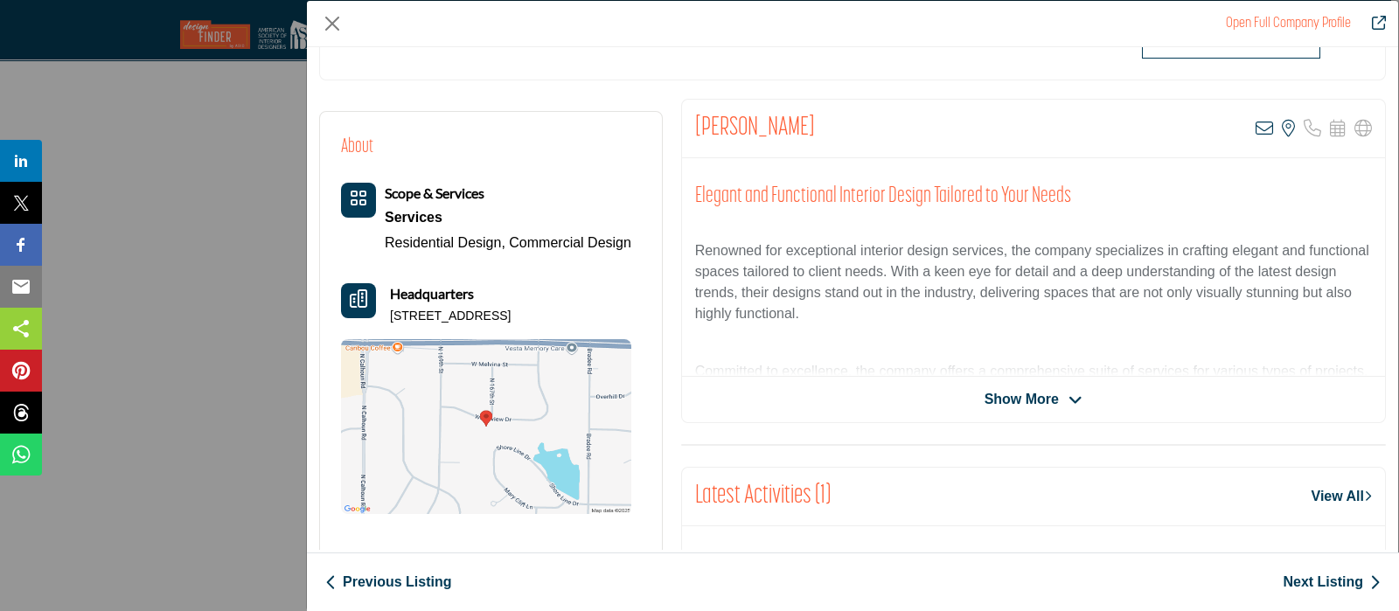
scroll to position [398, 0]
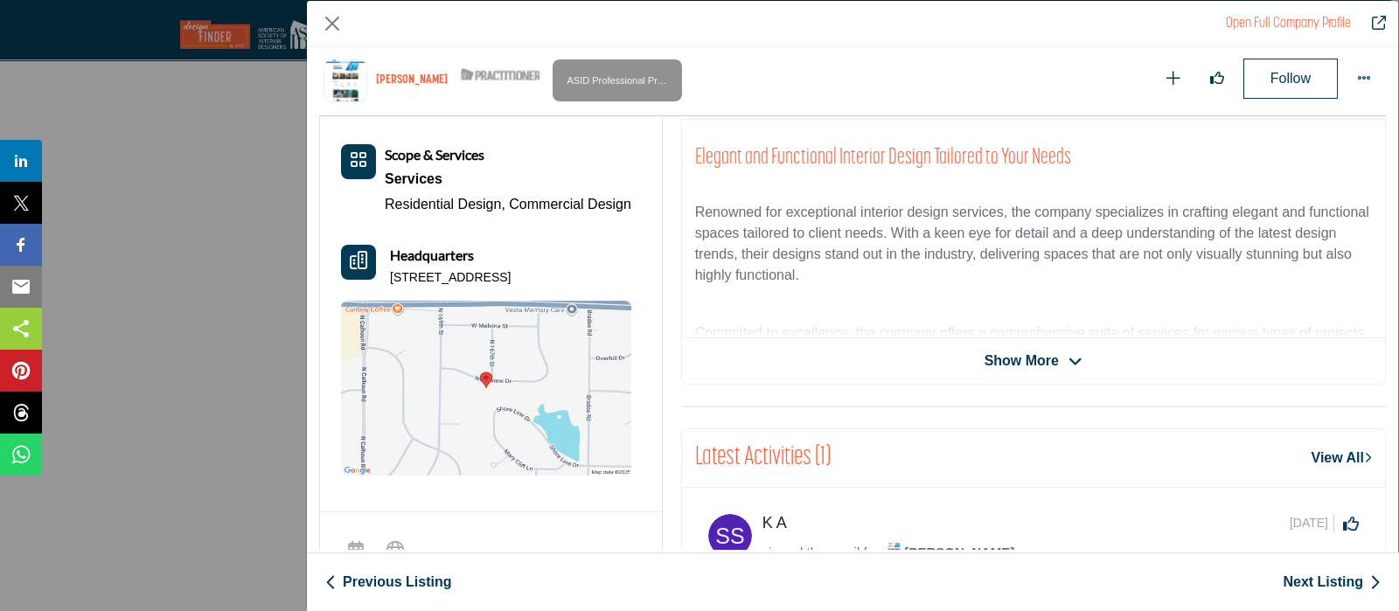
drag, startPoint x: 647, startPoint y: 269, endPoint x: 389, endPoint y: 273, distance: 257.9
click at [389, 273] on div "About Scope & Services Services Residential Design, Commercial Design" at bounding box center [491, 286] width 342 height 426
copy p "[STREET_ADDRESS]"
